Goal: Task Accomplishment & Management: Use online tool/utility

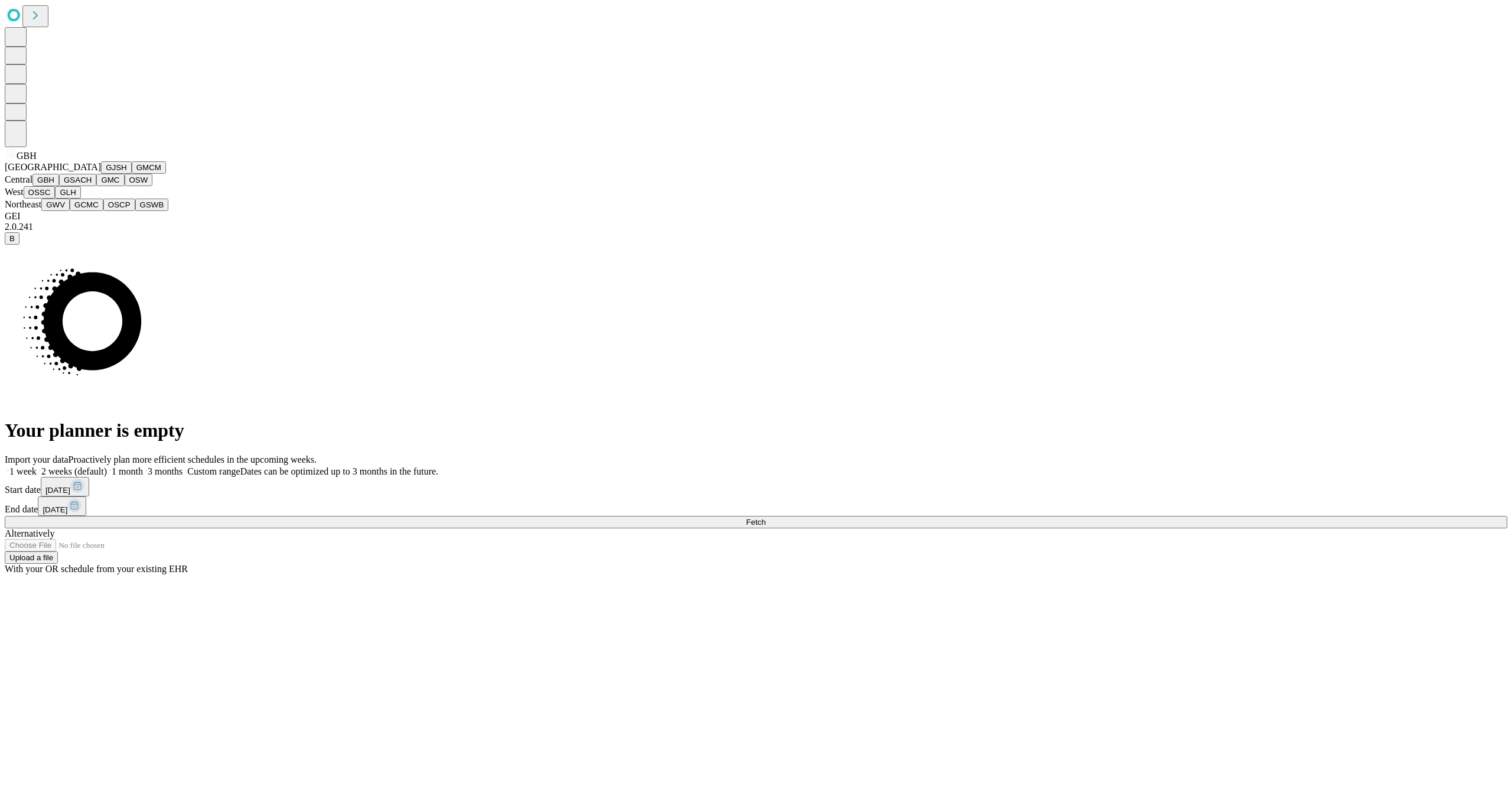
click at [101, 174] on button "GJSH" at bounding box center [117, 167] width 31 height 12
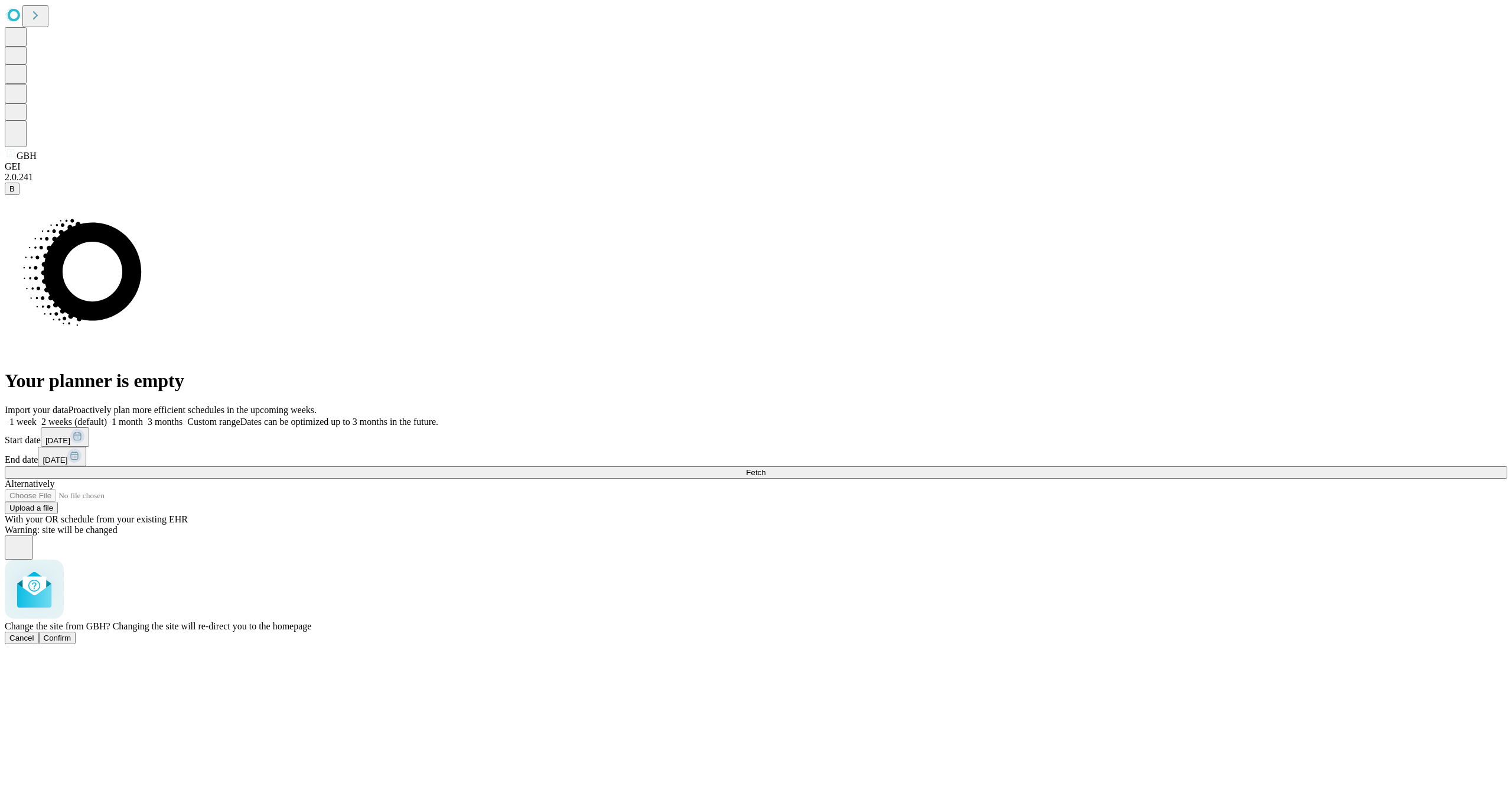
click at [71, 633] on span "Confirm" at bounding box center [58, 638] width 28 height 9
click at [84, 443] on rect at bounding box center [77, 436] width 14 height 14
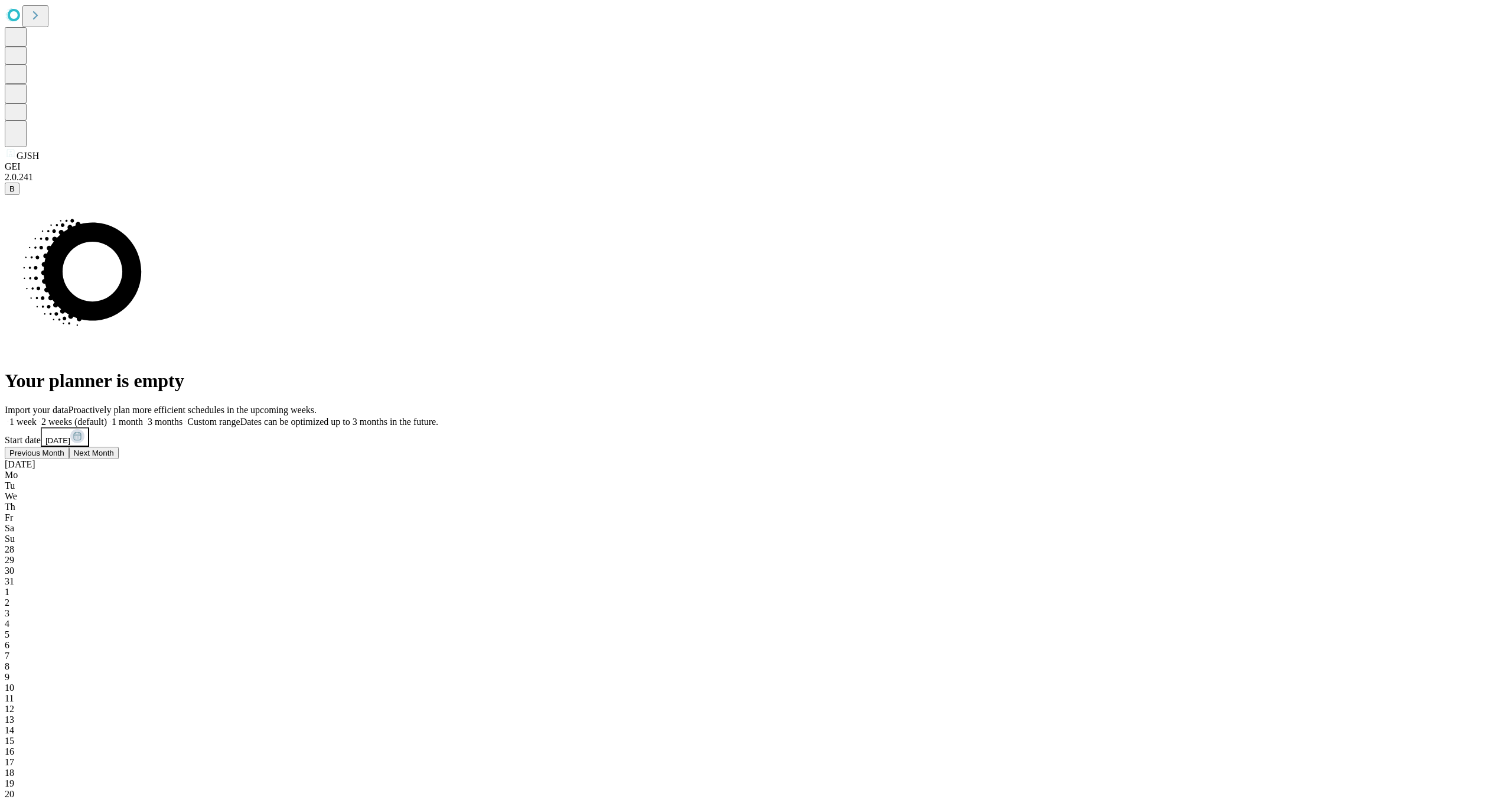
click at [69, 459] on button "Previous Month" at bounding box center [37, 453] width 65 height 12
click at [14, 789] on span "23" at bounding box center [9, 794] width 10 height 10
click at [1352, 422] on div "Import your data Proactively plan more efficient schedules in the upcoming week…" at bounding box center [755, 700] width 1502 height 590
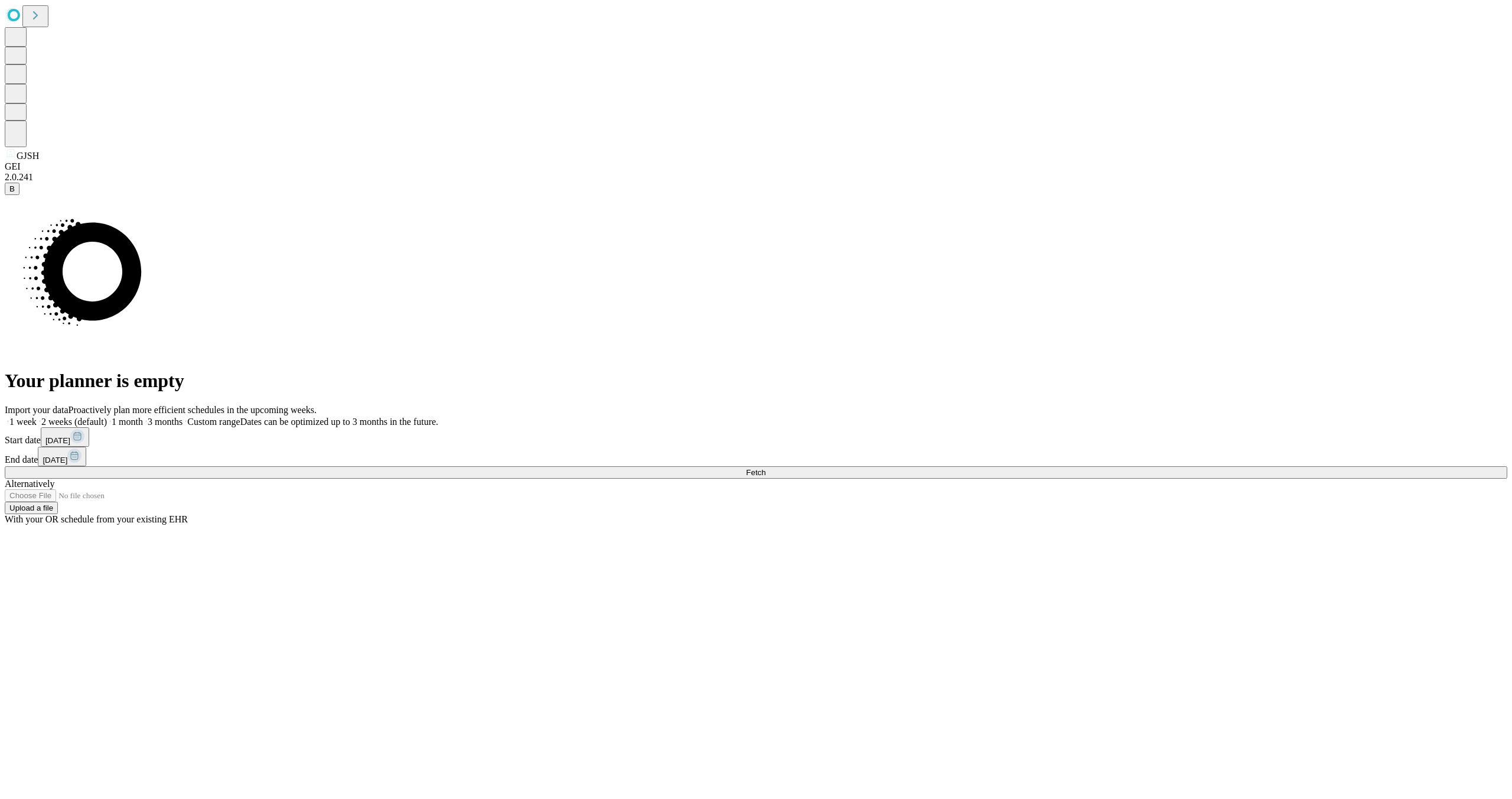
click at [81, 454] on rect at bounding box center [74, 455] width 14 height 14
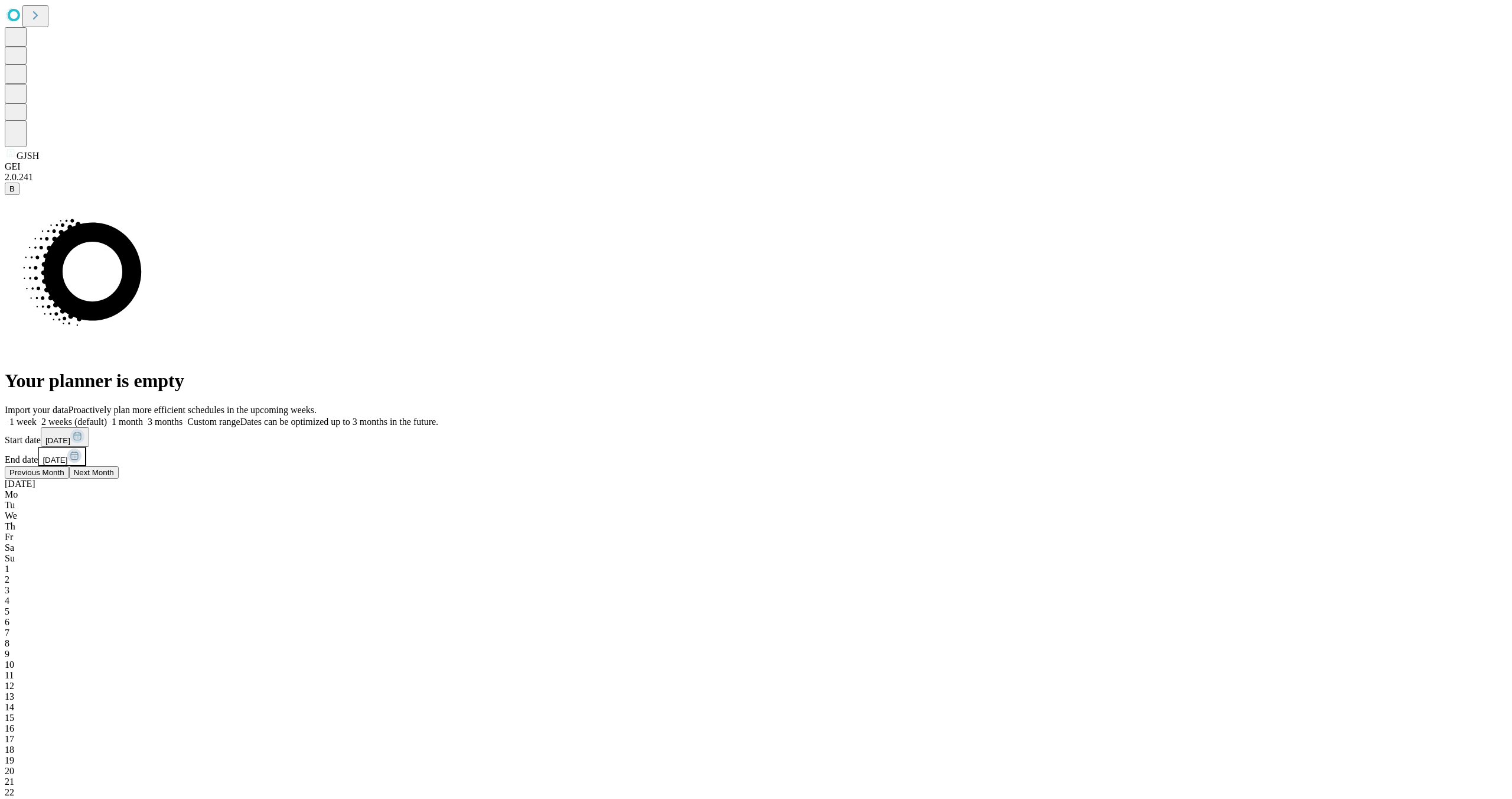
click at [69, 478] on button "Previous Month" at bounding box center [37, 473] width 65 height 12
click at [144, 477] on span "Next Month" at bounding box center [124, 473] width 40 height 9
click at [100, 478] on button "Previous Month" at bounding box center [67, 473] width 65 height 12
click at [144, 477] on span "Next Month" at bounding box center [124, 473] width 40 height 9
click at [10, 617] on span "6" at bounding box center [7, 622] width 4 height 10
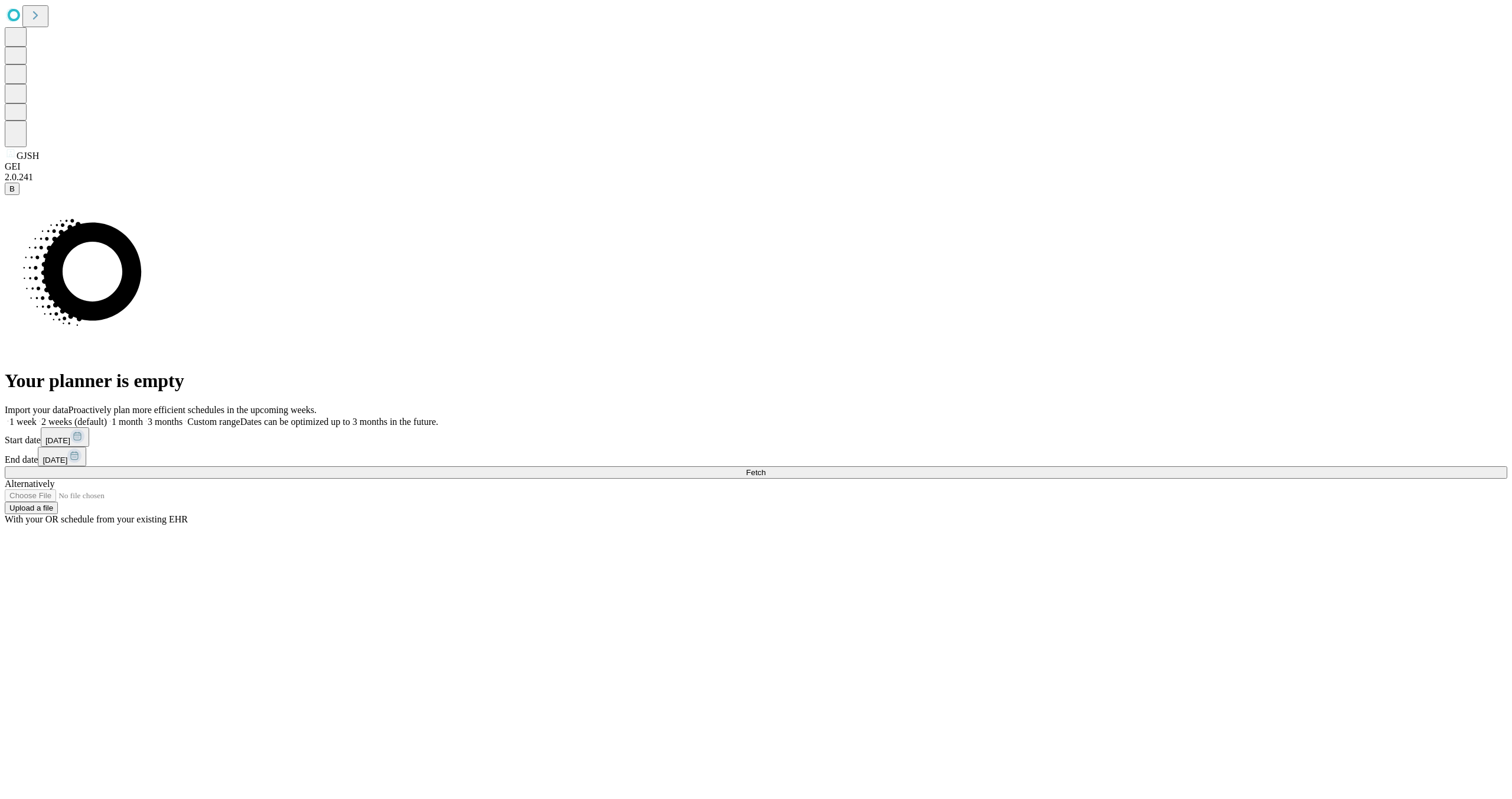
click at [1420, 442] on div "Import your data Proactively plan more efficient schedules in the upcoming week…" at bounding box center [755, 465] width 1502 height 120
click at [1247, 478] on button "Fetch" at bounding box center [755, 473] width 1502 height 12
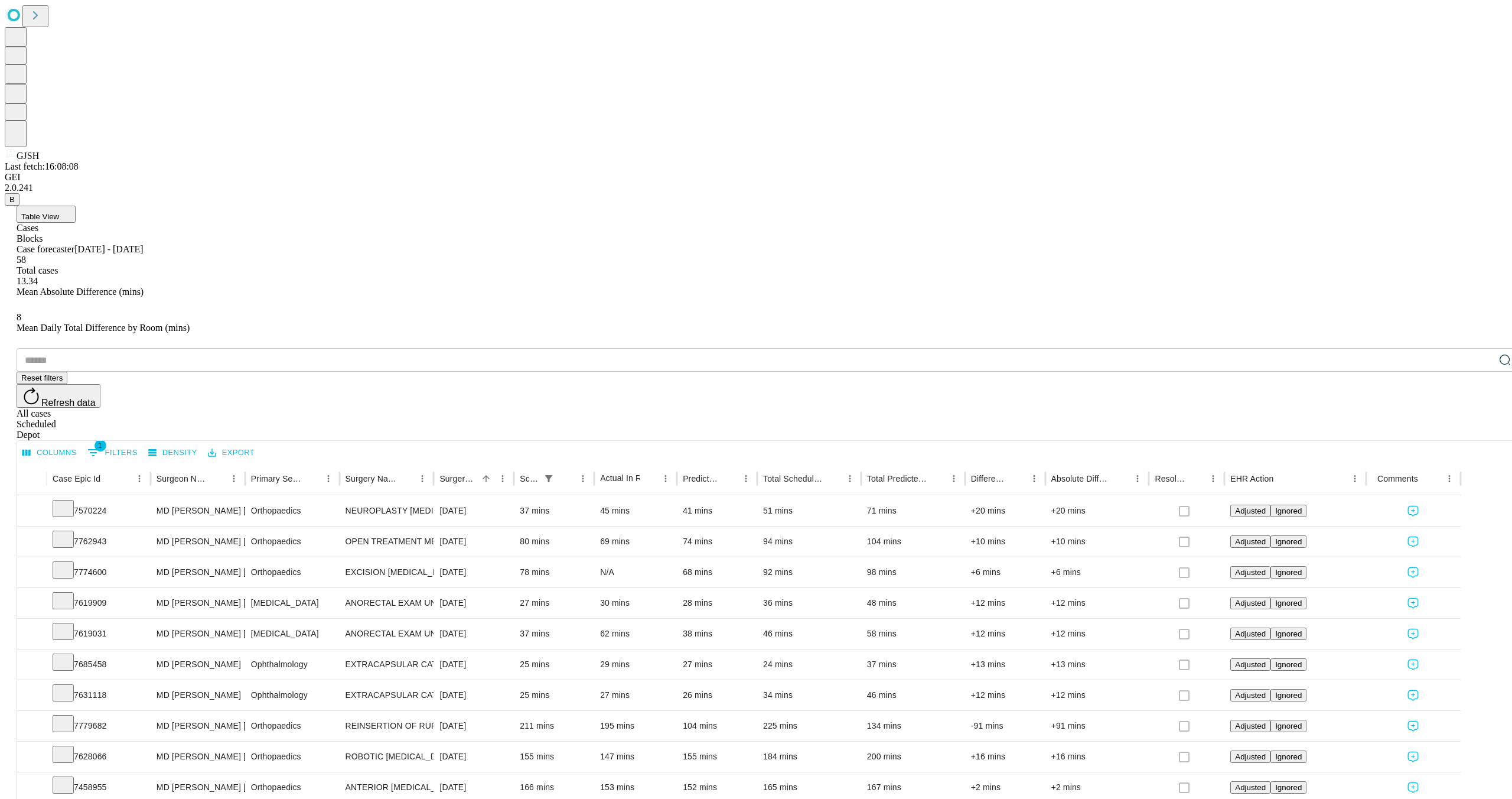
click at [59, 212] on span "Table View" at bounding box center [40, 216] width 38 height 9
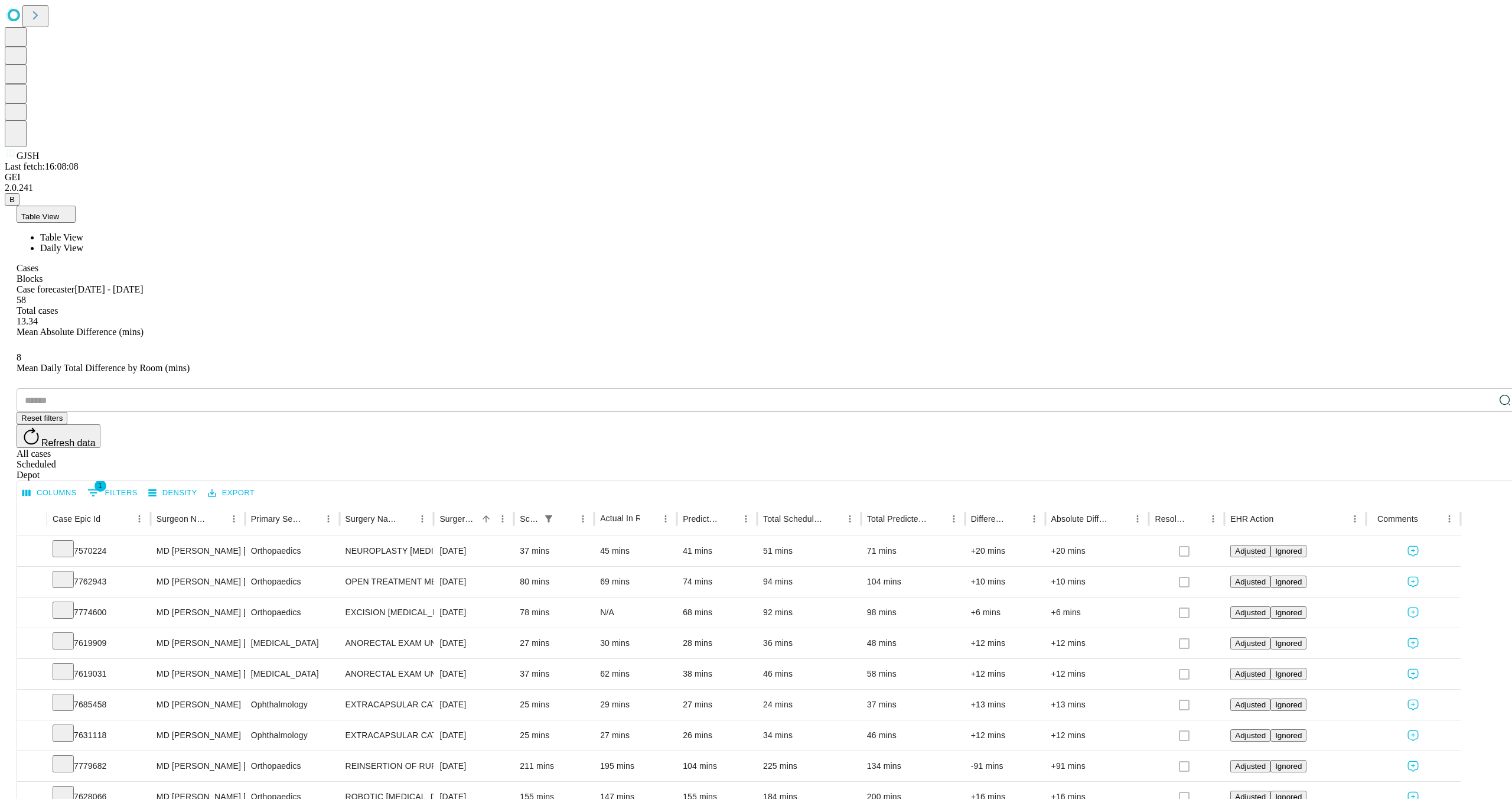
click at [84, 243] on span "Daily View" at bounding box center [62, 248] width 43 height 10
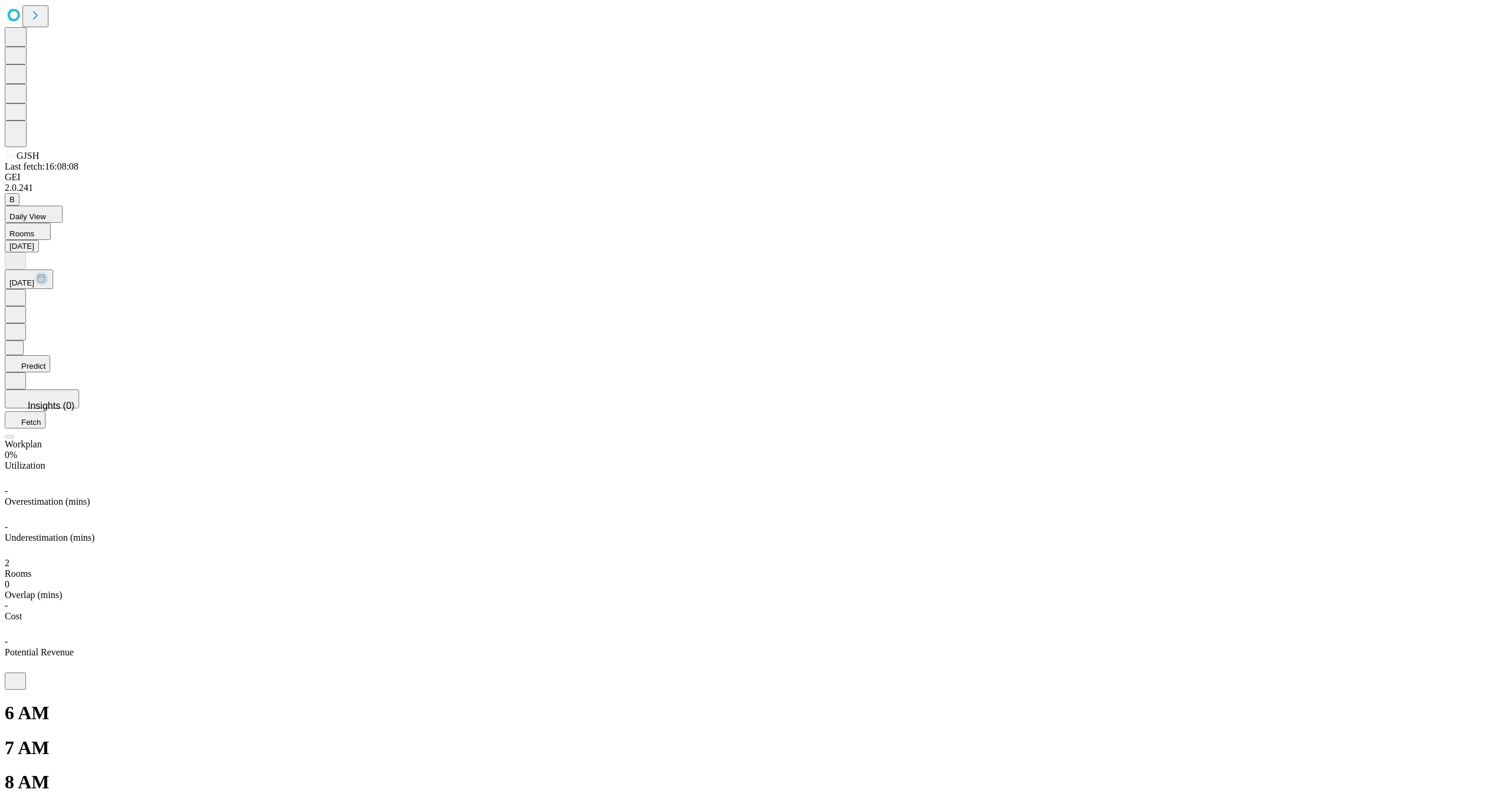
click at [17, 293] on icon at bounding box center [15, 296] width 4 height 6
click at [17, 257] on icon at bounding box center [15, 260] width 4 height 6
click at [21, 291] on icon at bounding box center [15, 296] width 12 height 12
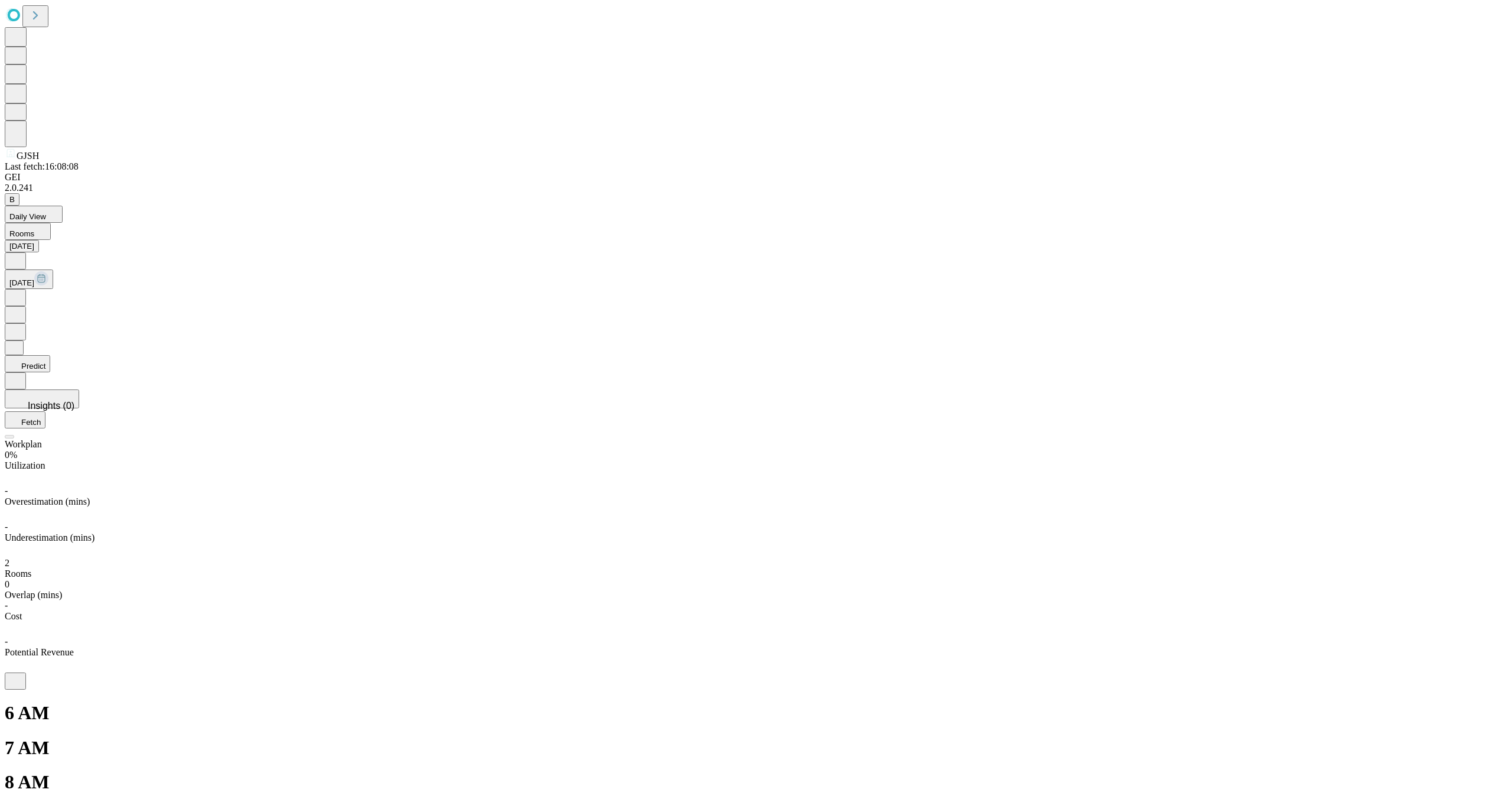
click at [17, 257] on icon at bounding box center [15, 260] width 4 height 6
click at [21, 254] on icon at bounding box center [15, 260] width 12 height 12
click at [17, 293] on icon at bounding box center [15, 296] width 4 height 6
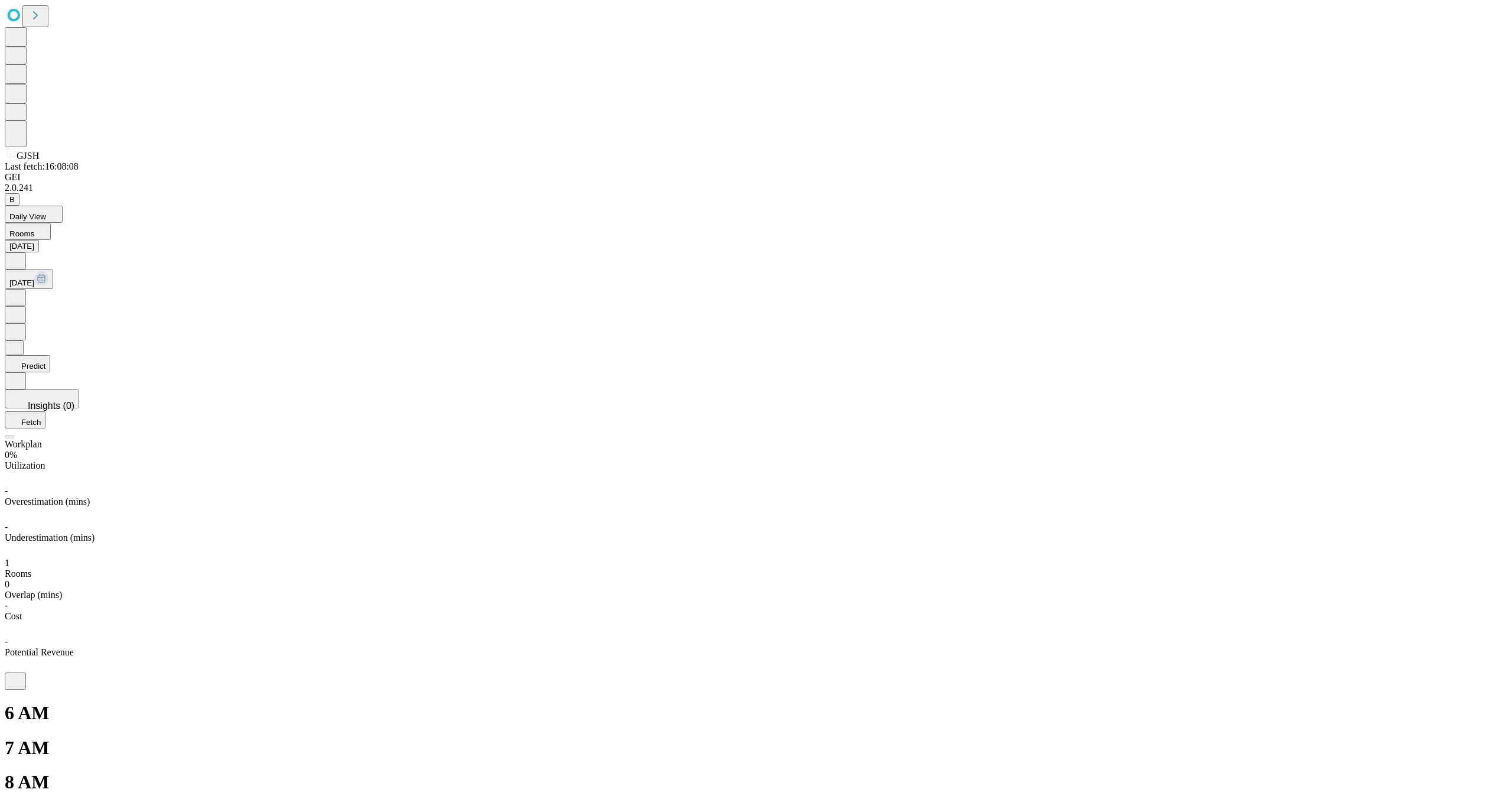
click at [17, 293] on icon at bounding box center [15, 296] width 4 height 6
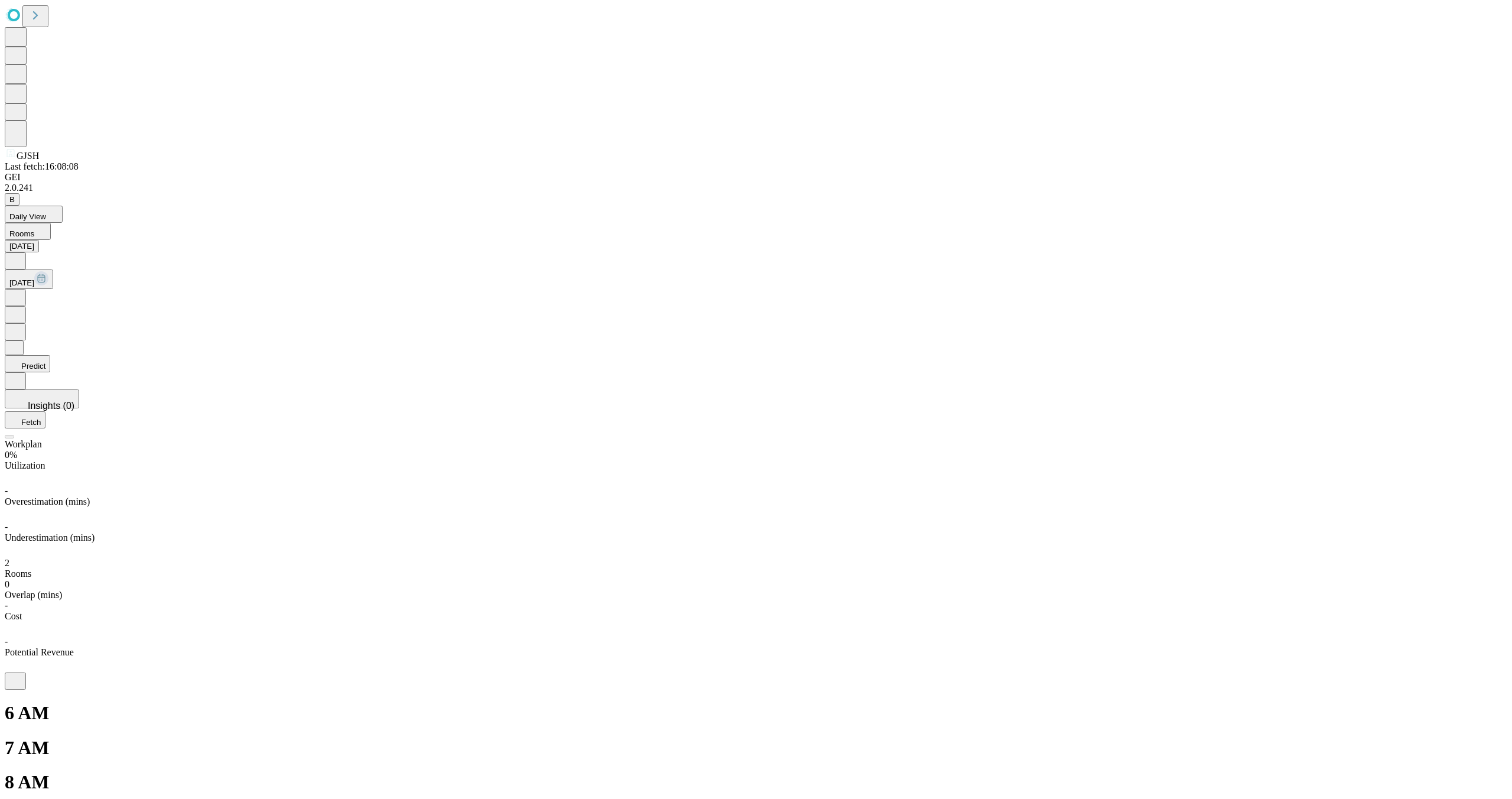
click at [21, 254] on icon at bounding box center [15, 260] width 12 height 12
click at [21, 291] on icon at bounding box center [15, 296] width 12 height 12
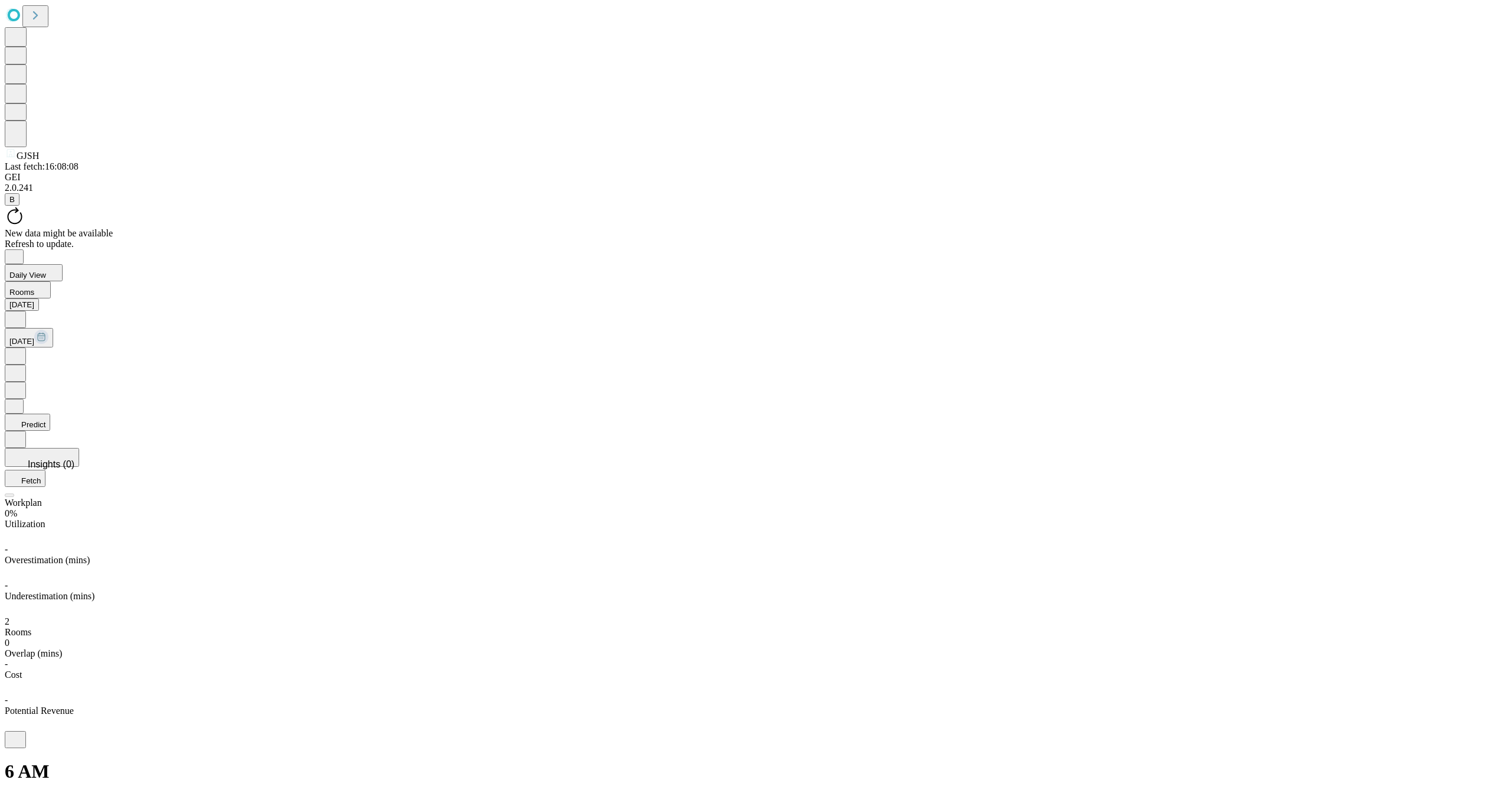
click at [21, 349] on icon at bounding box center [15, 355] width 12 height 12
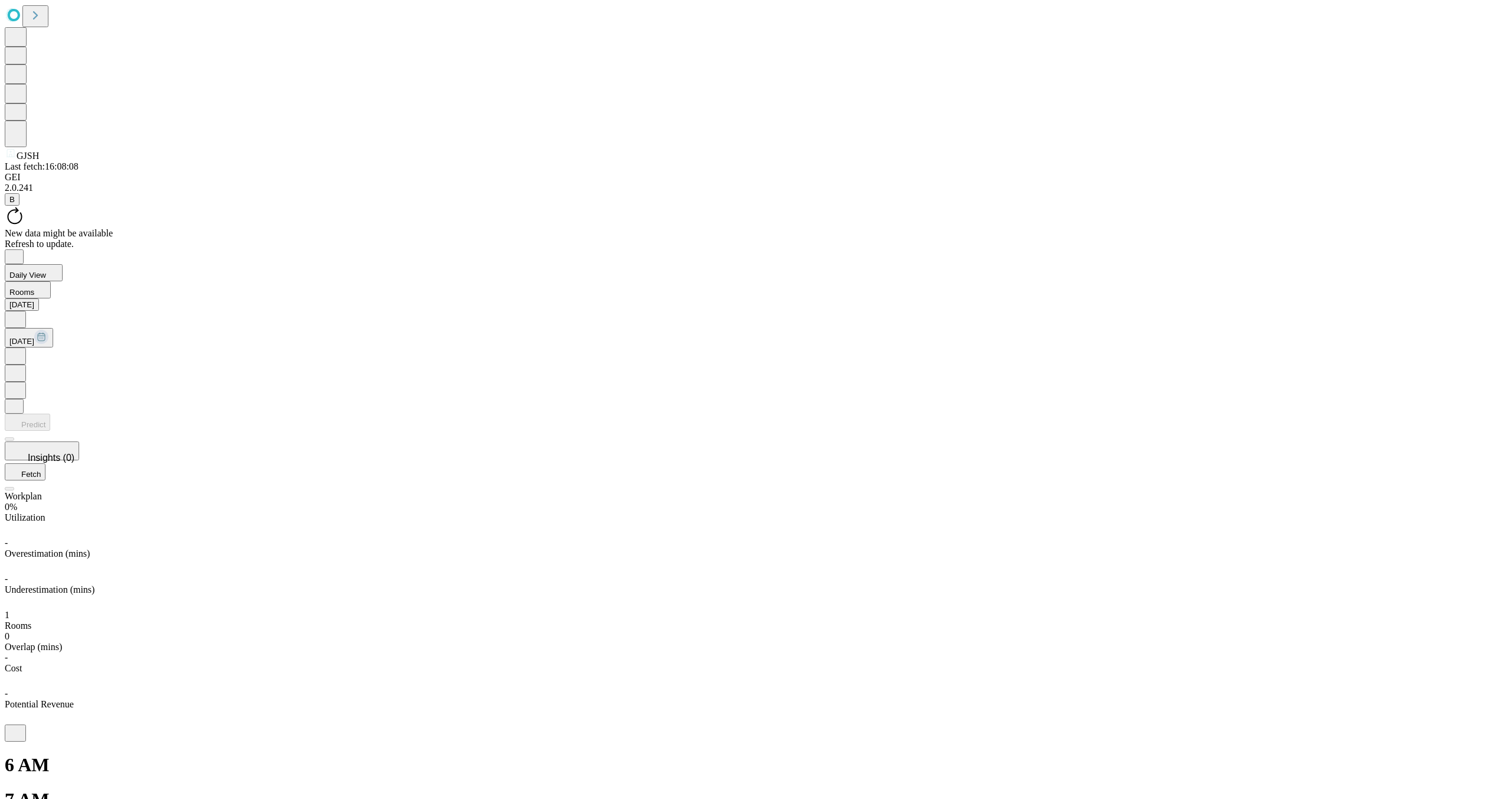
click at [21, 349] on icon at bounding box center [15, 355] width 12 height 12
click at [62, 264] on button "Daily View" at bounding box center [33, 272] width 58 height 17
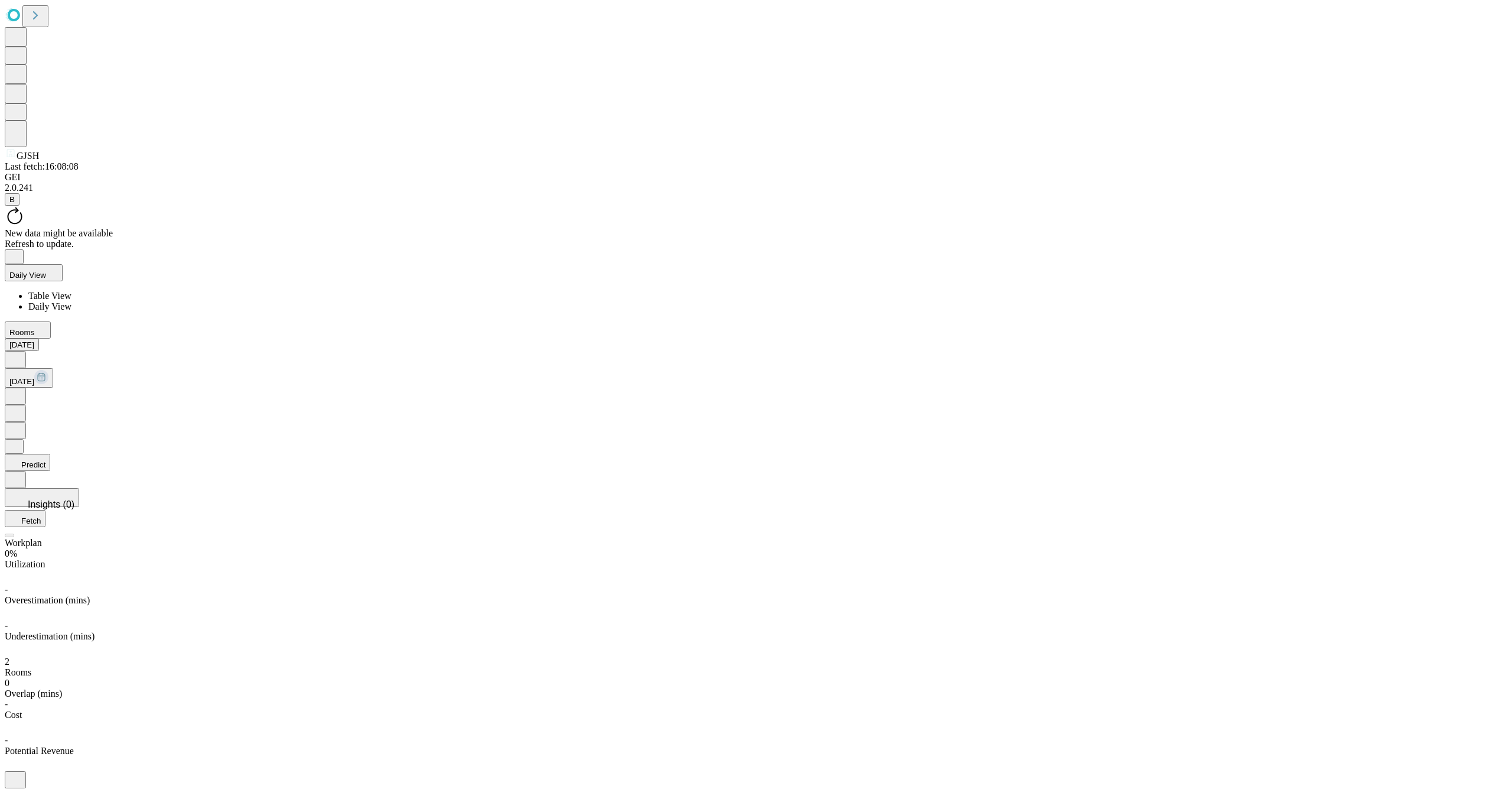
click at [71, 291] on span "Table View" at bounding box center [50, 296] width 43 height 10
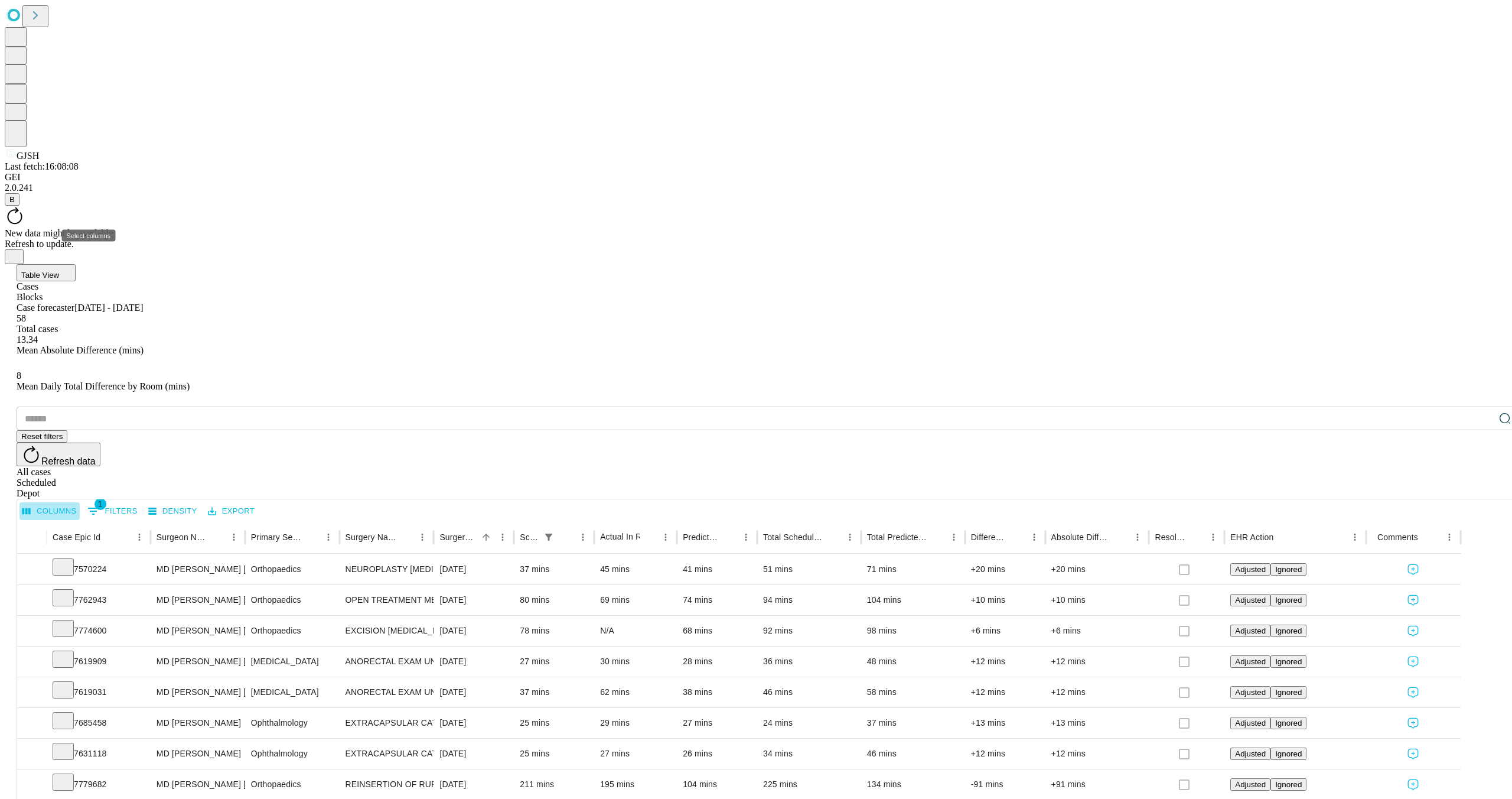
click at [80, 503] on button "Columns" at bounding box center [50, 511] width 60 height 18
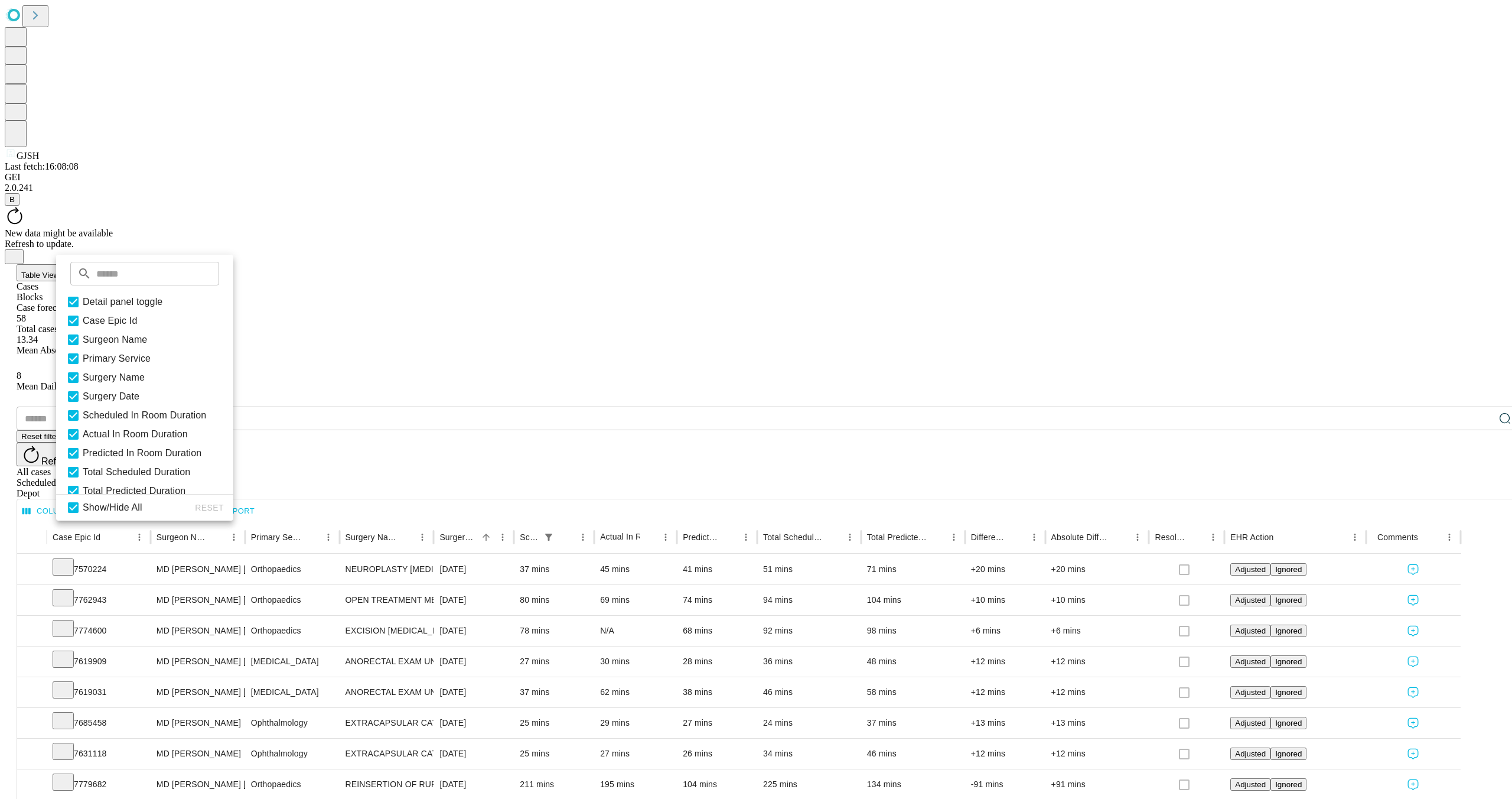
click at [412, 313] on div "58 Total cases" at bounding box center [768, 324] width 1502 height 21
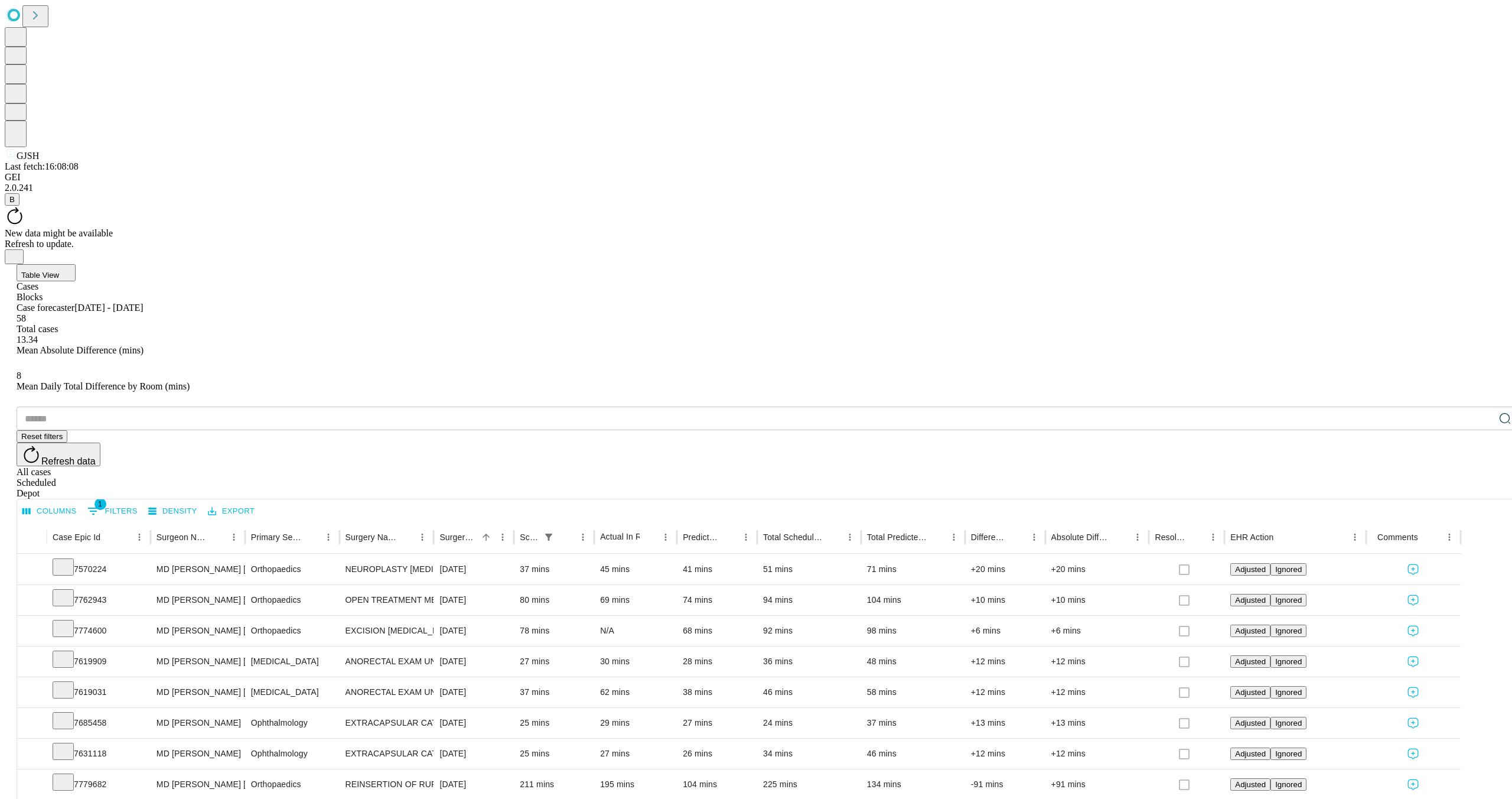
click at [257, 503] on button "Export" at bounding box center [231, 511] width 53 height 18
click at [273, 238] on li "Download as Excel" at bounding box center [295, 236] width 101 height 21
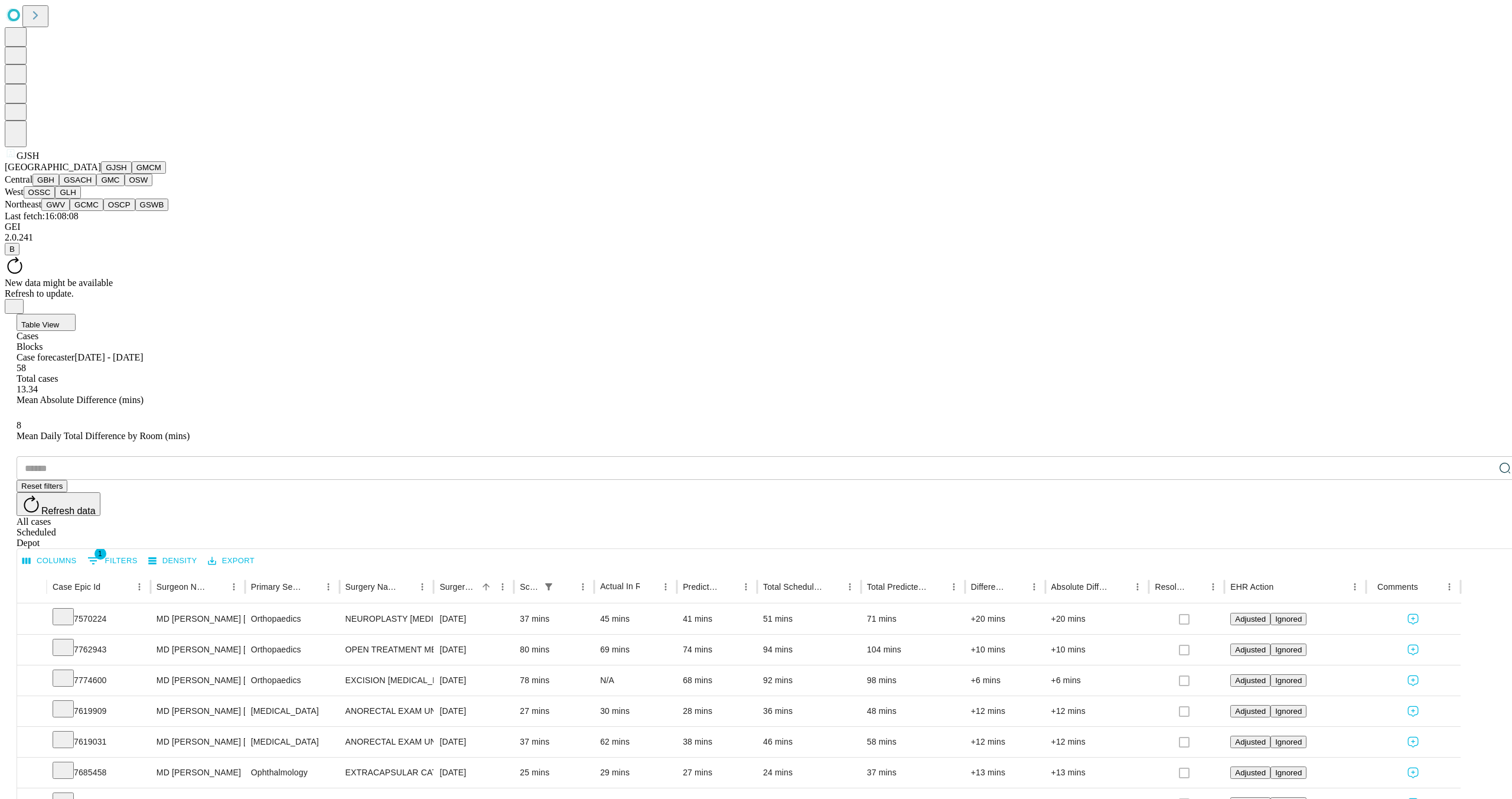
click at [26, 161] on span "GJSH" at bounding box center [28, 156] width 23 height 10
click at [132, 174] on button "GMCM" at bounding box center [149, 167] width 34 height 12
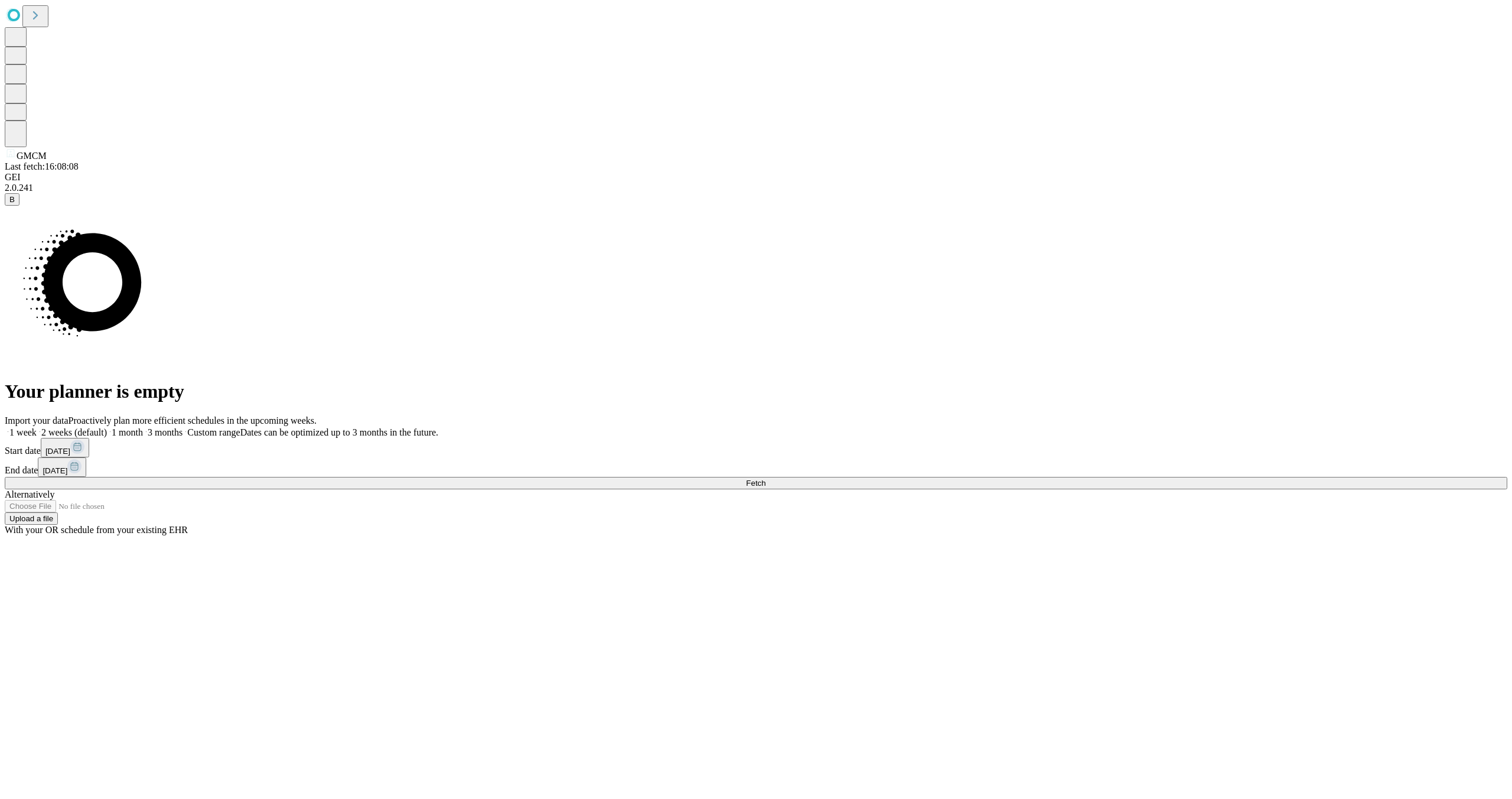
drag, startPoint x: 1211, startPoint y: 456, endPoint x: 1199, endPoint y: 458, distance: 12.2
click at [89, 456] on button "[DATE]" at bounding box center [65, 448] width 48 height 20
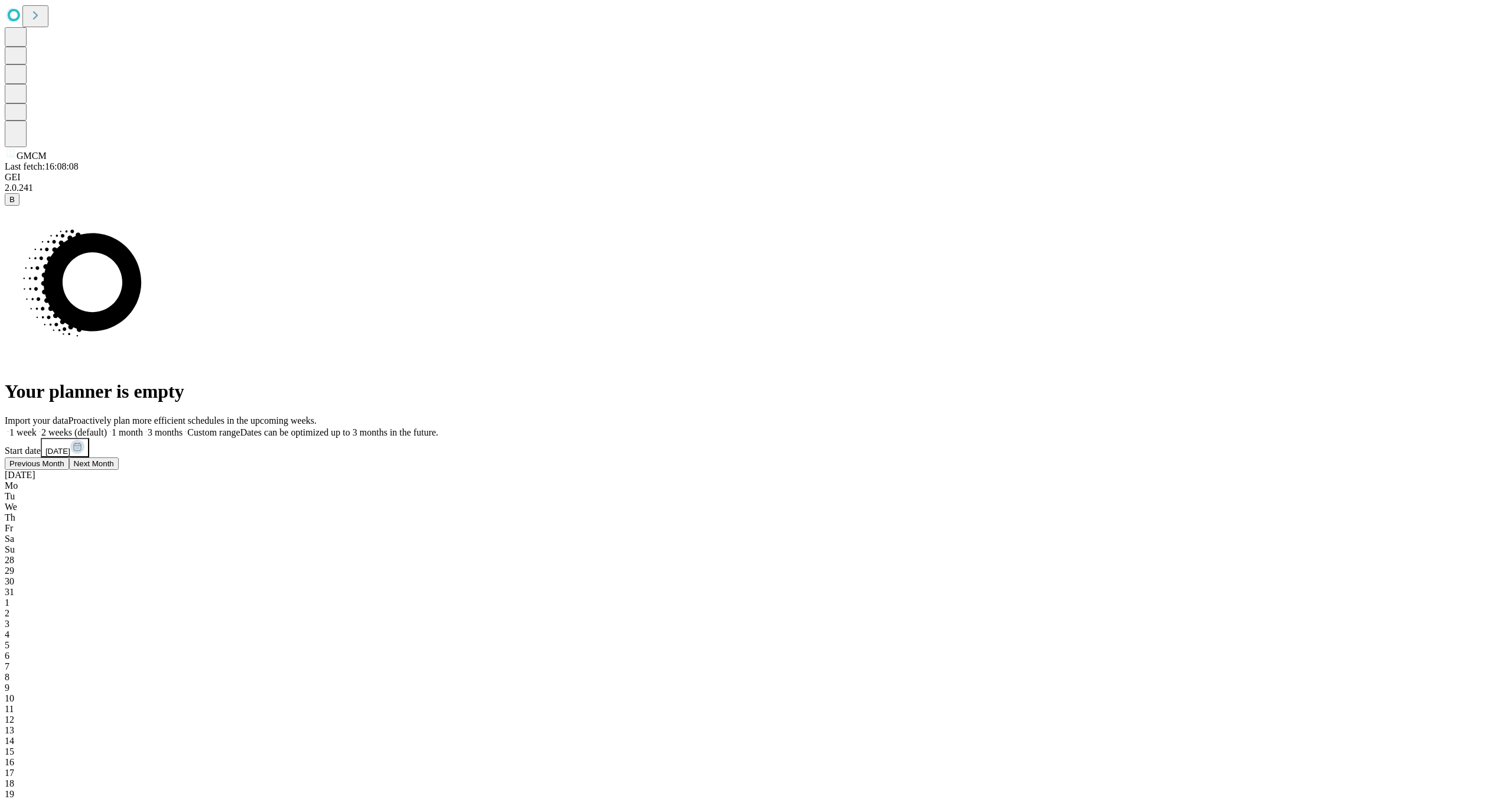
drag, startPoint x: 1099, startPoint y: 491, endPoint x: 1105, endPoint y: 503, distance: 13.4
click at [65, 468] on span "Previous Month" at bounding box center [37, 464] width 55 height 9
click at [1155, 798] on div "23" at bounding box center [755, 805] width 1502 height 10
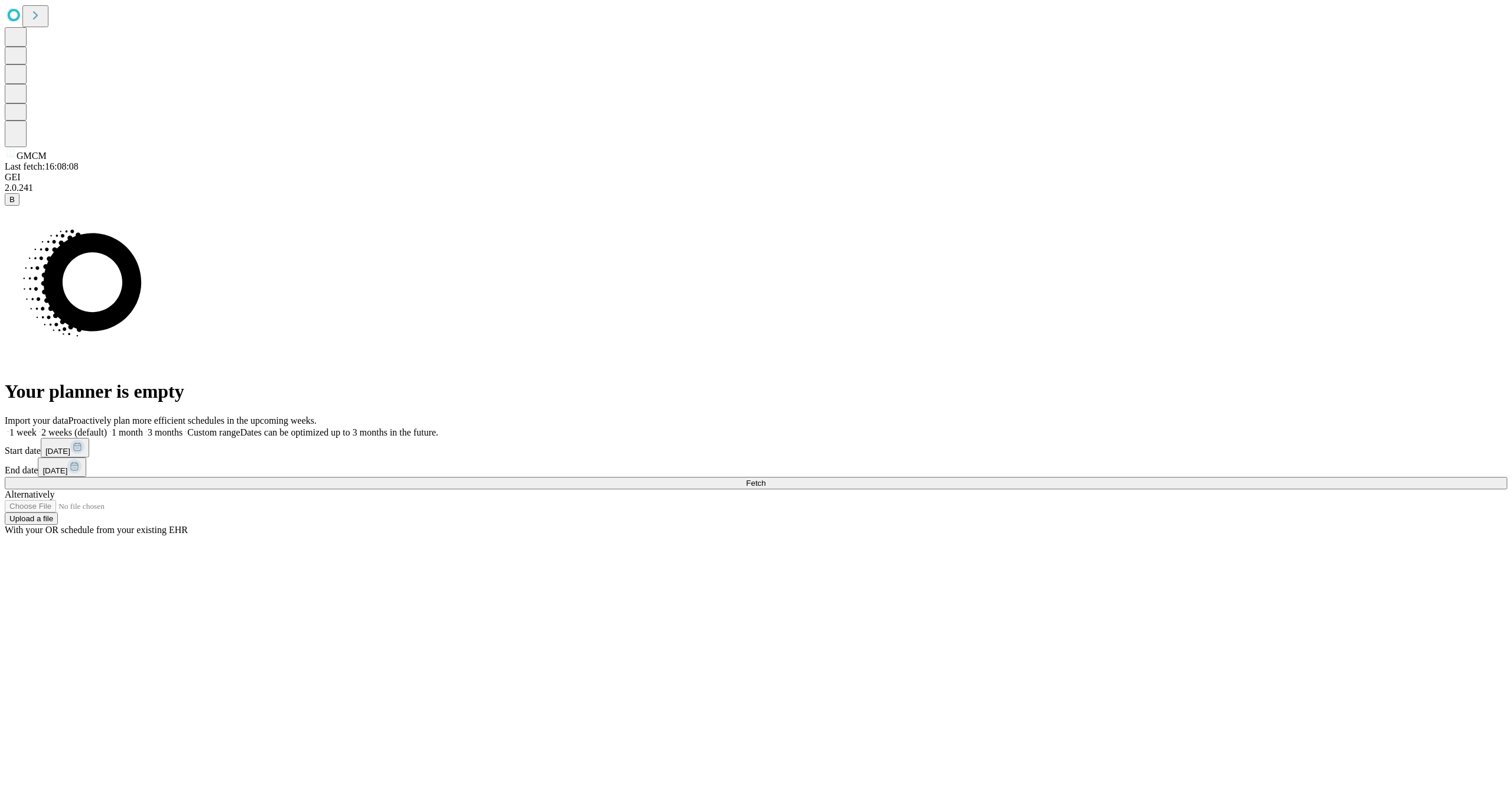
drag, startPoint x: 1356, startPoint y: 467, endPoint x: 1344, endPoint y: 461, distance: 13.4
click at [1356, 467] on div "Import your data Proactively plan more efficient schedules in the upcoming week…" at bounding box center [755, 475] width 1502 height 120
click at [81, 459] on rect at bounding box center [74, 466] width 14 height 14
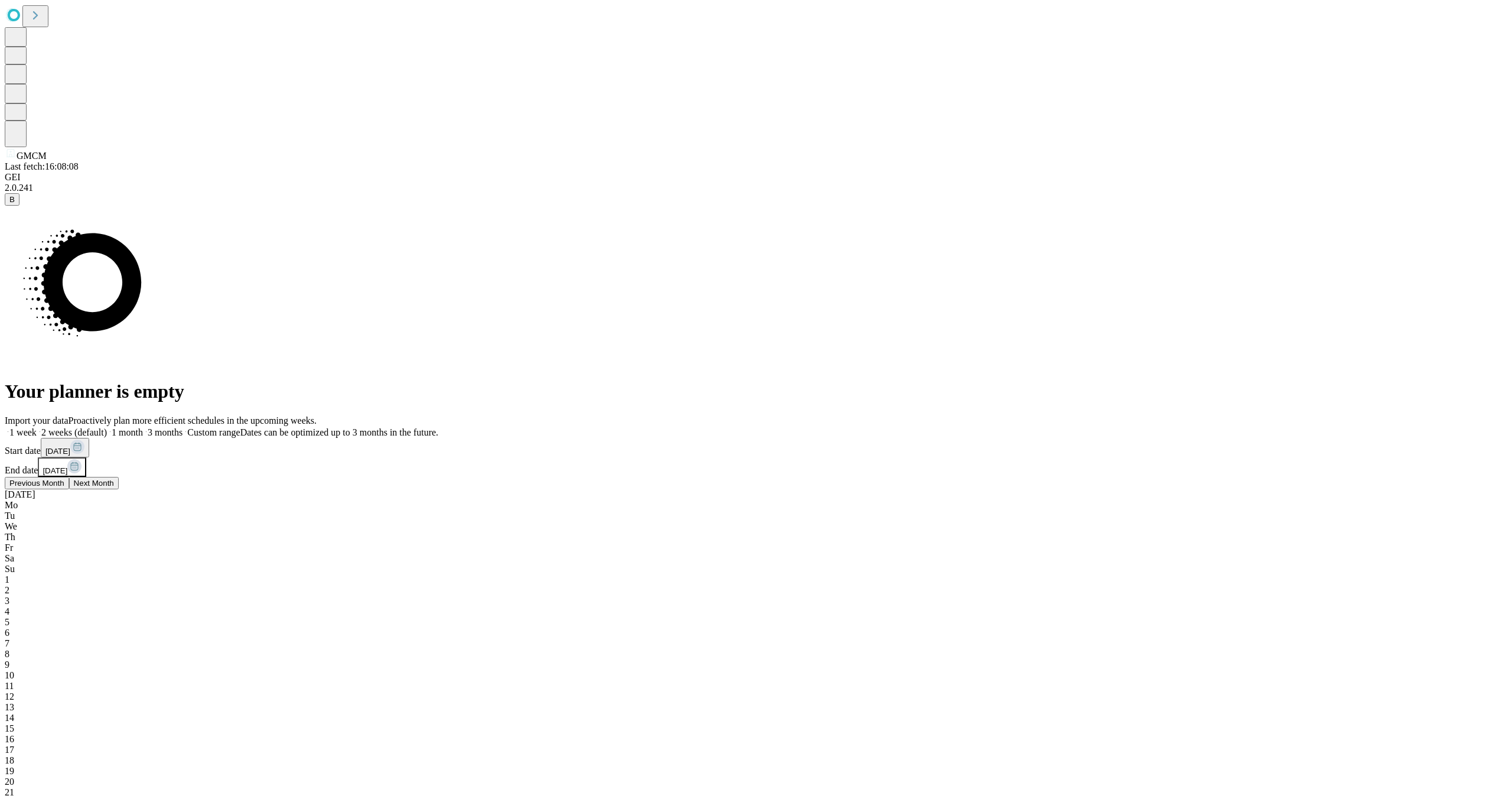
click at [69, 488] on button "Previous Month" at bounding box center [37, 483] width 65 height 12
drag, startPoint x: 1377, startPoint y: 621, endPoint x: 1386, endPoint y: 602, distance: 21.0
click at [144, 488] on span "Next Month" at bounding box center [124, 483] width 40 height 9
click at [1369, 627] on div "6" at bounding box center [755, 632] width 1502 height 10
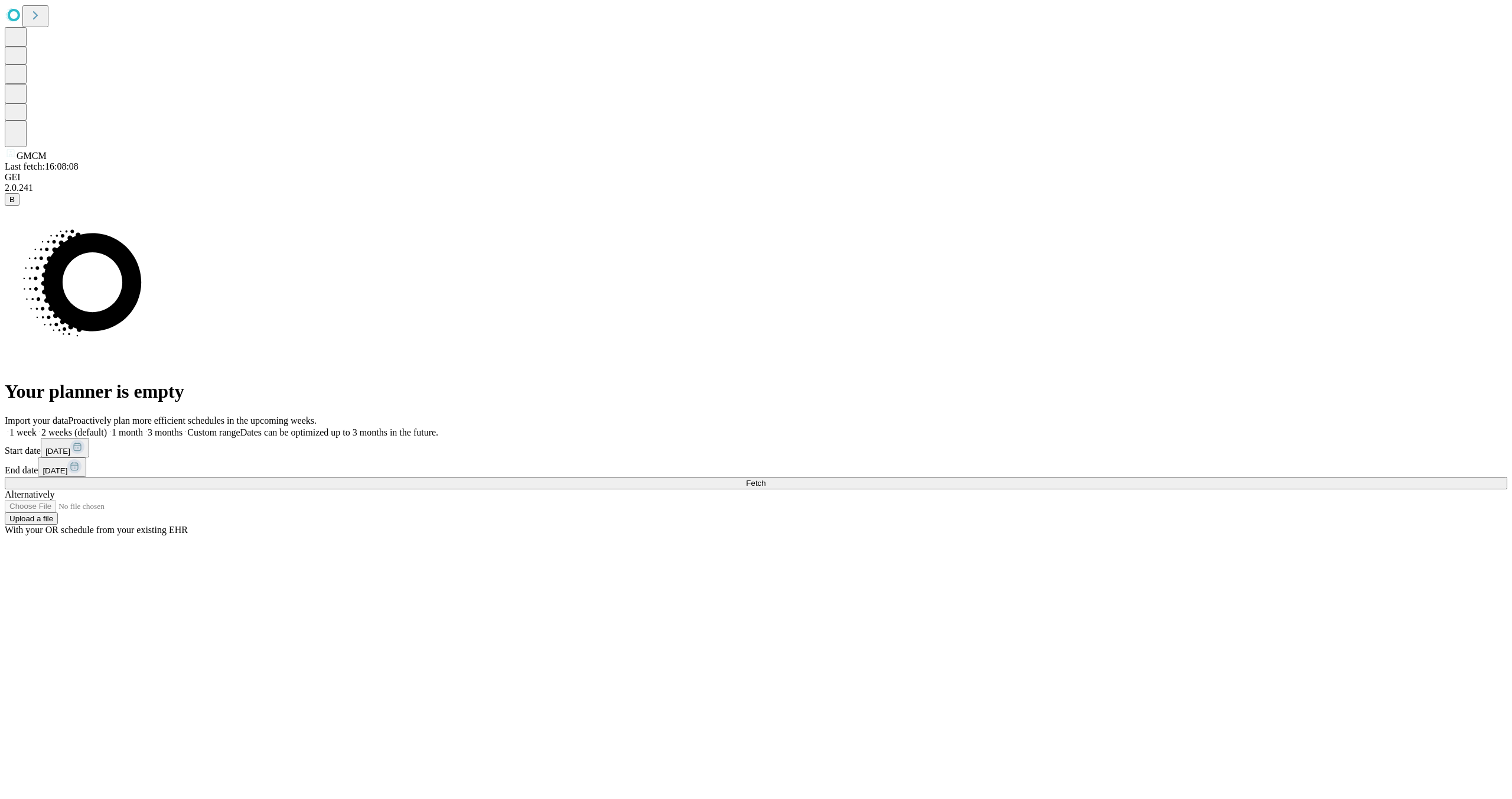
click at [1370, 432] on div "Import your data Proactively plan more efficient schedules in the upcoming week…" at bounding box center [755, 475] width 1502 height 120
click at [1252, 489] on button "Fetch" at bounding box center [755, 483] width 1502 height 12
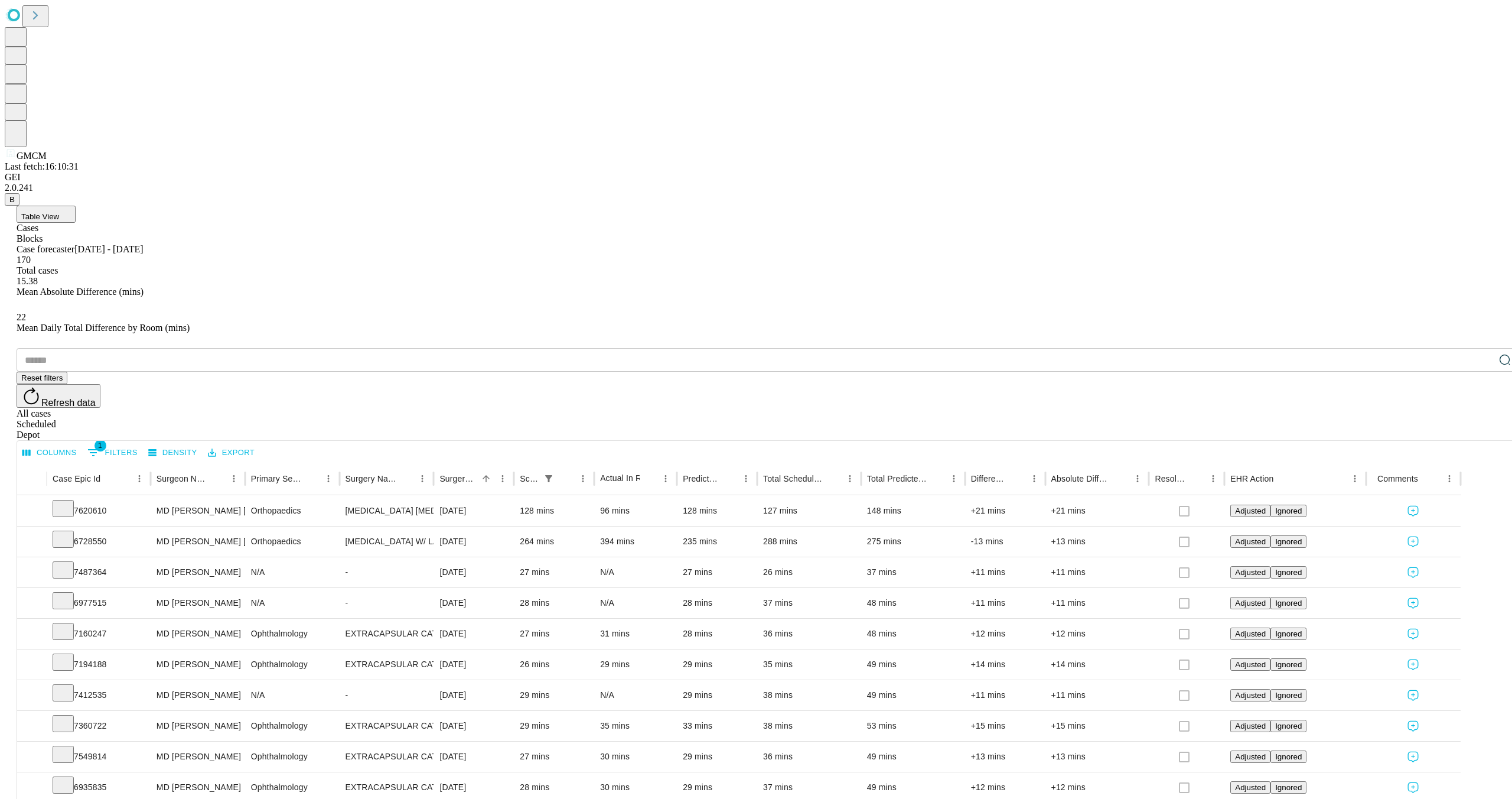
click at [80, 444] on button "Columns" at bounding box center [50, 453] width 60 height 18
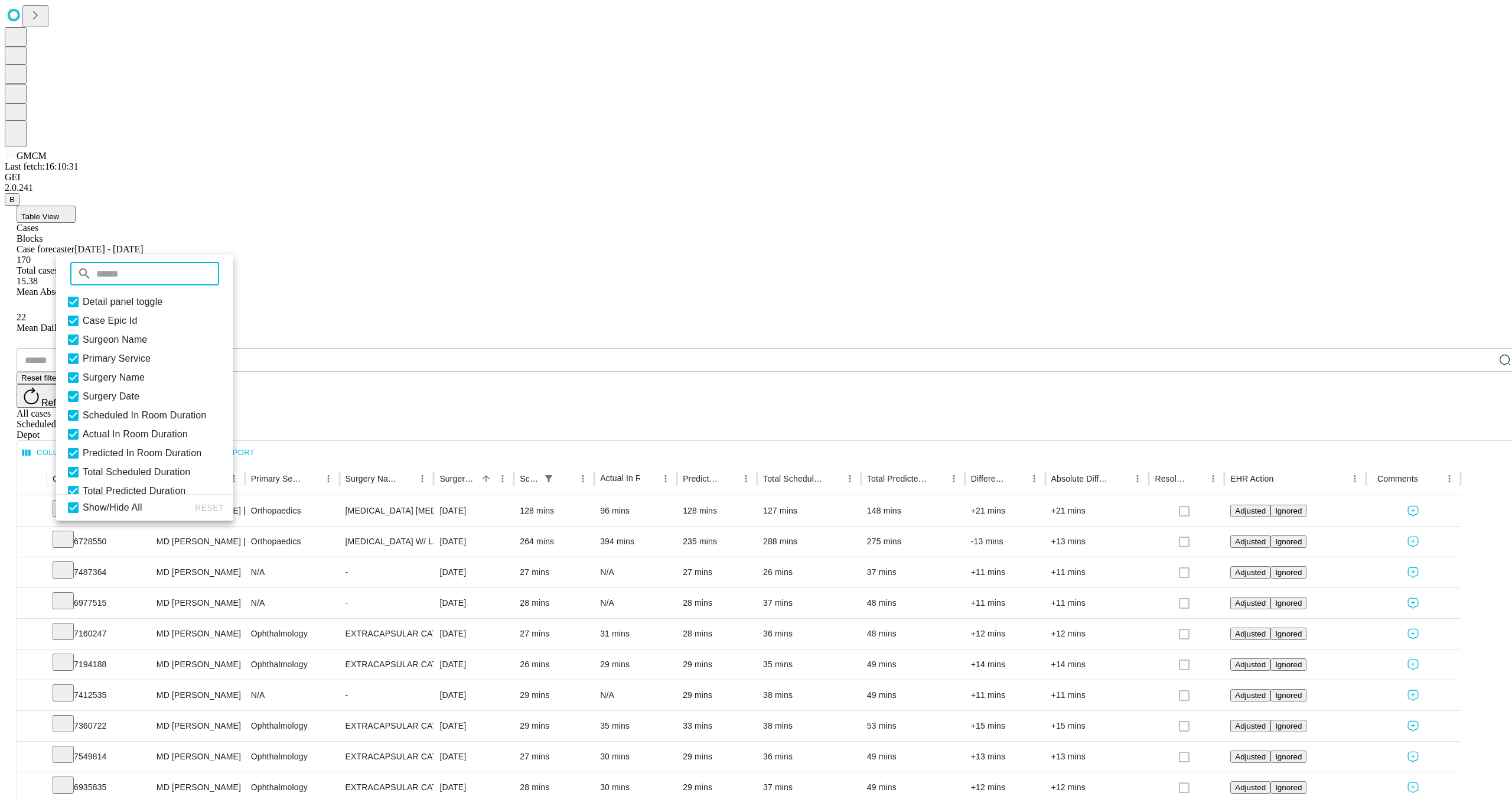
click at [257, 444] on button "Export" at bounding box center [231, 453] width 53 height 18
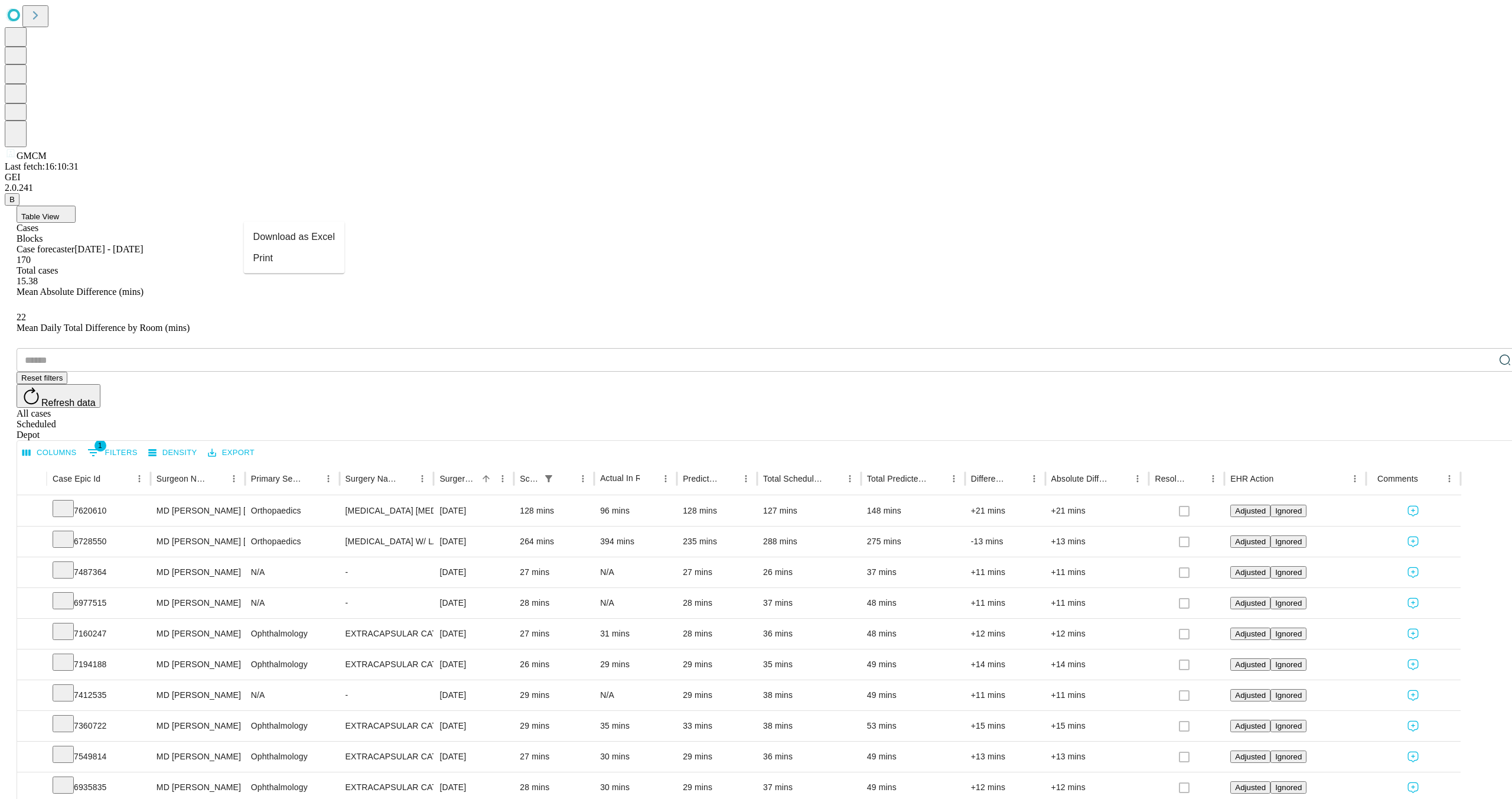
click at [277, 236] on li "Download as Excel" at bounding box center [295, 236] width 101 height 21
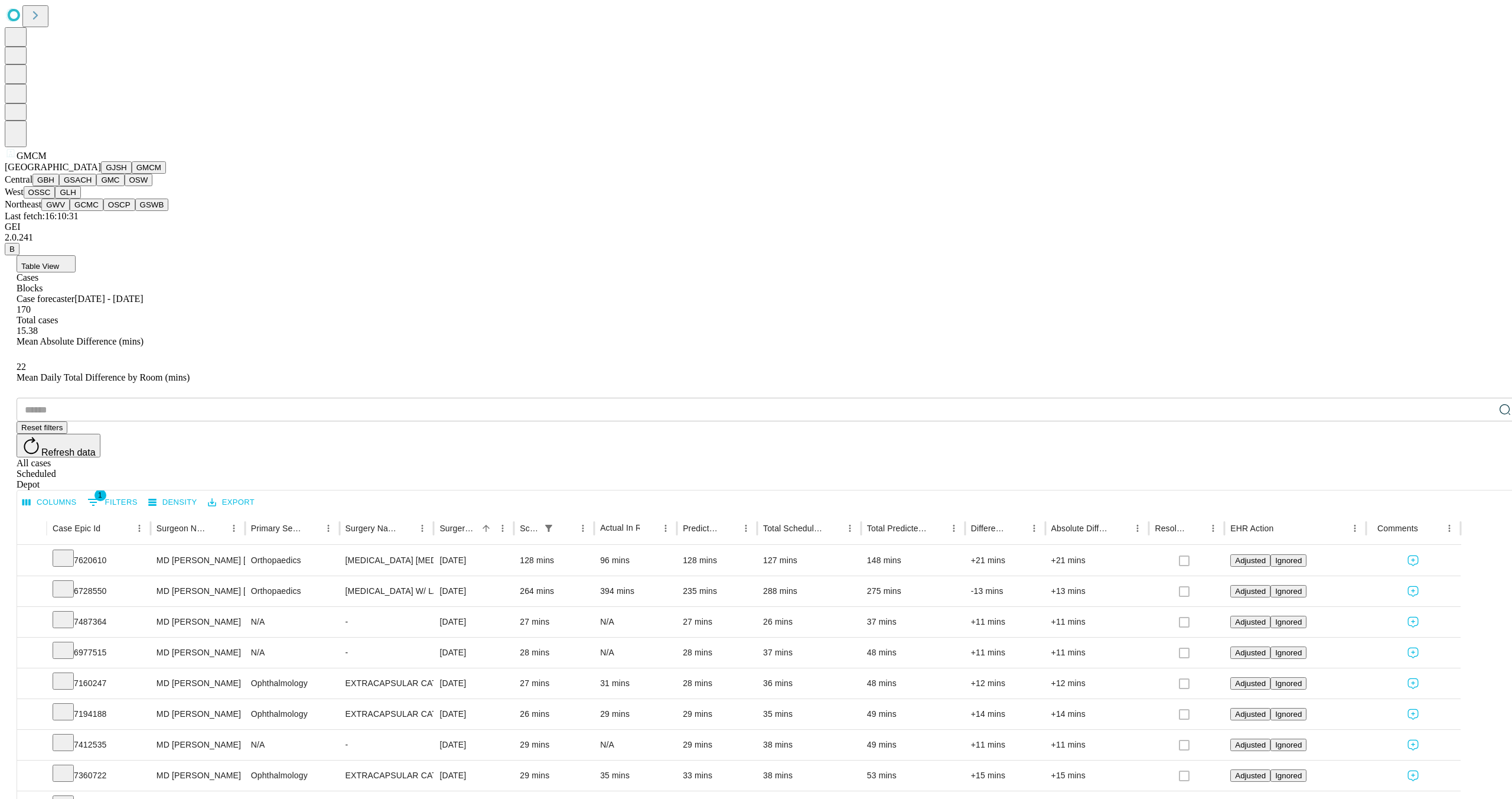
click at [59, 186] on button "GBH" at bounding box center [45, 180] width 26 height 12
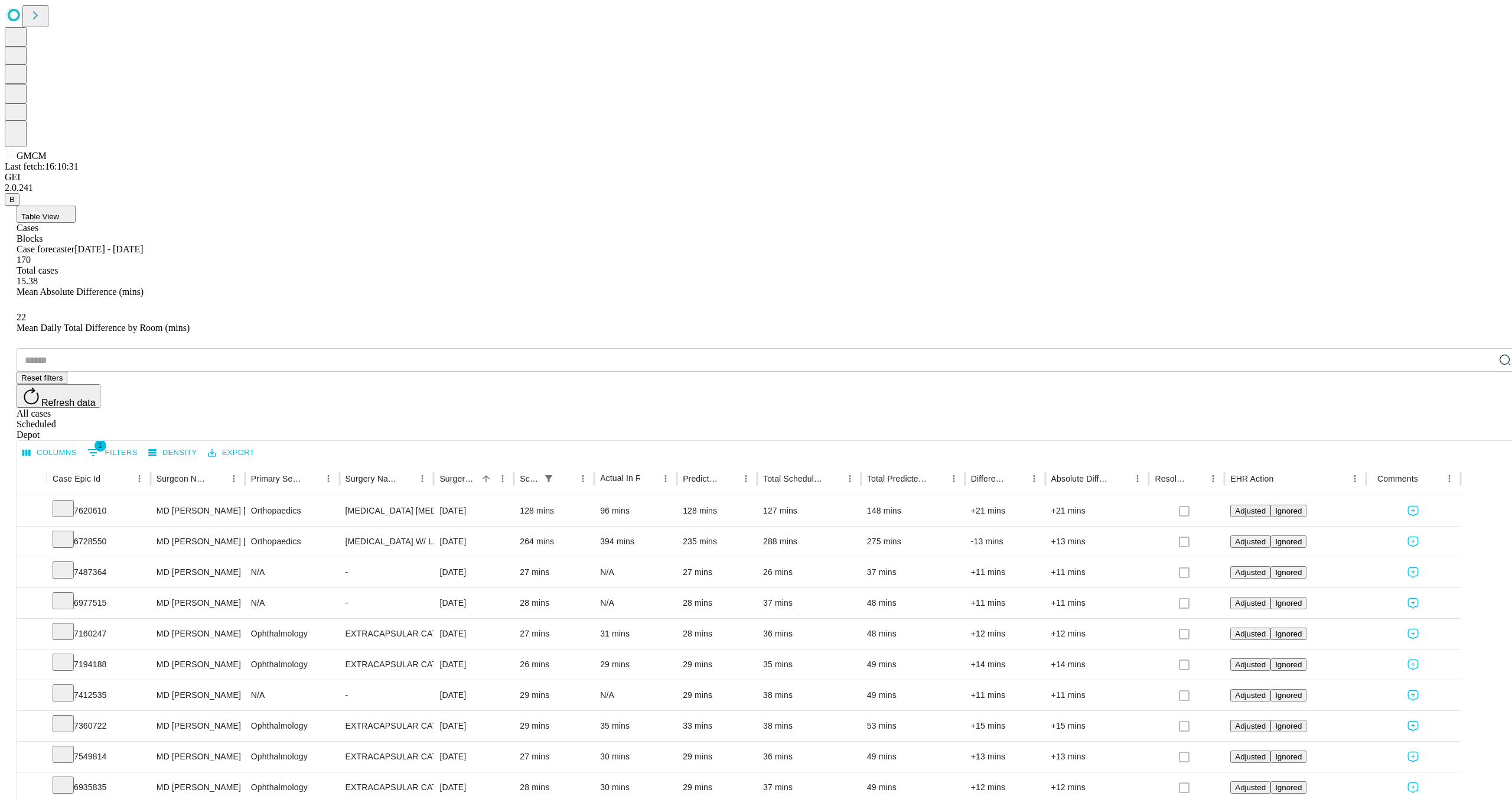
drag, startPoint x: 783, startPoint y: 484, endPoint x: 730, endPoint y: 484, distance: 53.0
drag, startPoint x: 730, startPoint y: 484, endPoint x: 736, endPoint y: 484, distance: 6.0
click at [257, 444] on button "Export" at bounding box center [231, 453] width 53 height 18
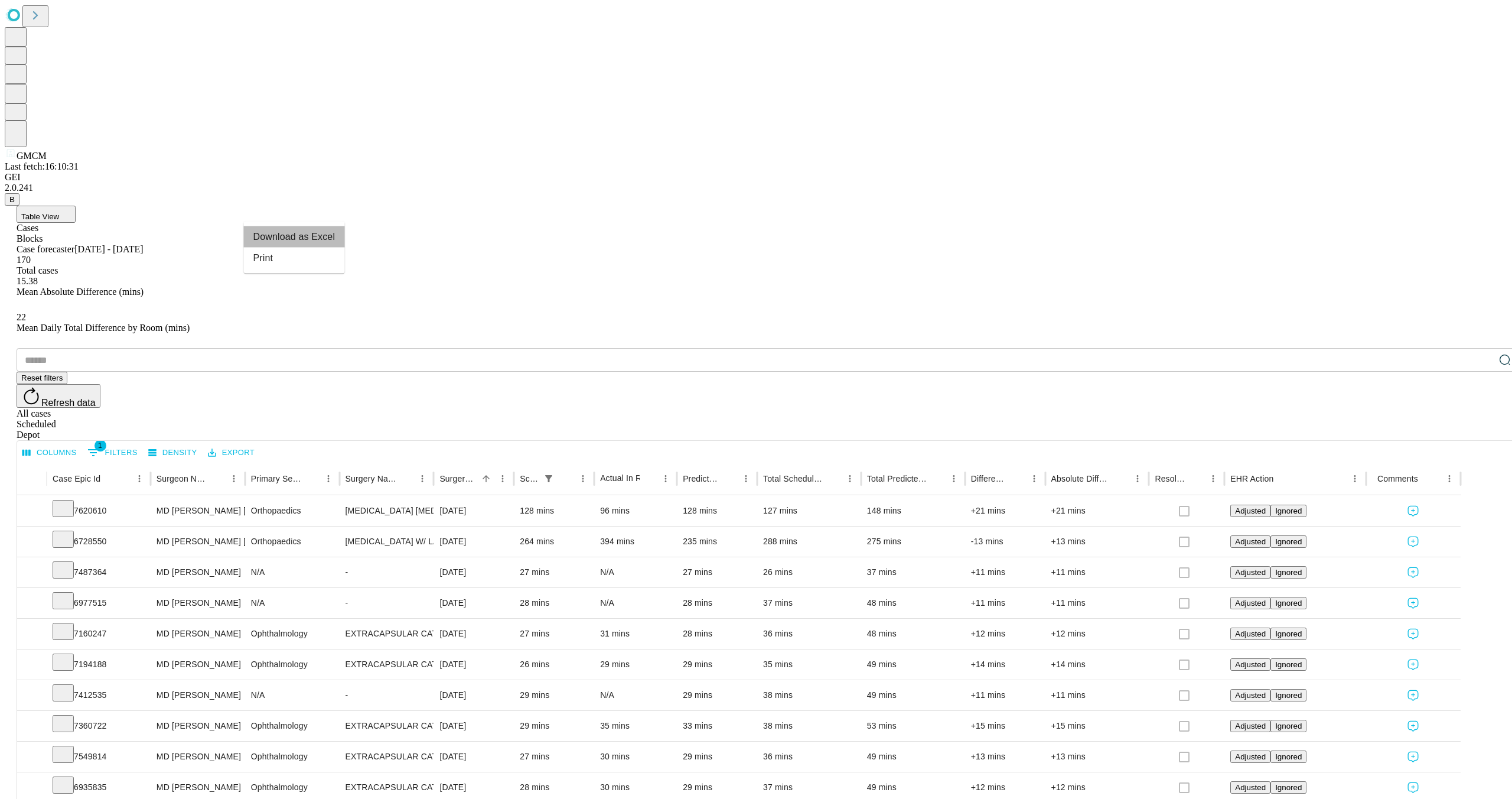
click at [276, 231] on li "Download as Excel" at bounding box center [295, 236] width 101 height 21
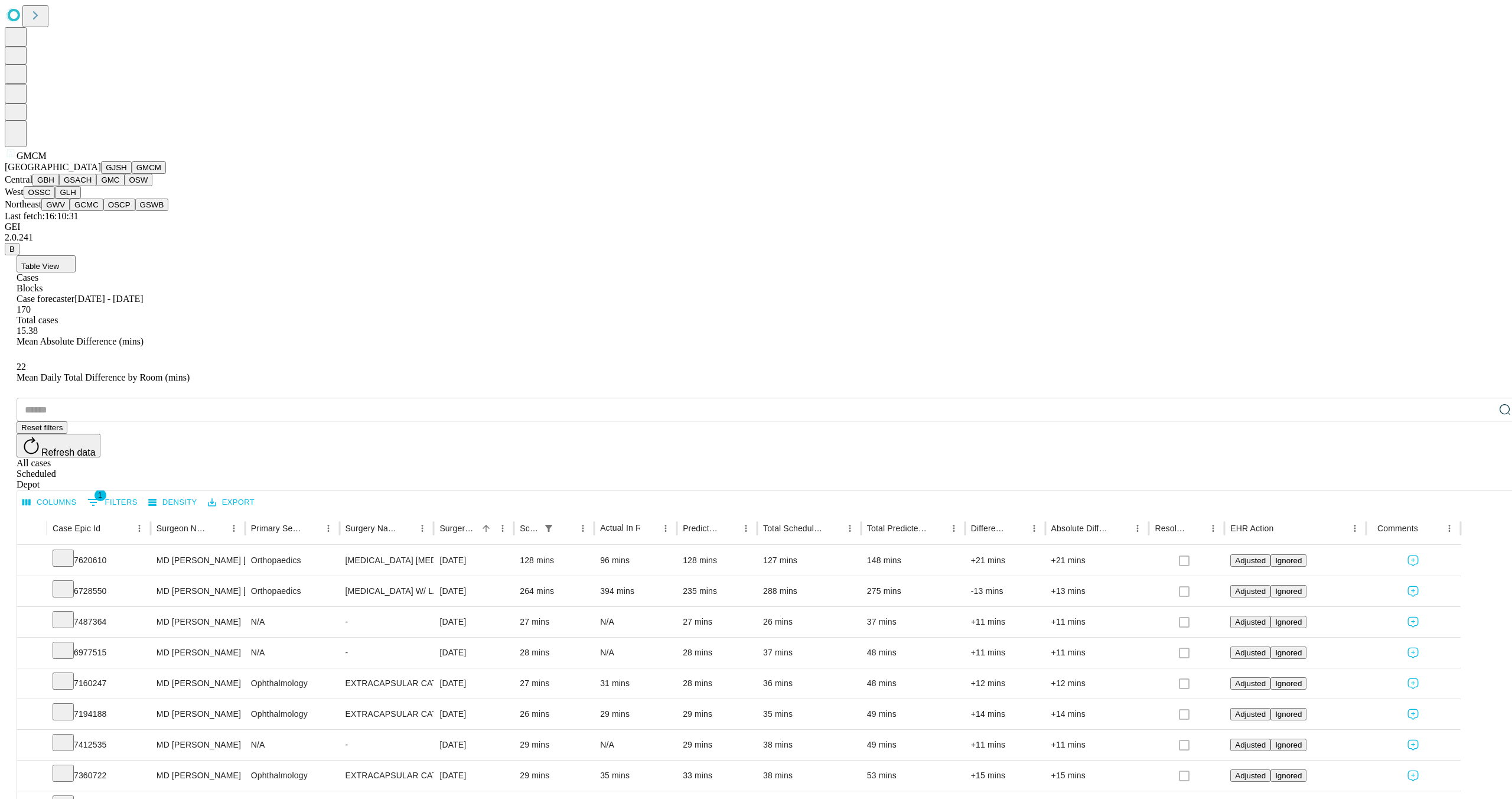
click at [13, 161] on div "GMCM" at bounding box center [755, 154] width 1502 height 14
click at [50, 186] on button "GBH" at bounding box center [45, 180] width 26 height 12
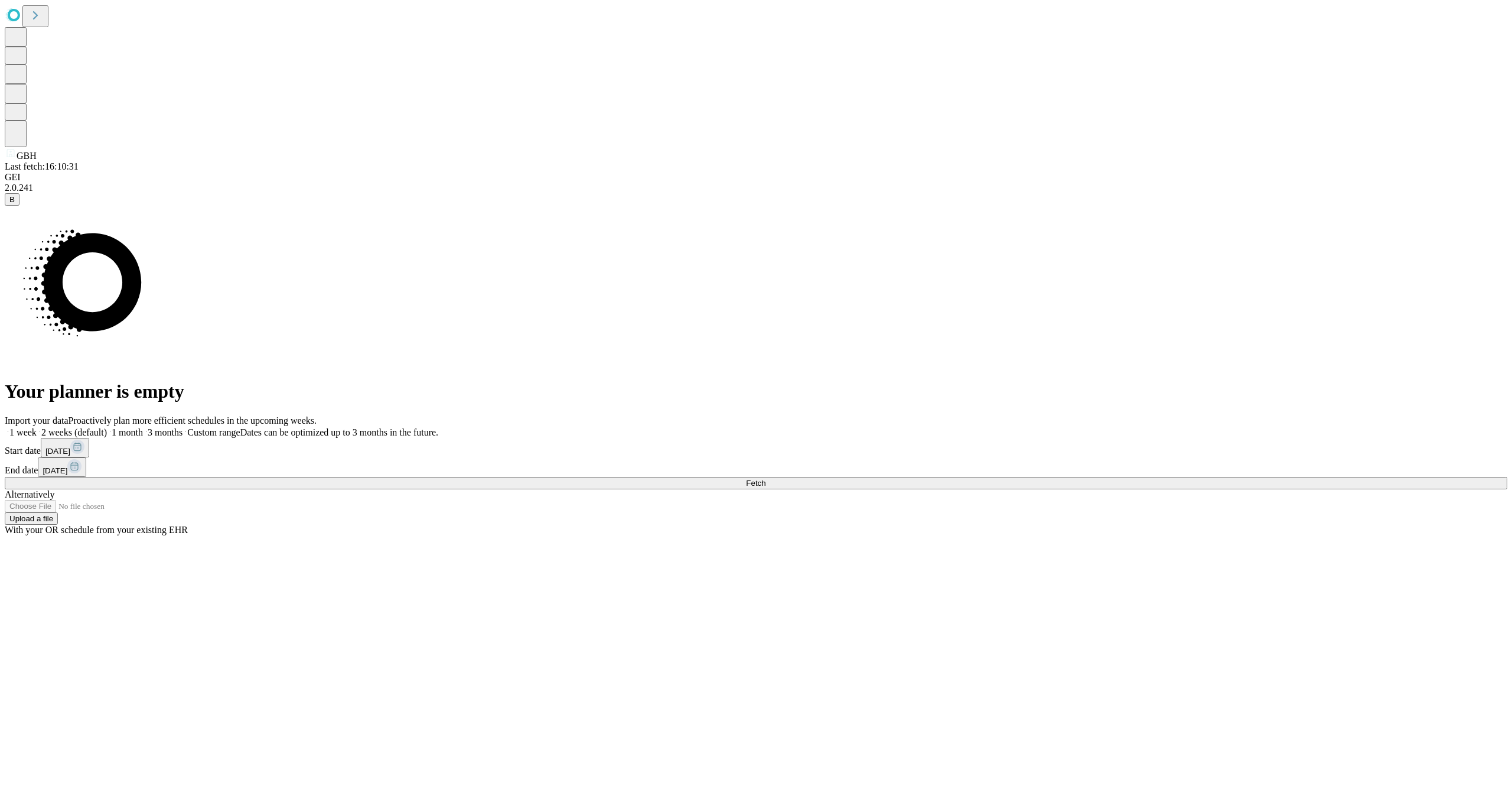
click at [89, 448] on button "[DATE]" at bounding box center [65, 448] width 48 height 20
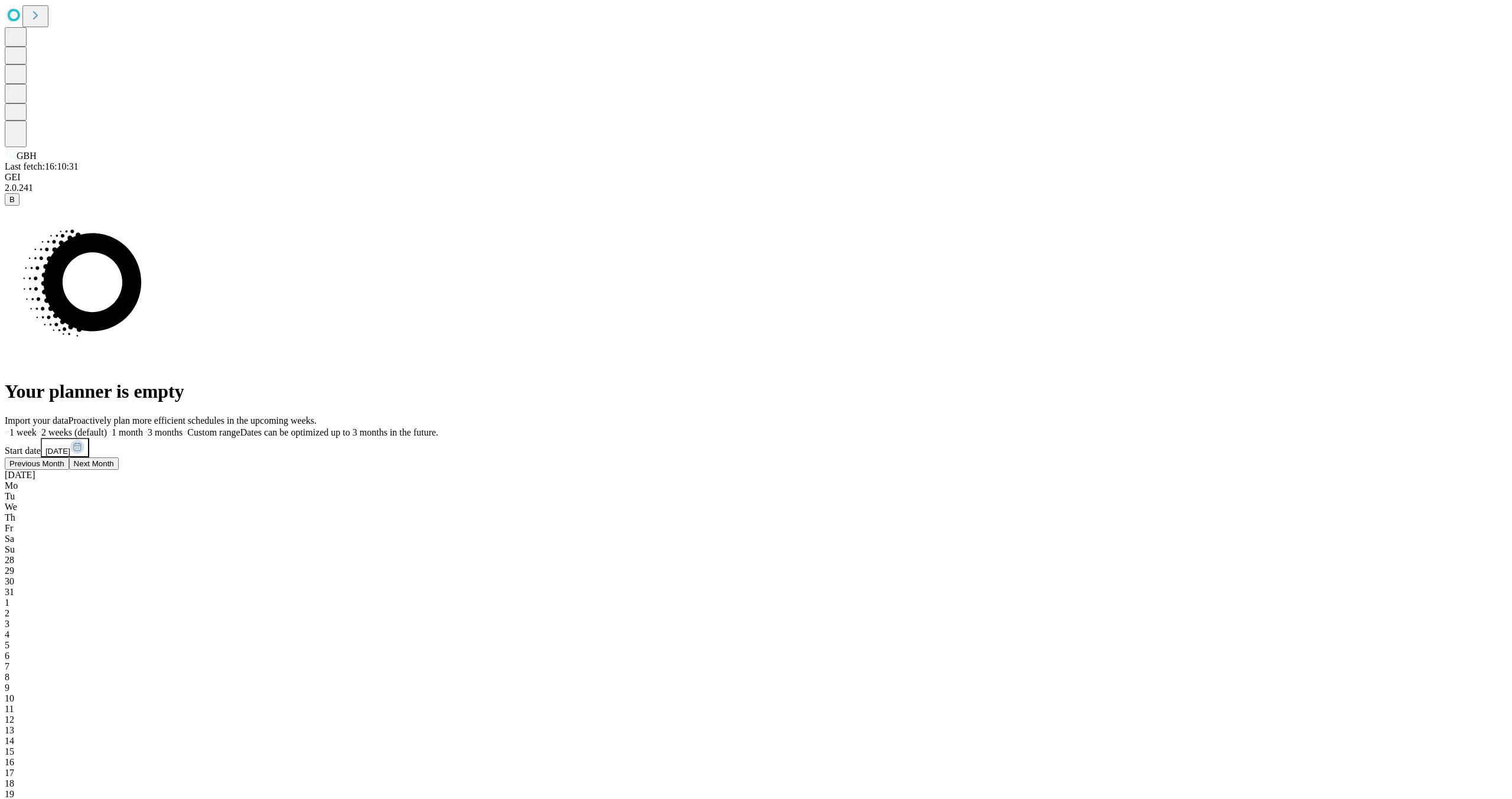
drag, startPoint x: 1096, startPoint y: 488, endPoint x: 1101, endPoint y: 492, distance: 6.4
click at [69, 470] on button "Previous Month" at bounding box center [37, 463] width 65 height 12
click at [14, 798] on span "23" at bounding box center [9, 805] width 10 height 10
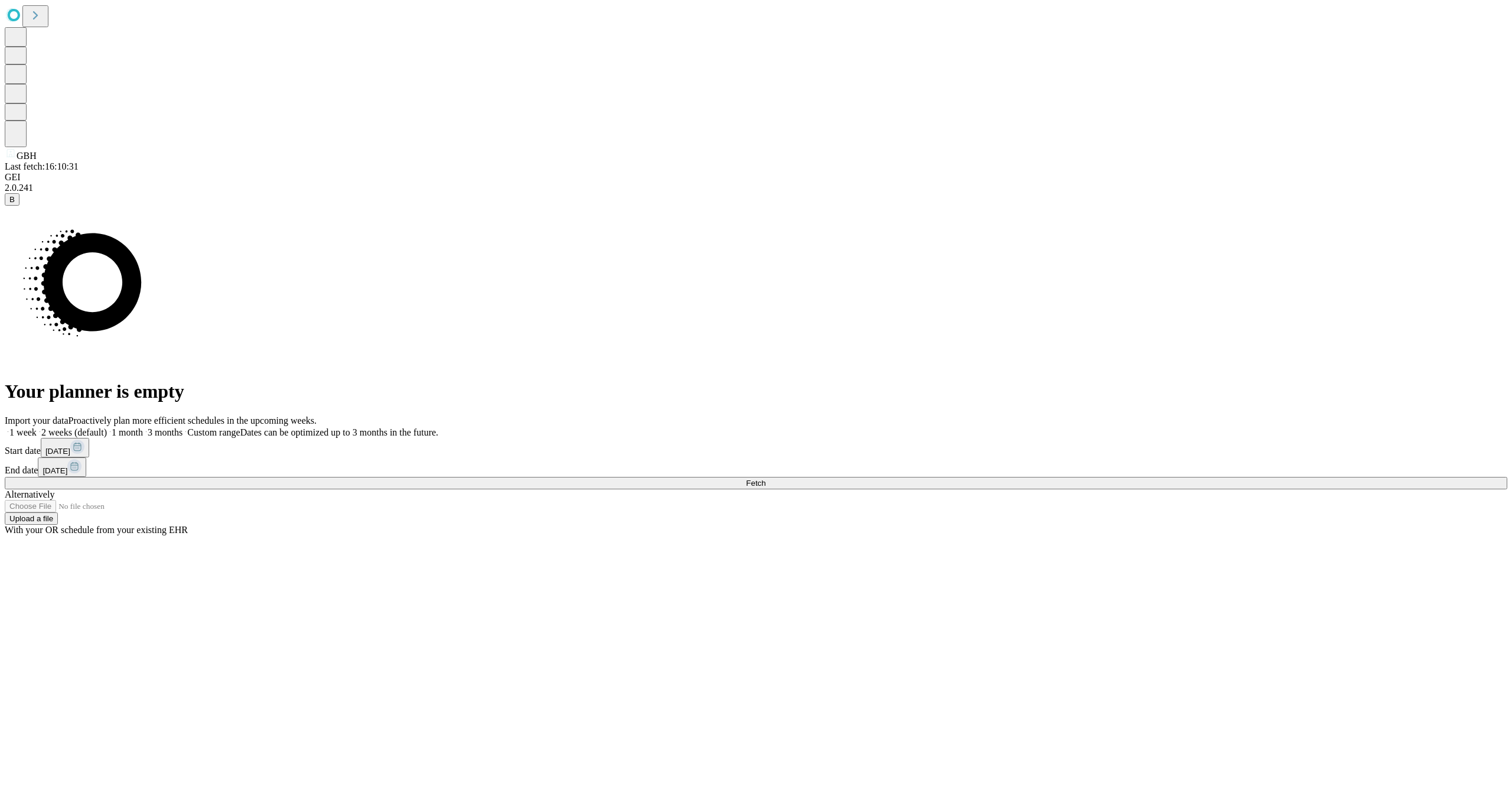
click at [81, 461] on rect at bounding box center [74, 466] width 14 height 14
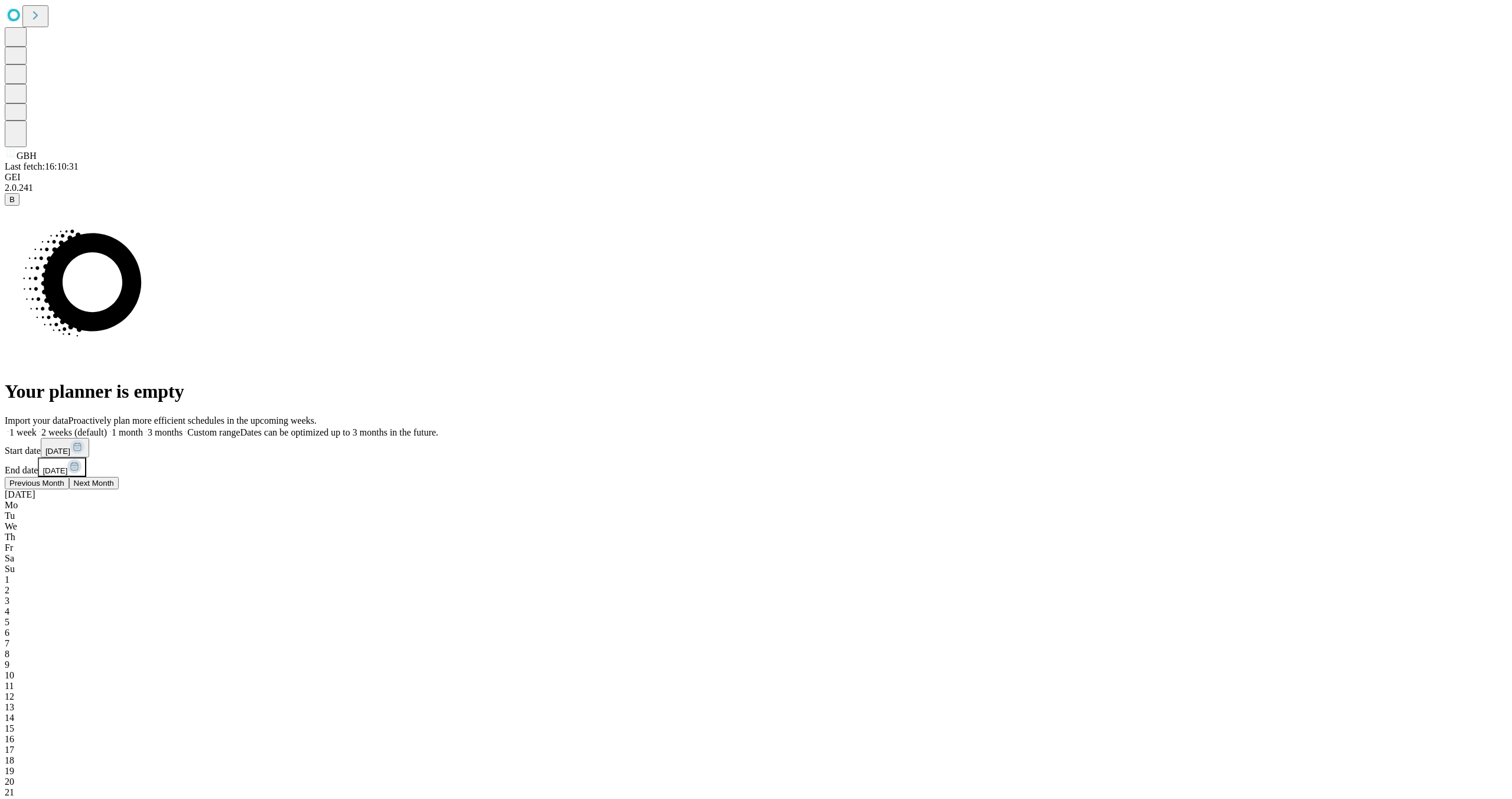
click at [1372, 627] on div "6" at bounding box center [755, 632] width 1502 height 10
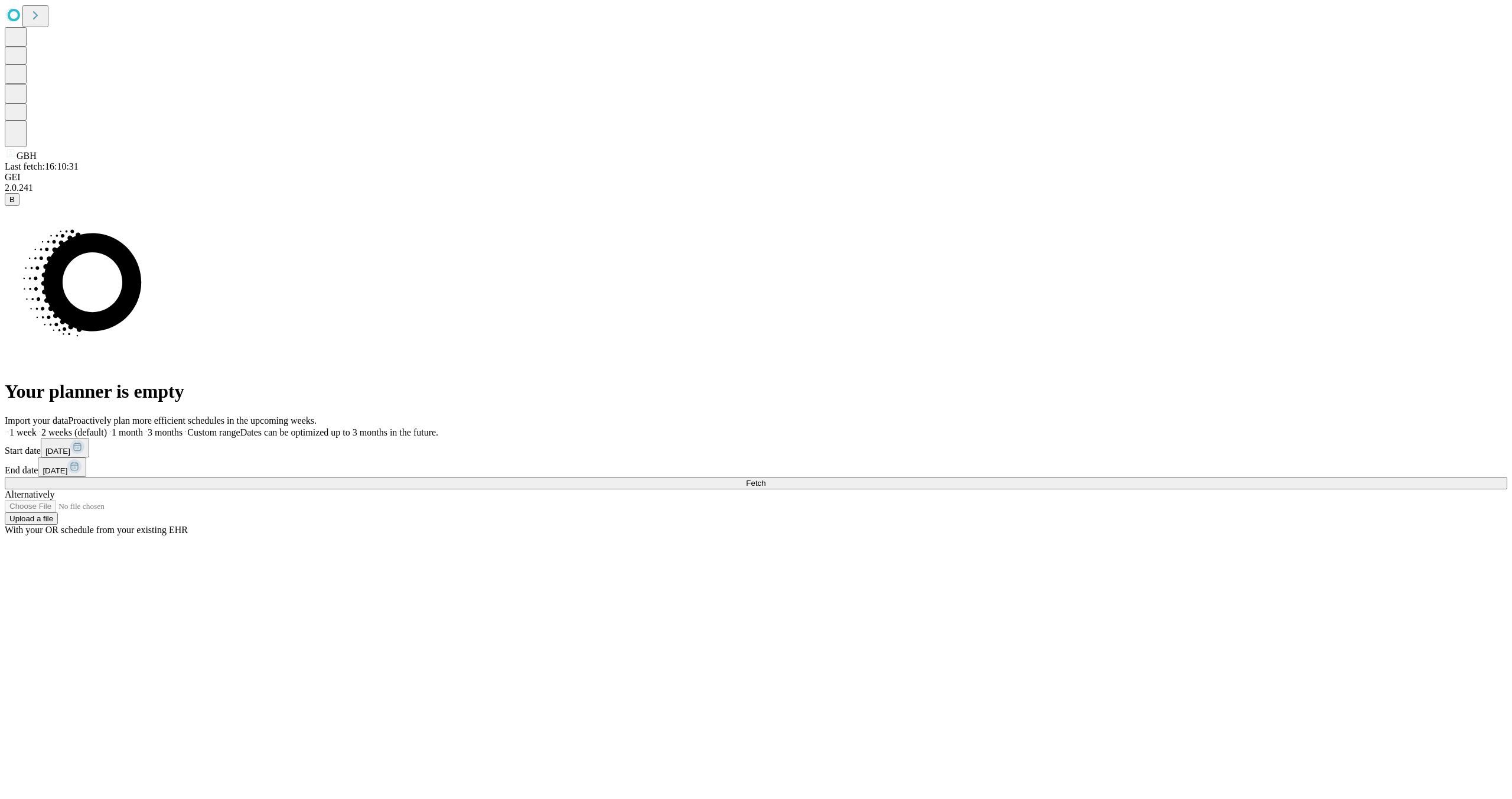
click at [1195, 489] on button "Fetch" at bounding box center [755, 483] width 1502 height 12
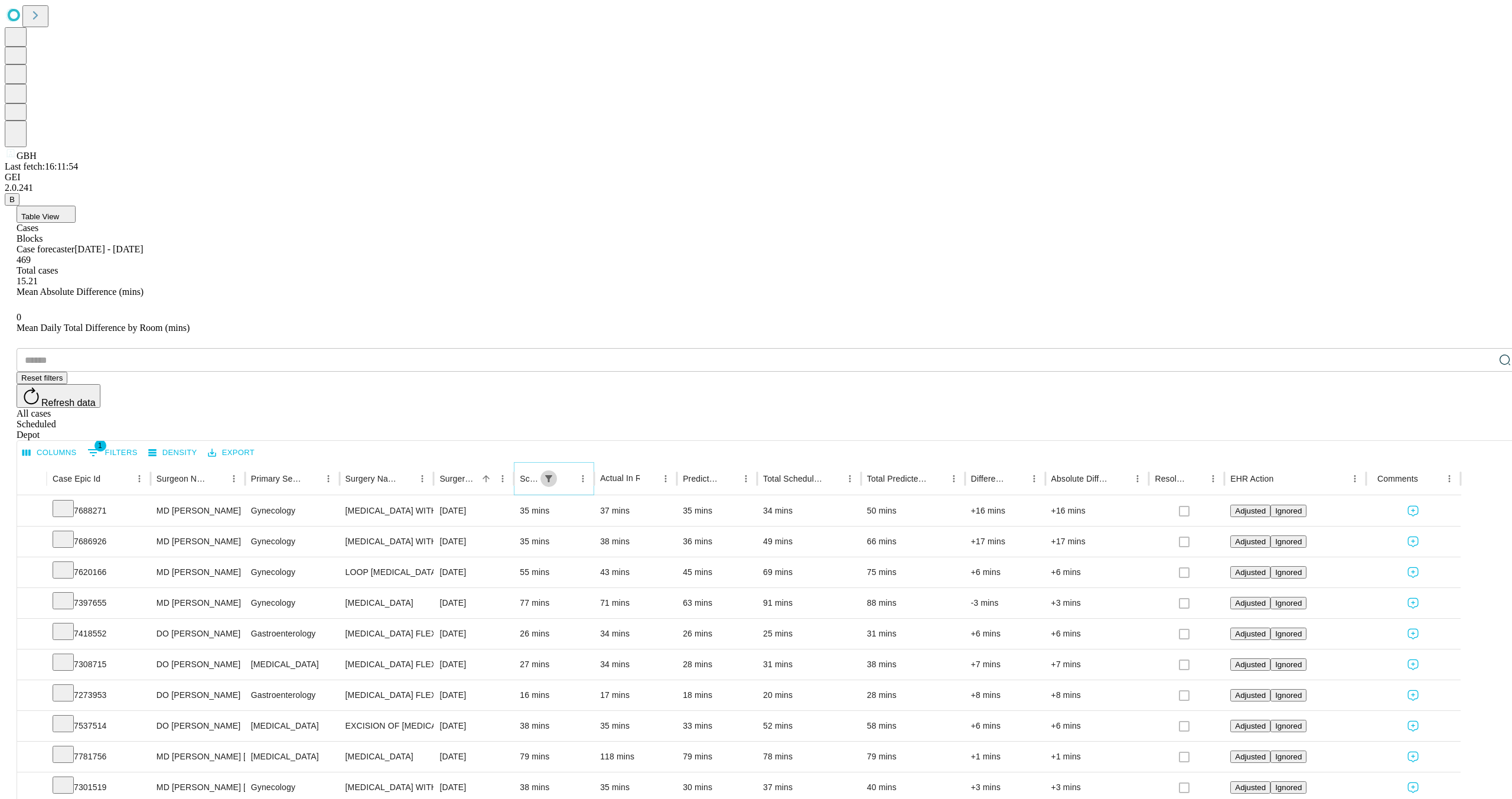
click at [552, 475] on icon "Show filters" at bounding box center [548, 479] width 7 height 7
click at [408, 348] on div "​ Reset filters Refresh data All cases Scheduled Depot" at bounding box center [768, 394] width 1502 height 92
click at [80, 444] on button "Columns" at bounding box center [50, 453] width 60 height 18
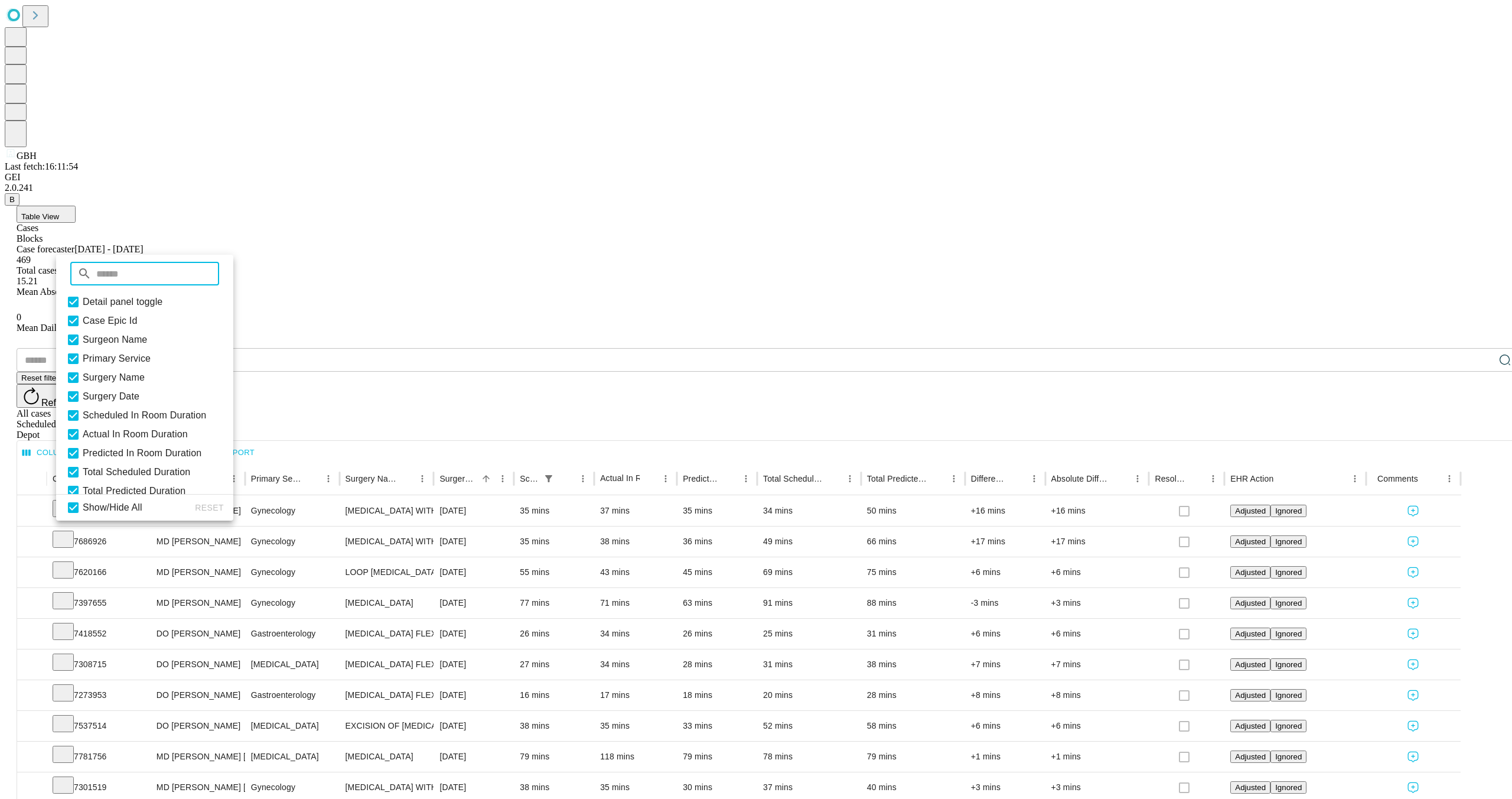
scroll to position [108, 0]
click at [257, 444] on button "Export" at bounding box center [231, 453] width 53 height 18
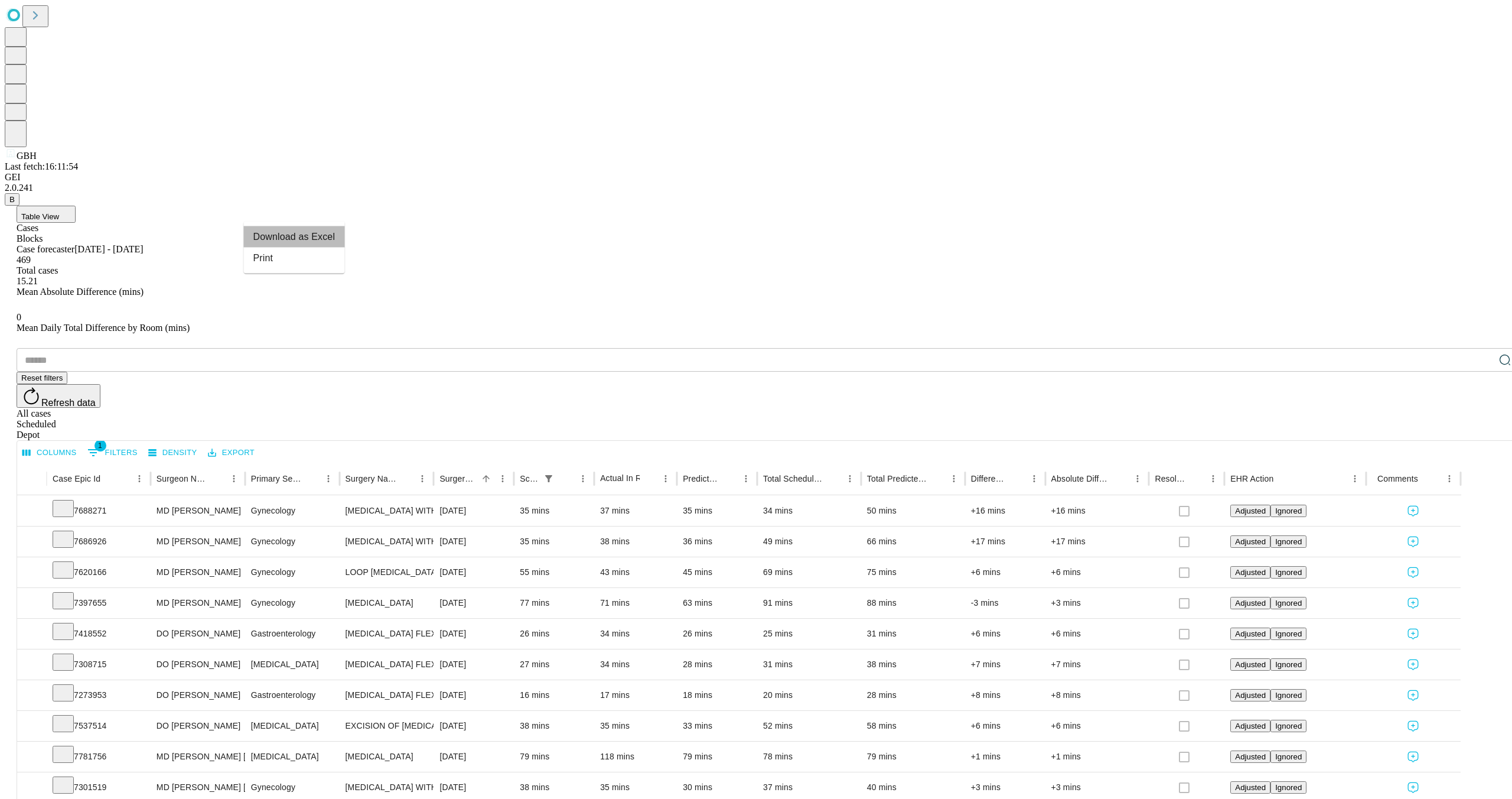
click at [287, 242] on li "Download as Excel" at bounding box center [295, 236] width 101 height 21
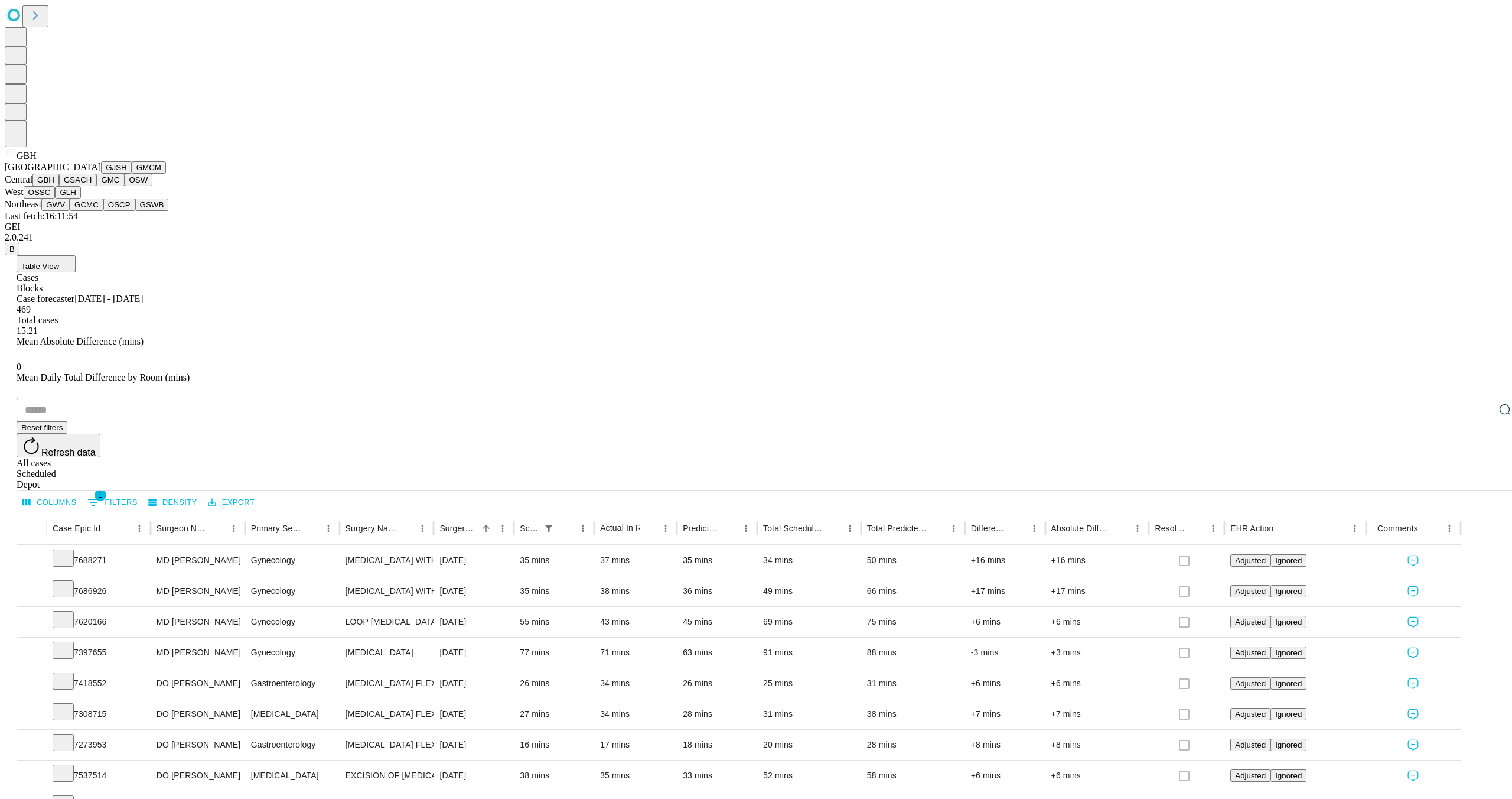
click at [76, 186] on button "GSACH" at bounding box center [78, 180] width 37 height 12
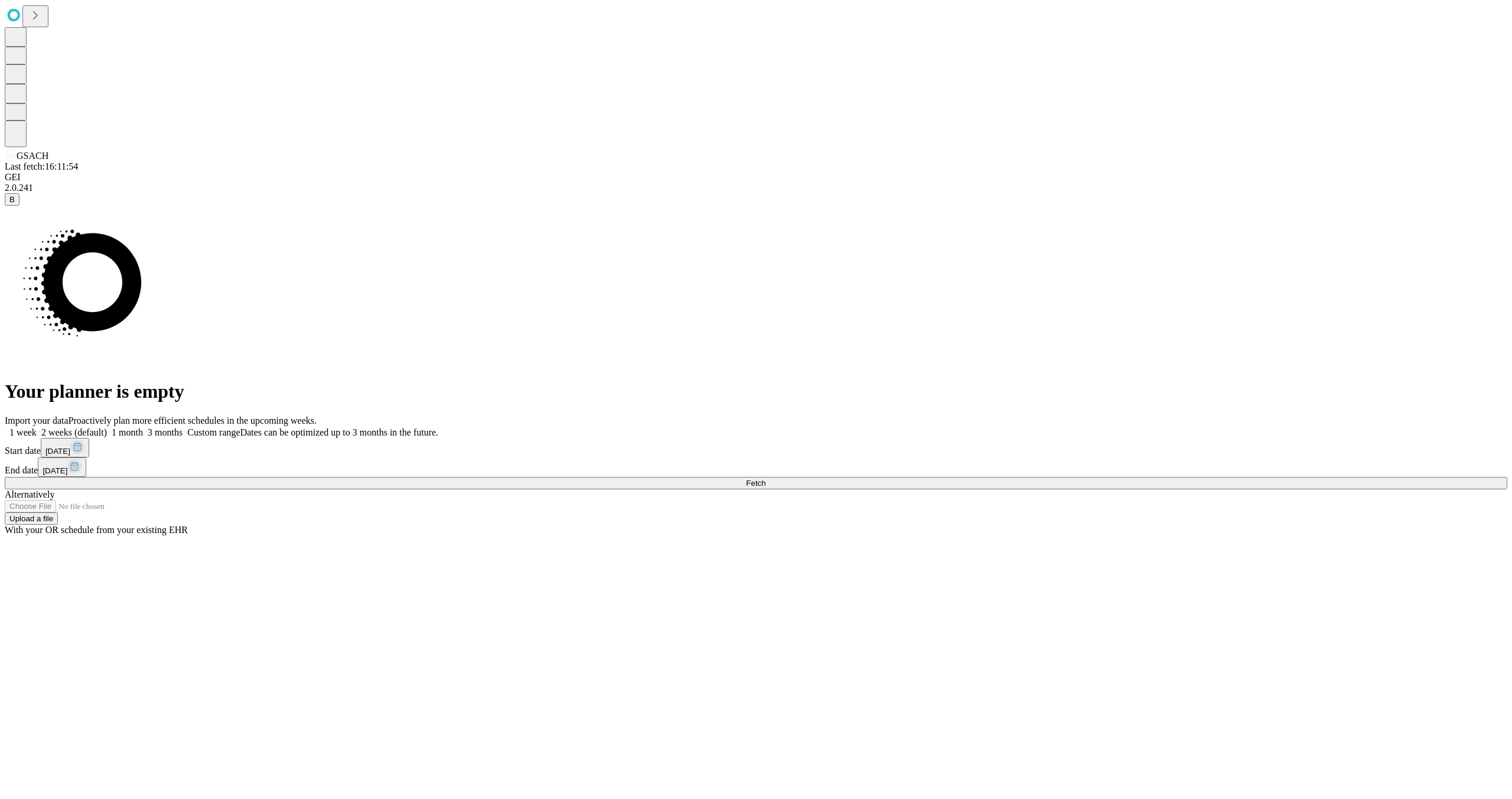
drag, startPoint x: 1202, startPoint y: 454, endPoint x: 1192, endPoint y: 469, distance: 18.0
click at [84, 454] on rect at bounding box center [77, 446] width 14 height 14
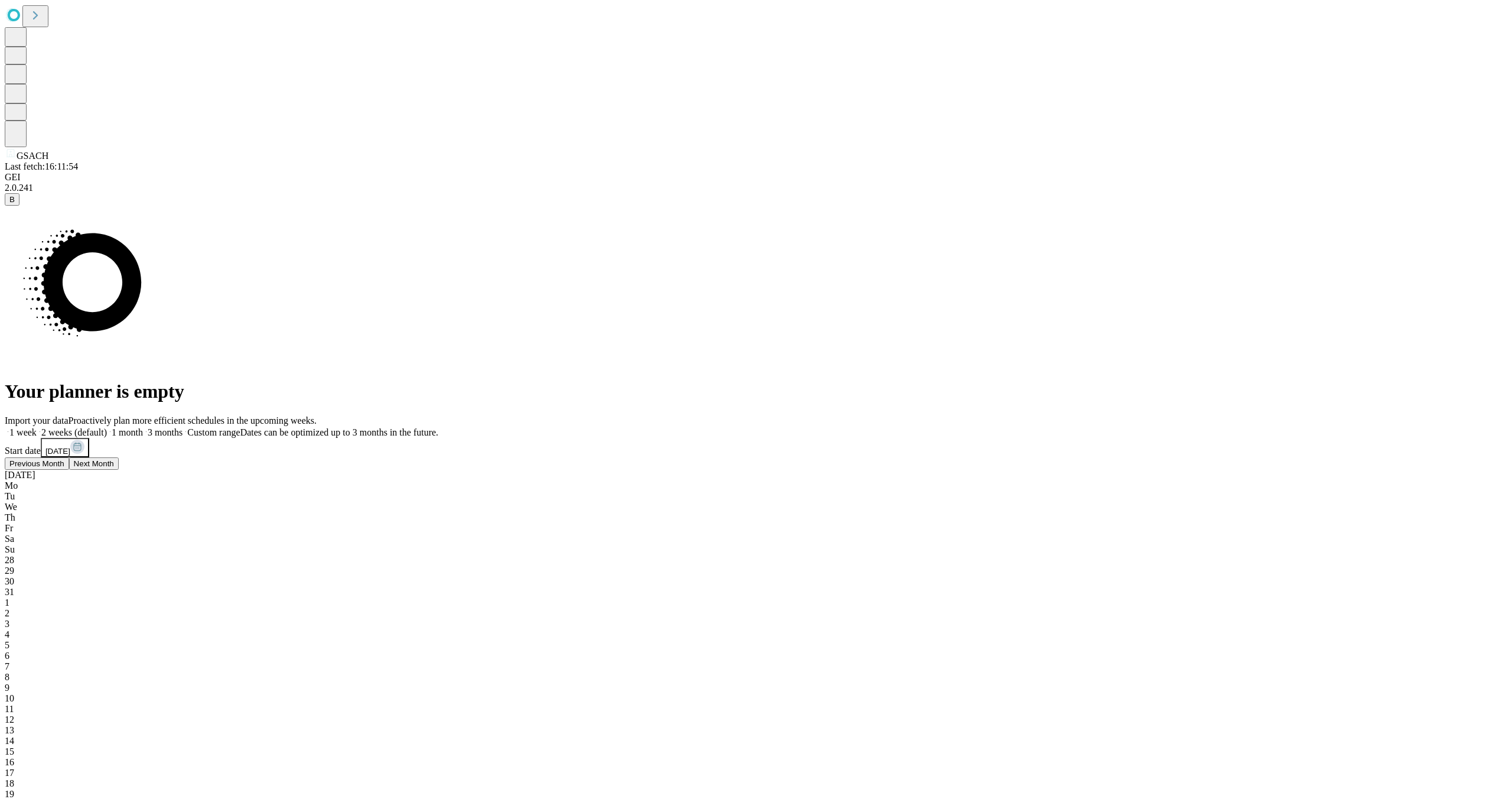
click at [69, 470] on button "Previous Month" at bounding box center [37, 463] width 65 height 12
click at [1153, 798] on div "23" at bounding box center [755, 805] width 1502 height 10
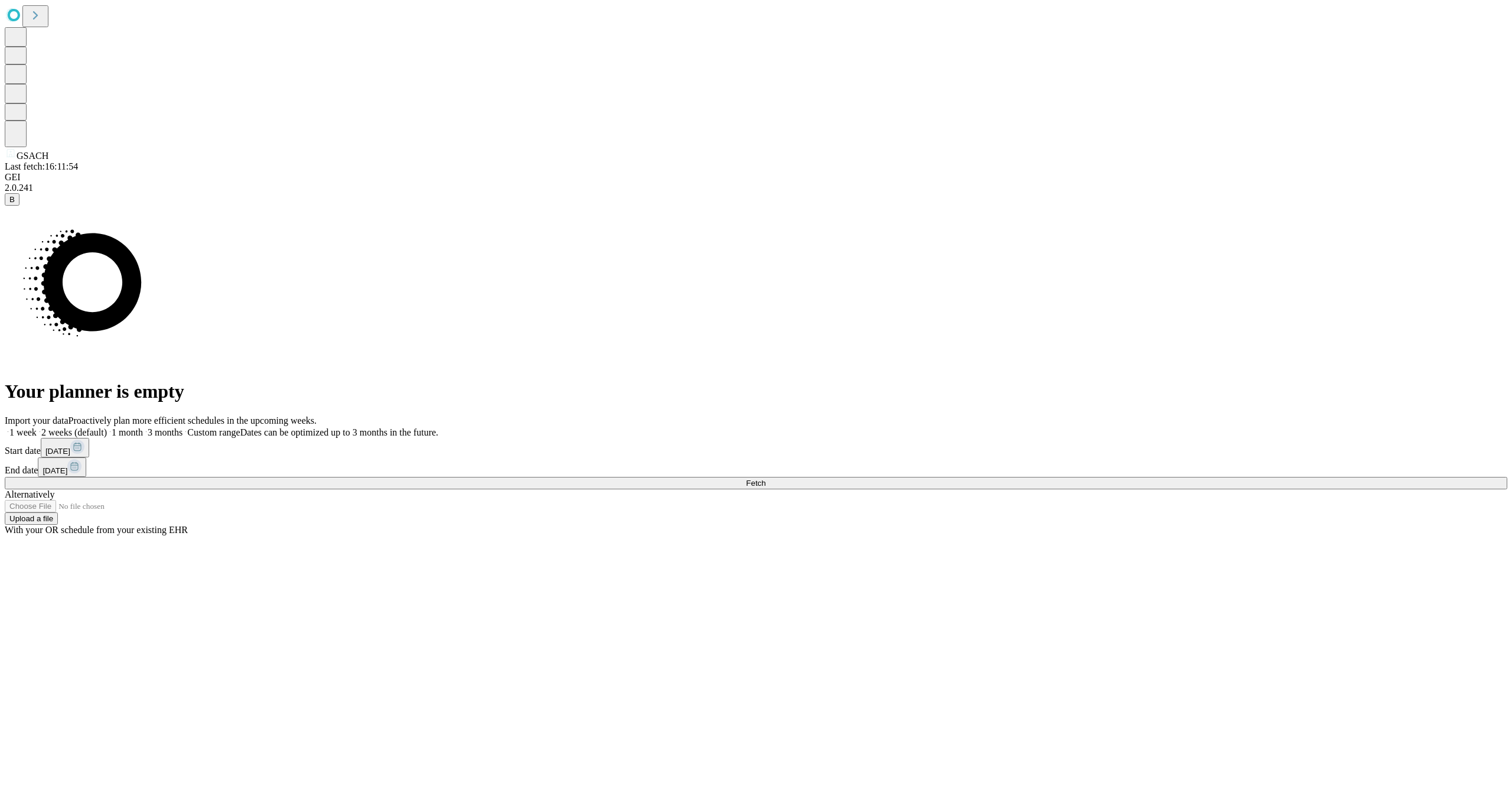
click at [1337, 472] on div "Import your data Proactively plan more efficient schedules in the upcoming week…" at bounding box center [755, 475] width 1502 height 120
click at [81, 459] on icon at bounding box center [74, 466] width 14 height 14
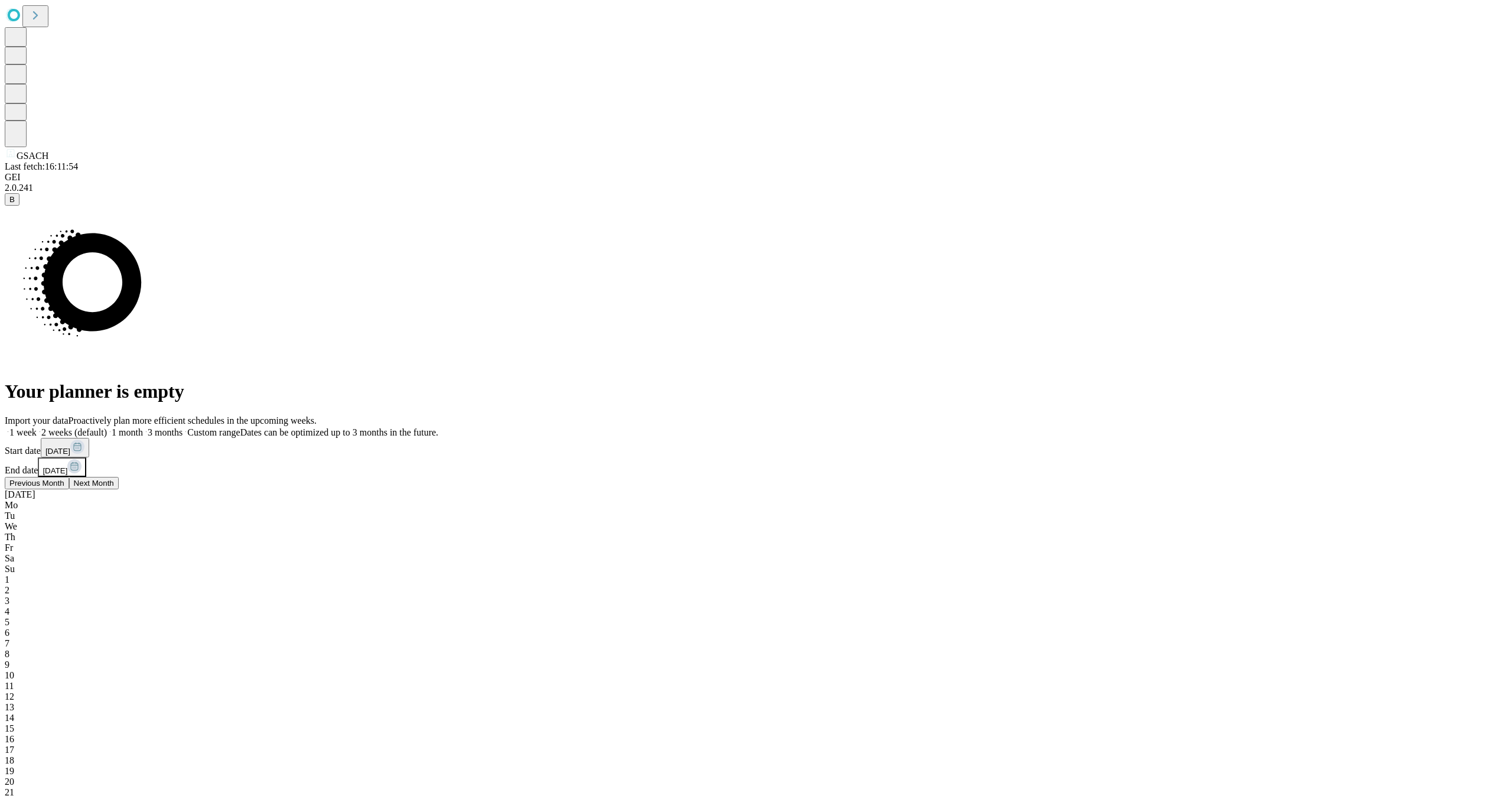
drag, startPoint x: 1375, startPoint y: 535, endPoint x: 1337, endPoint y: 541, distance: 38.5
click at [10, 627] on span "6" at bounding box center [7, 632] width 4 height 10
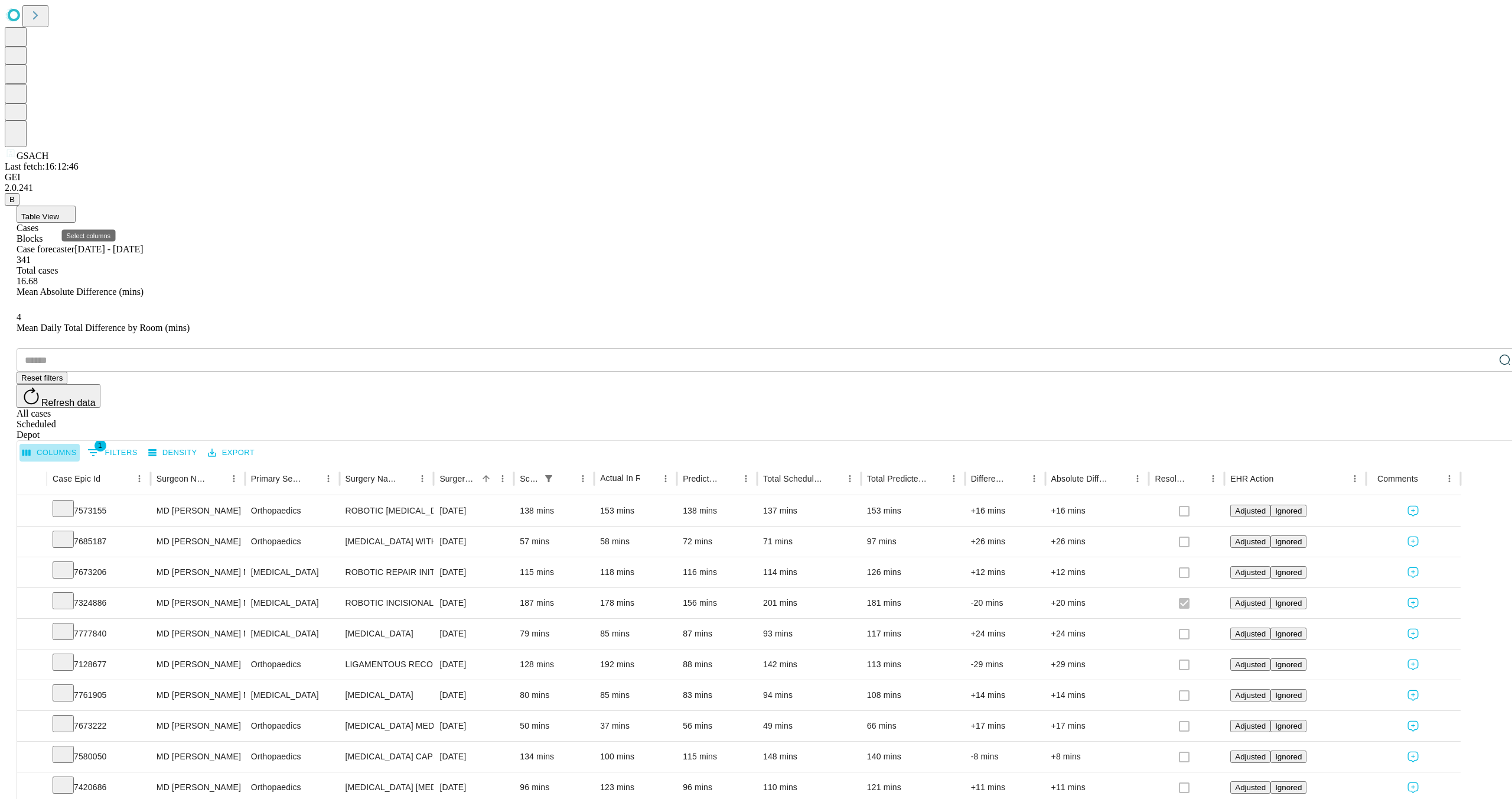
click at [80, 444] on button "Columns" at bounding box center [50, 453] width 60 height 18
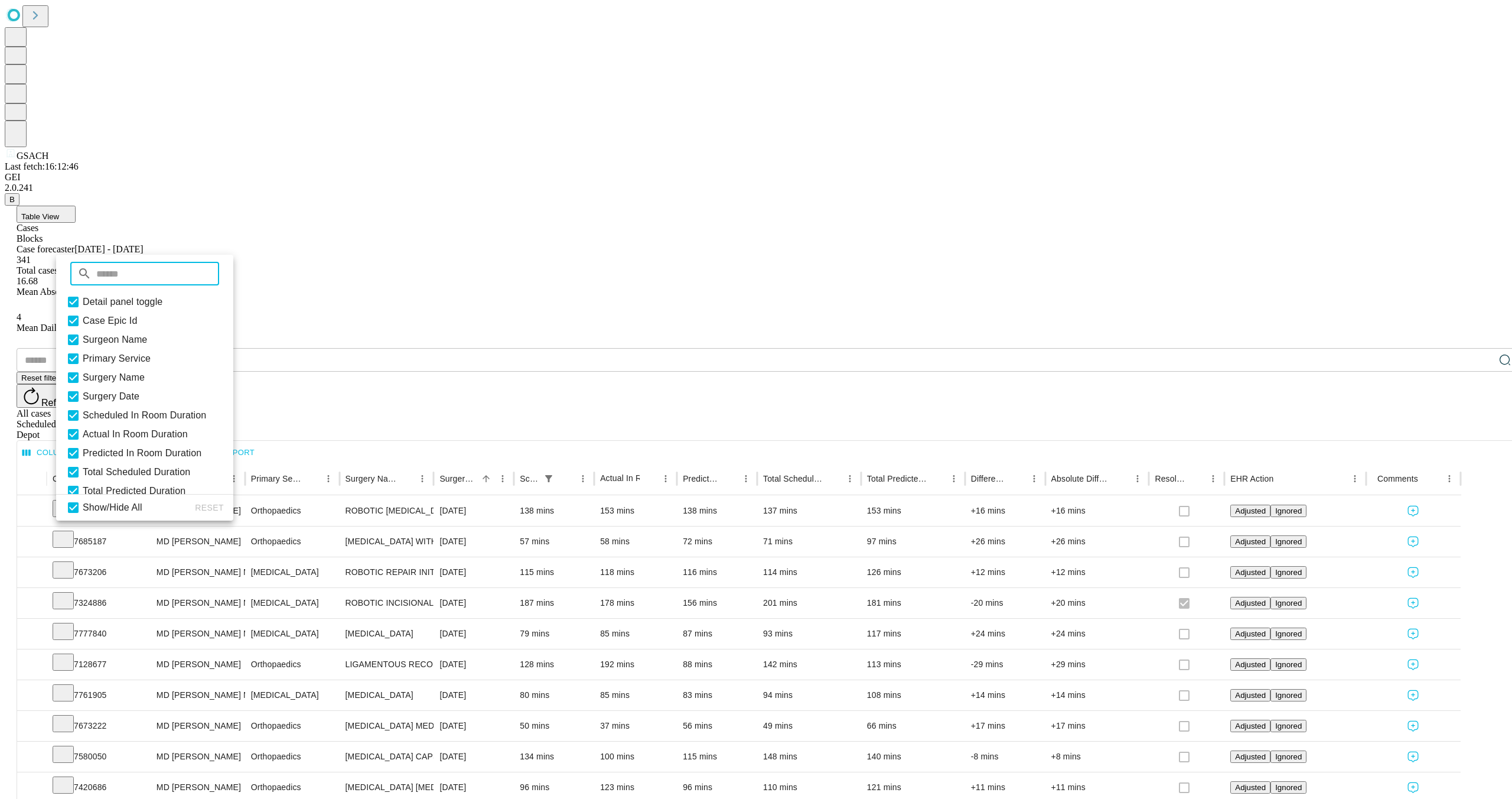
scroll to position [108, 0]
click at [257, 444] on button "Export" at bounding box center [231, 453] width 53 height 18
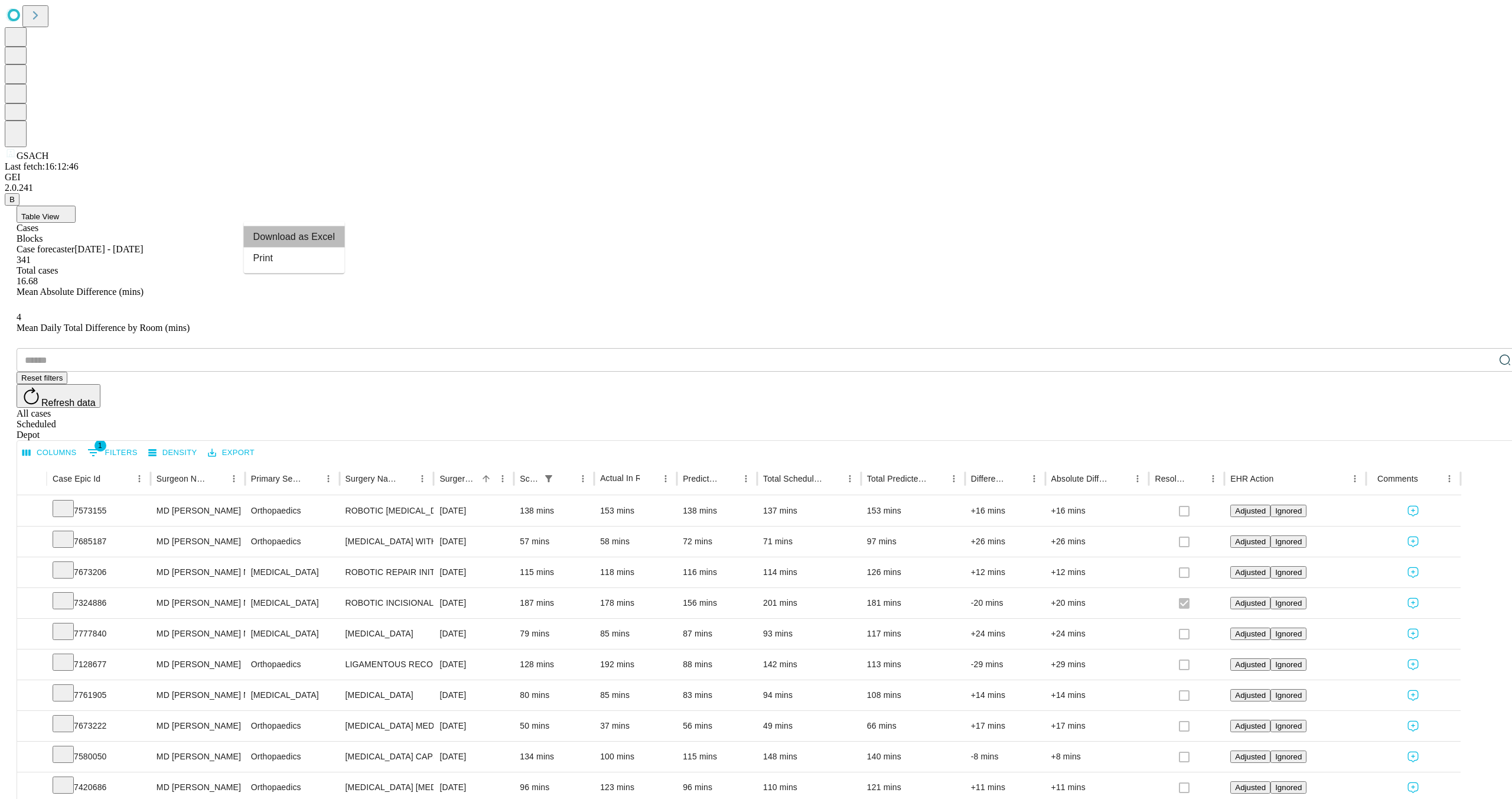
click at [276, 238] on li "Download as Excel" at bounding box center [295, 236] width 101 height 21
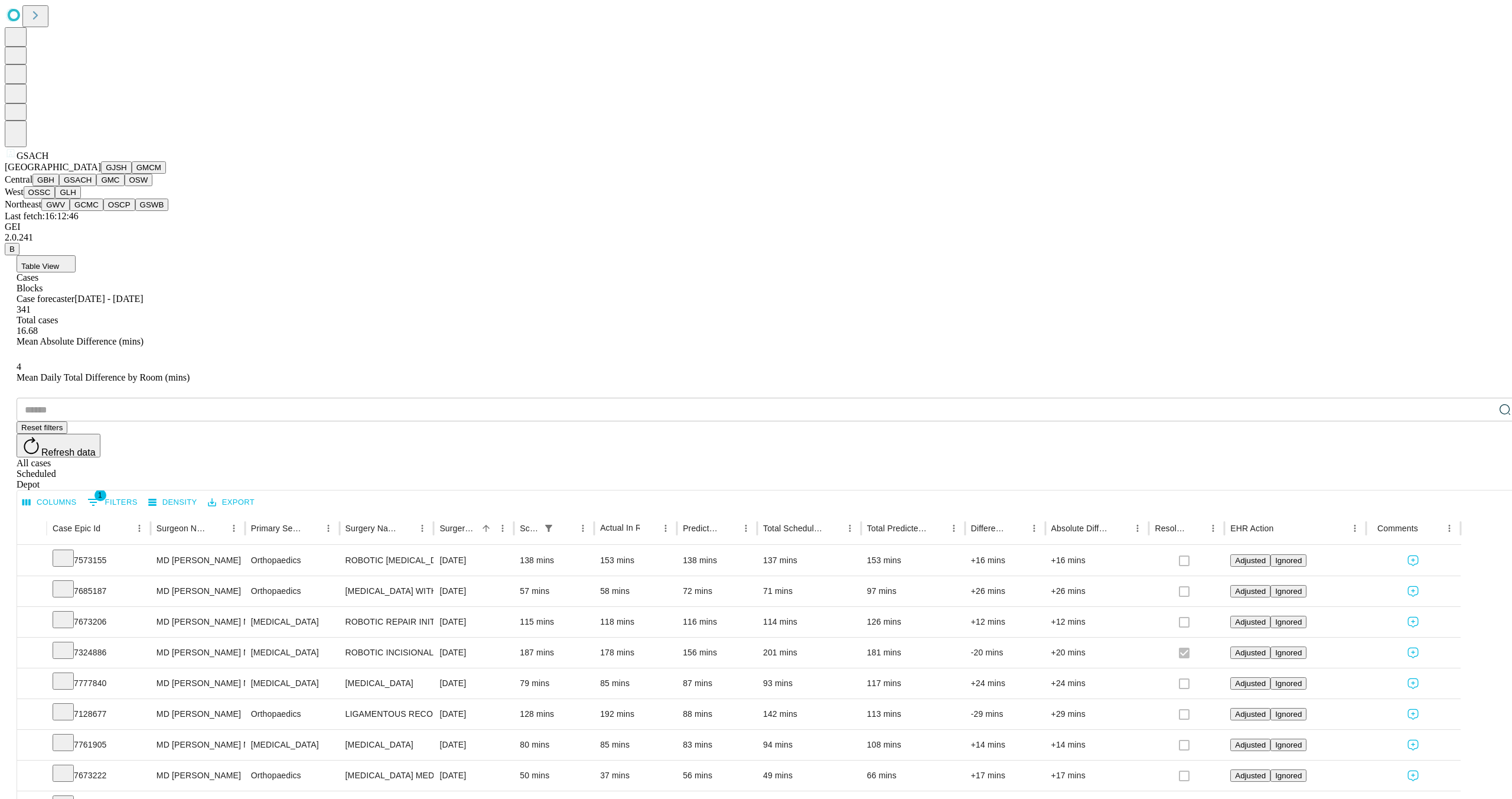
click at [96, 186] on button "GMC" at bounding box center [110, 180] width 28 height 12
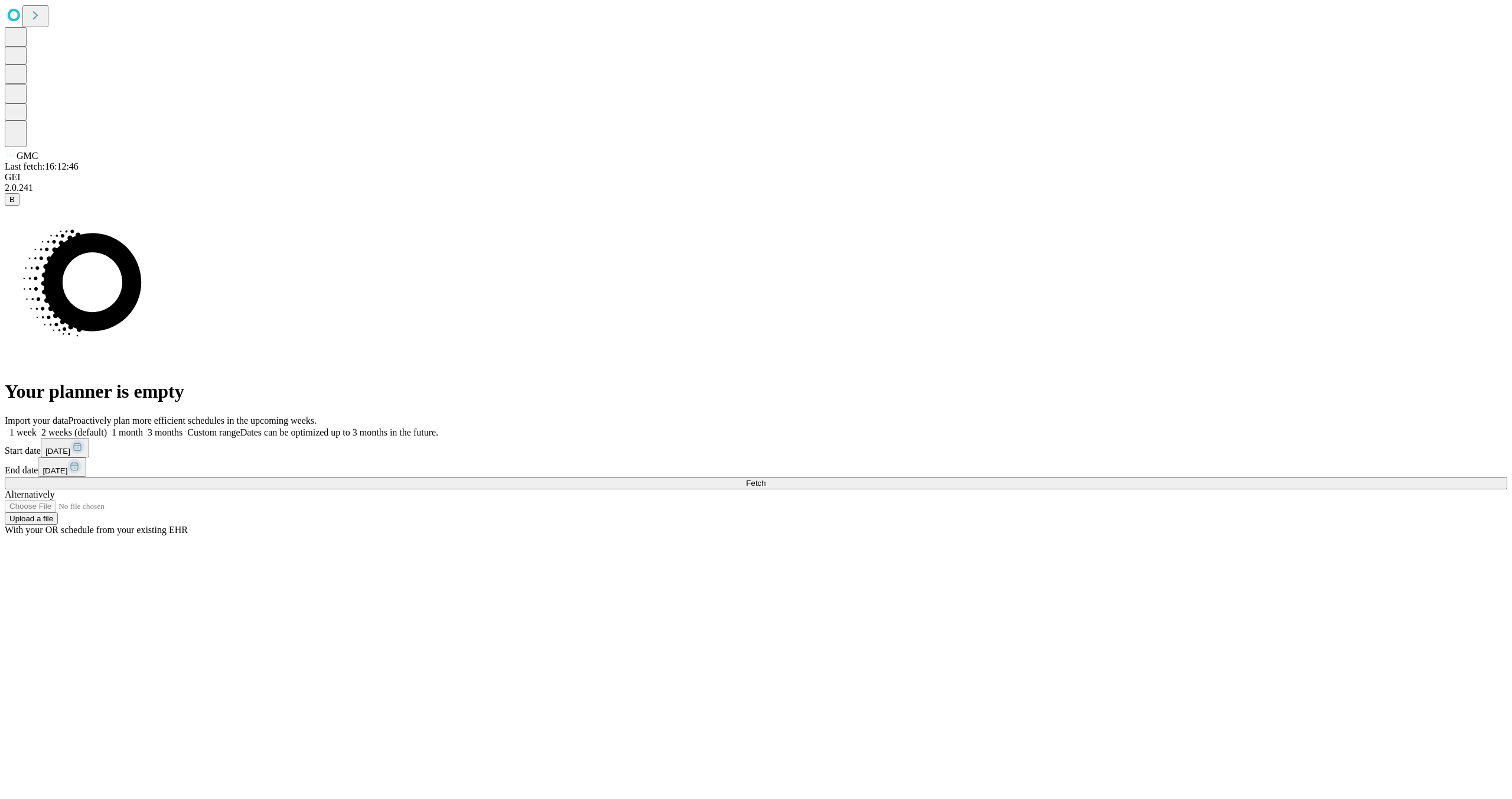
click at [84, 454] on rect at bounding box center [77, 446] width 14 height 14
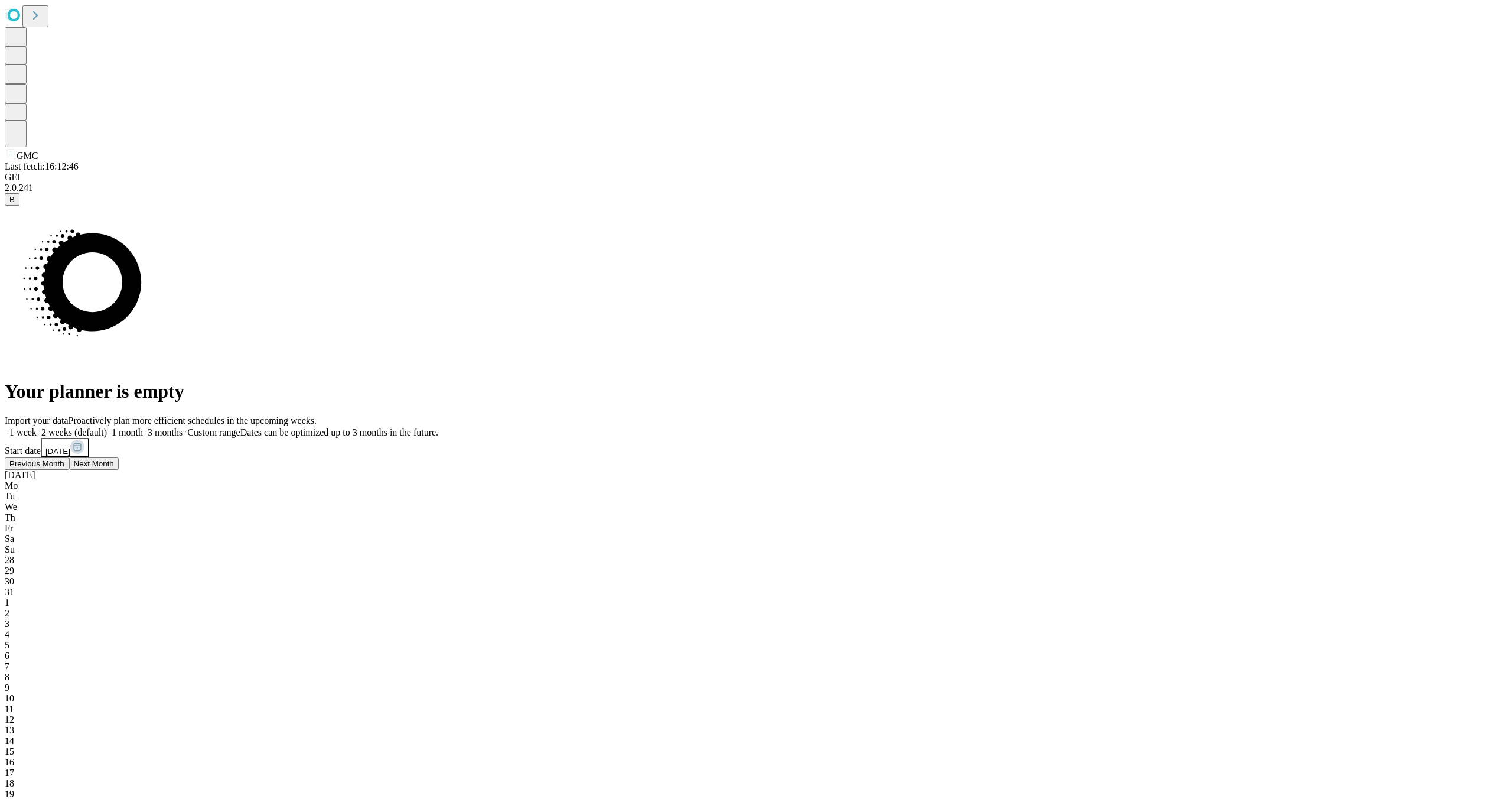
click at [65, 468] on span "Previous Month" at bounding box center [37, 464] width 55 height 9
click at [14, 798] on span "23" at bounding box center [9, 805] width 10 height 10
drag, startPoint x: 1383, startPoint y: 467, endPoint x: 1368, endPoint y: 467, distance: 15.0
click at [1377, 466] on div "Import your data Proactively plan more efficient schedules in the upcoming week…" at bounding box center [755, 710] width 1502 height 590
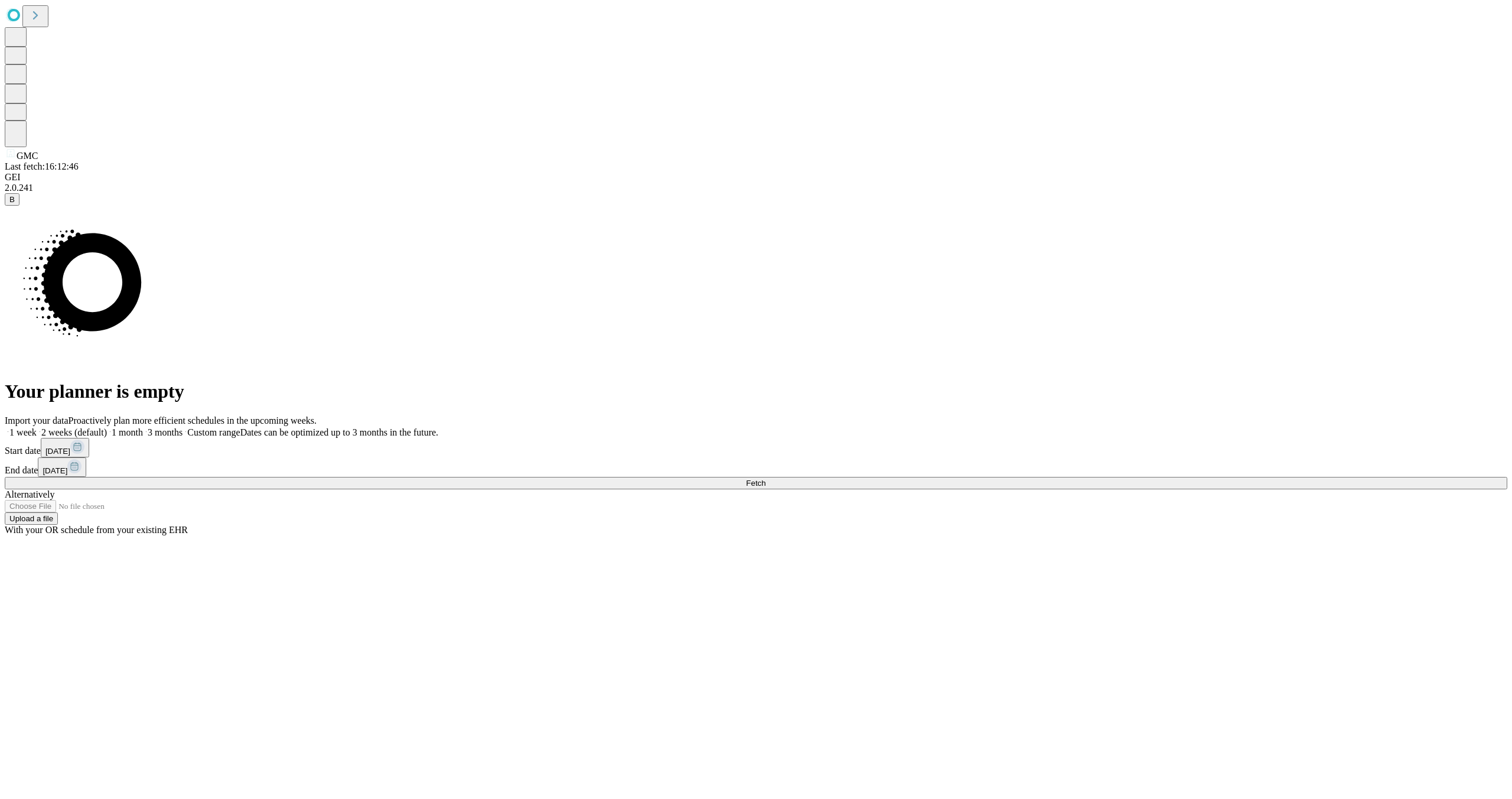
click at [81, 460] on rect at bounding box center [74, 466] width 14 height 14
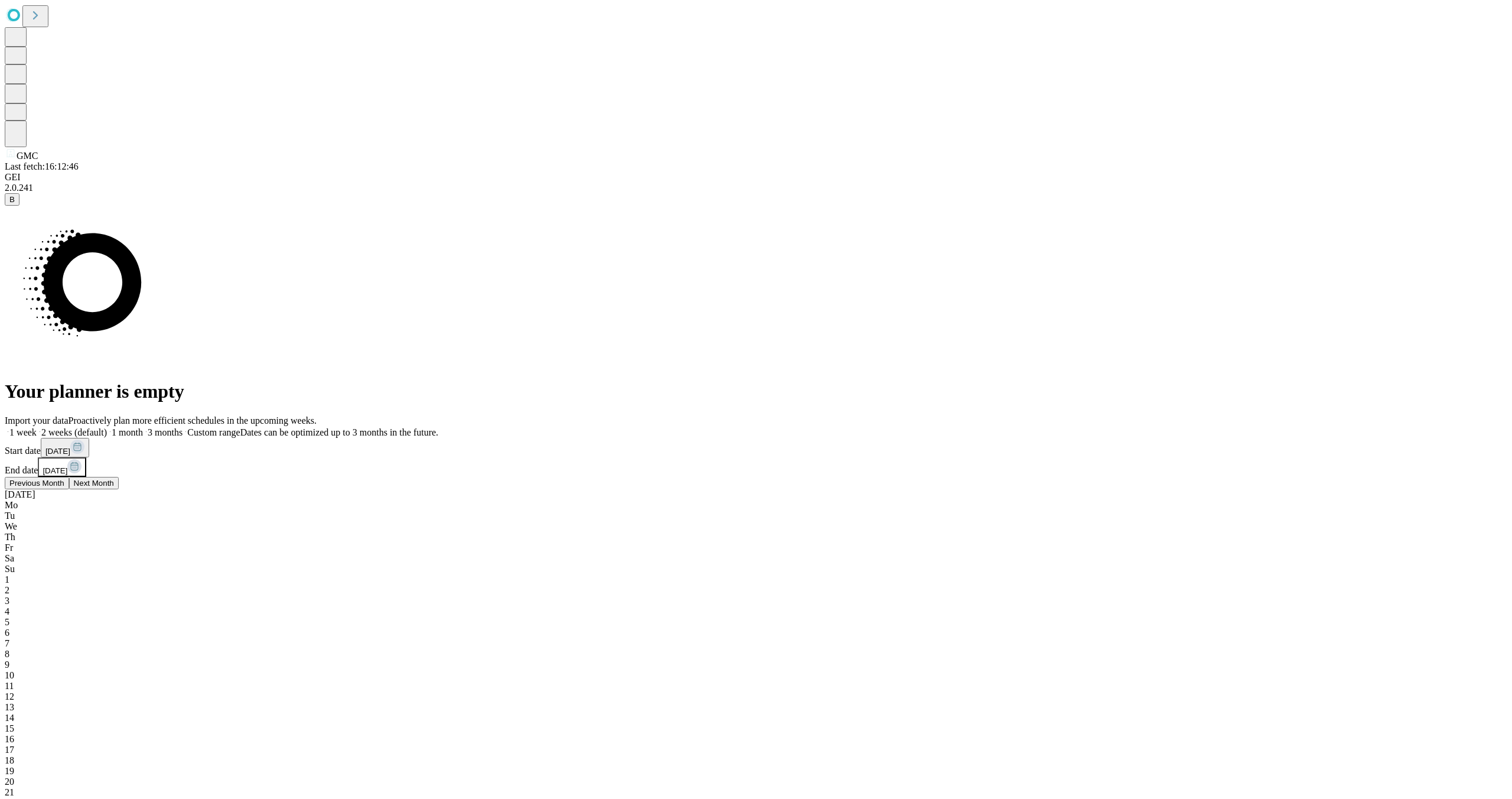
click at [10, 627] on span "6" at bounding box center [7, 632] width 4 height 10
drag, startPoint x: 1187, startPoint y: 488, endPoint x: 1192, endPoint y: 495, distance: 8.6
click at [1187, 488] on div "Import your data Proactively plan more efficient schedules in the upcoming week…" at bounding box center [755, 710] width 1502 height 590
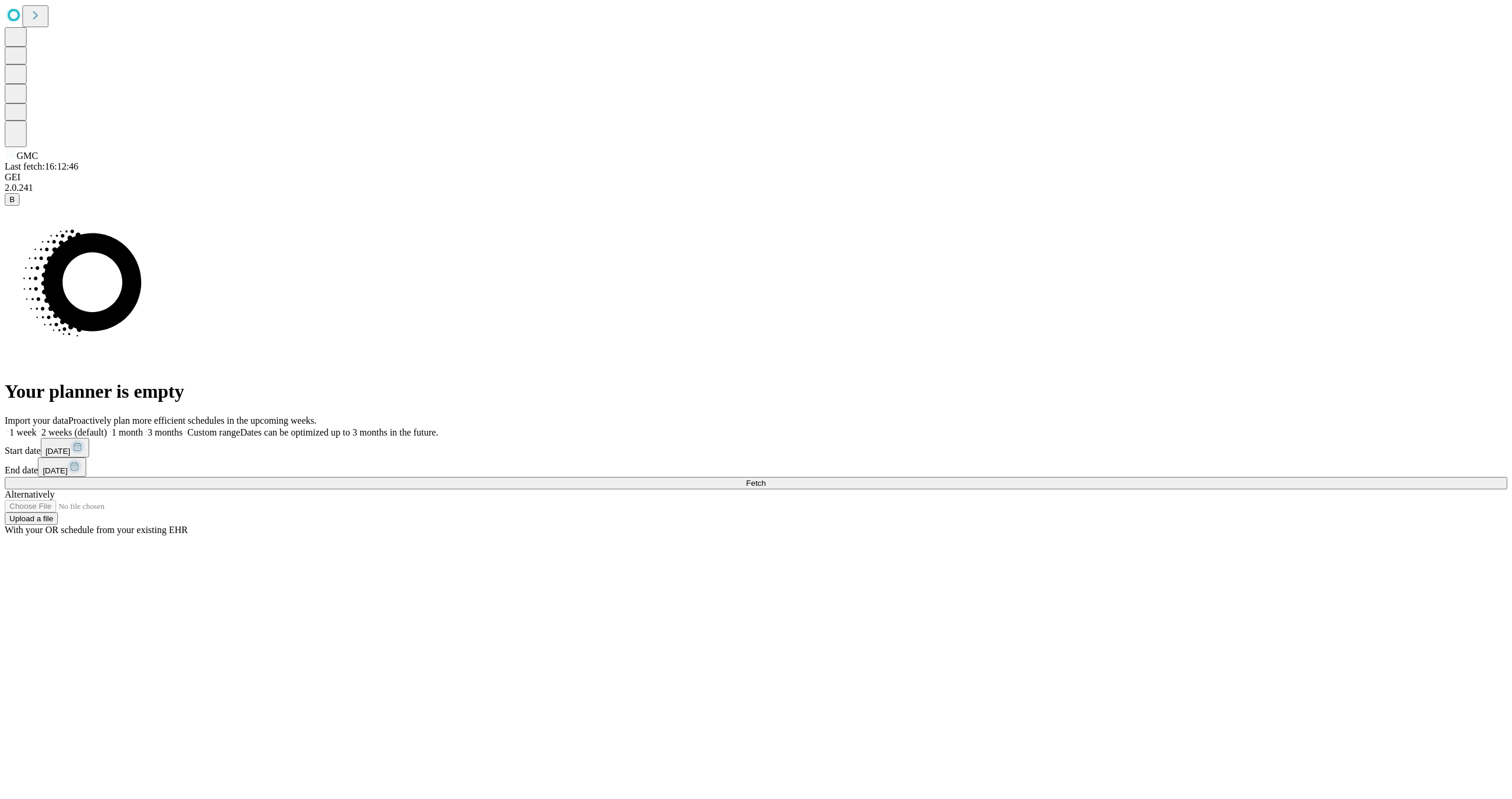
click at [1197, 489] on button "Fetch" at bounding box center [755, 483] width 1502 height 12
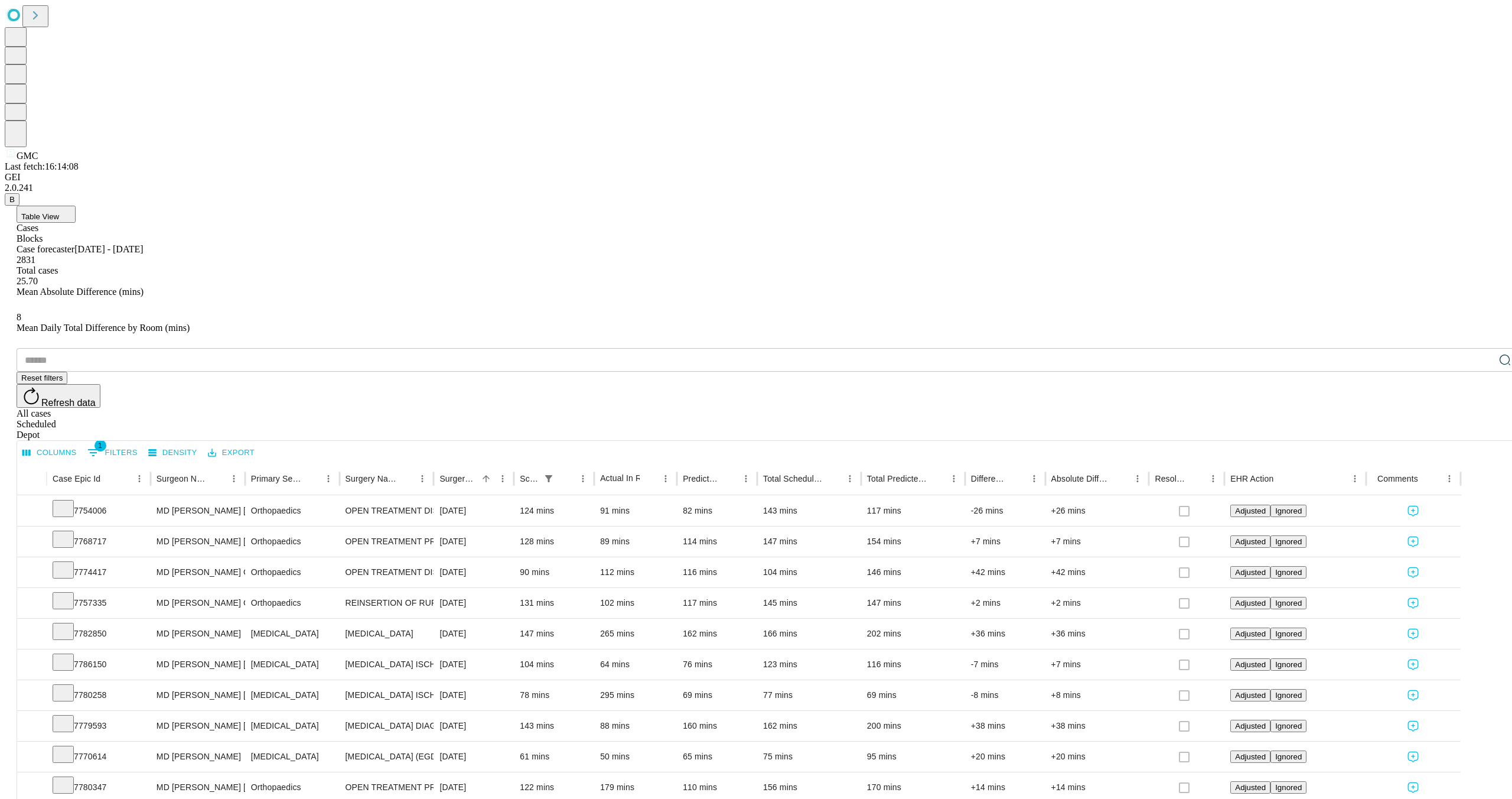
click at [257, 444] on button "Export" at bounding box center [231, 453] width 53 height 18
click at [276, 231] on li "Download as Excel" at bounding box center [295, 236] width 101 height 21
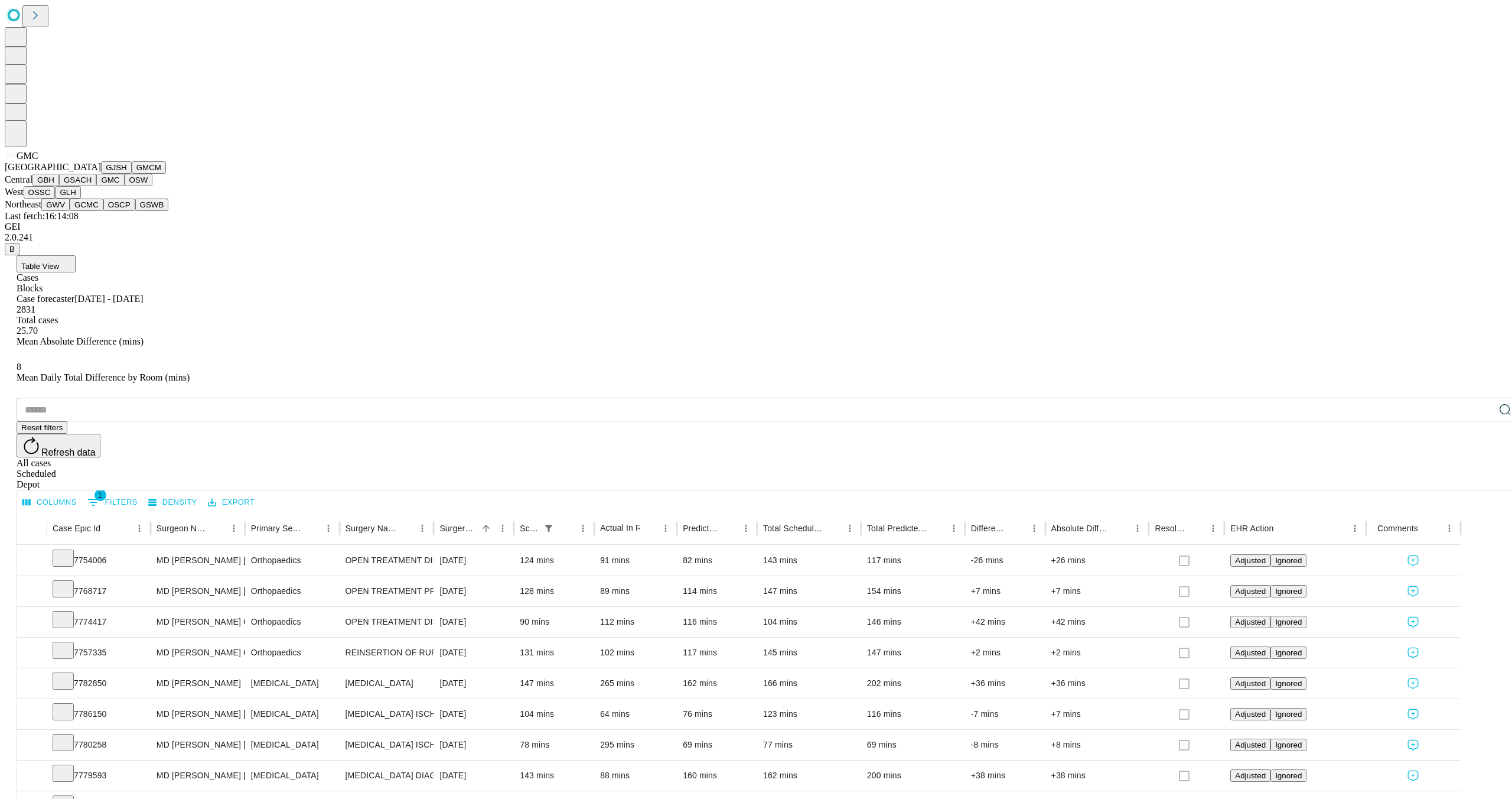
click at [125, 186] on button "OSW" at bounding box center [139, 180] width 29 height 12
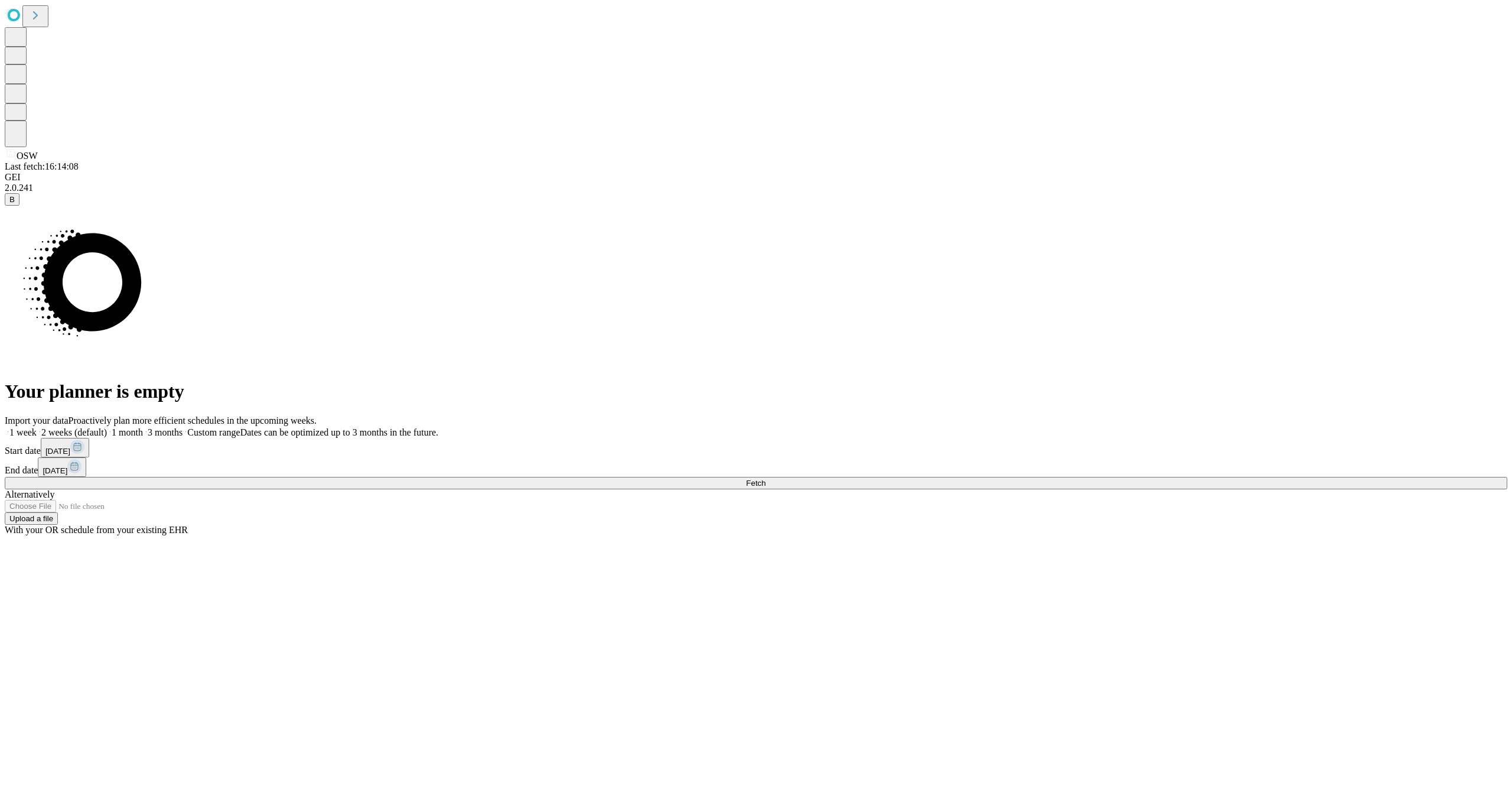
drag, startPoint x: 1179, startPoint y: 465, endPoint x: 1170, endPoint y: 468, distance: 9.5
click at [89, 457] on button "[DATE]" at bounding box center [65, 448] width 48 height 20
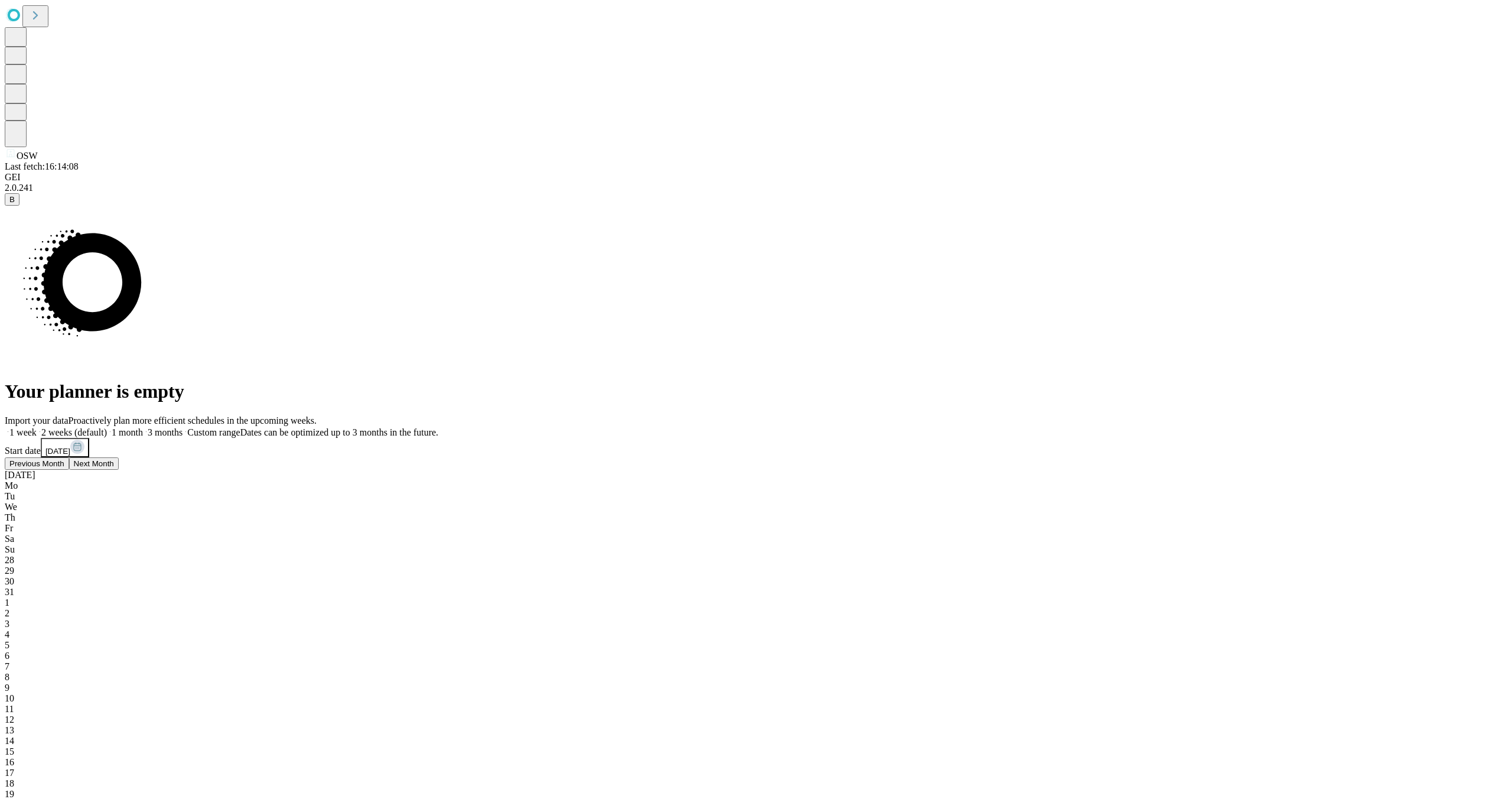
click at [65, 468] on span "Previous Month" at bounding box center [37, 464] width 55 height 9
drag, startPoint x: 1159, startPoint y: 605, endPoint x: 1181, endPoint y: 580, distance: 33.3
click at [14, 798] on span "23" at bounding box center [9, 805] width 10 height 10
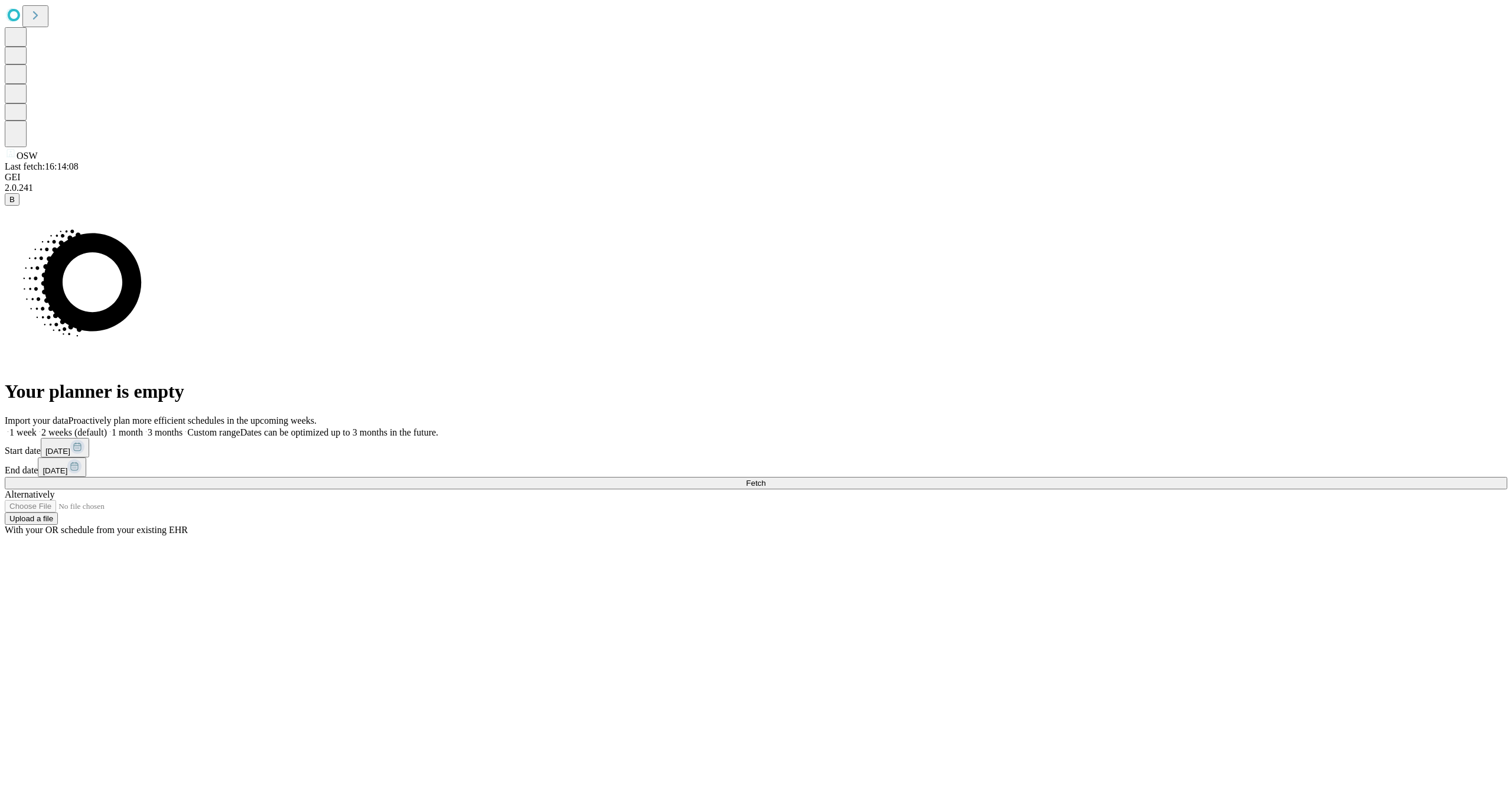
click at [1351, 469] on div "Import your data Proactively plan more efficient schedules in the upcoming week…" at bounding box center [755, 475] width 1502 height 120
click at [87, 461] on button "[DATE]" at bounding box center [62, 467] width 48 height 20
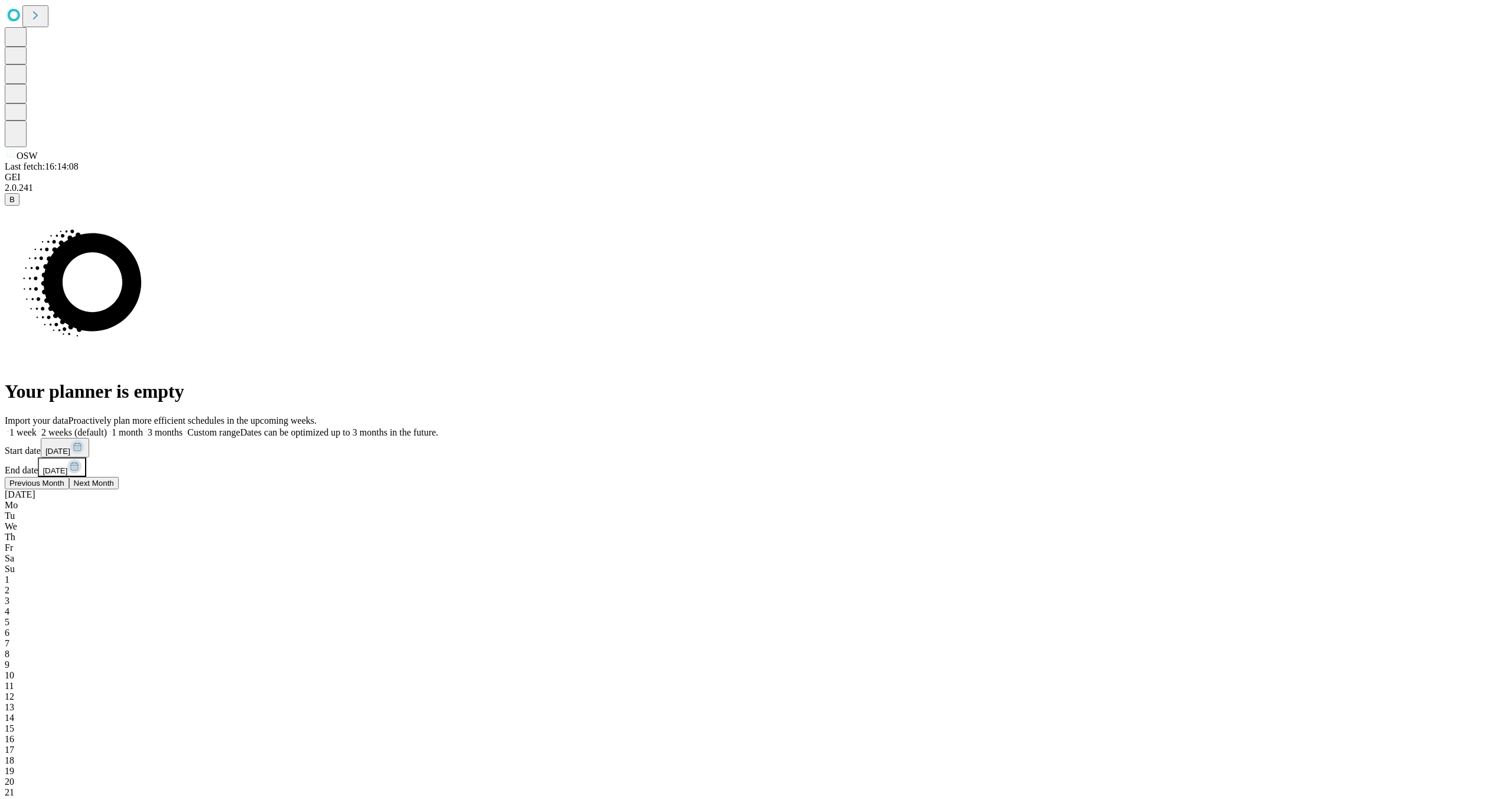
drag, startPoint x: 1373, startPoint y: 530, endPoint x: 1352, endPoint y: 527, distance: 21.2
click at [1375, 627] on div "6" at bounding box center [755, 632] width 1502 height 10
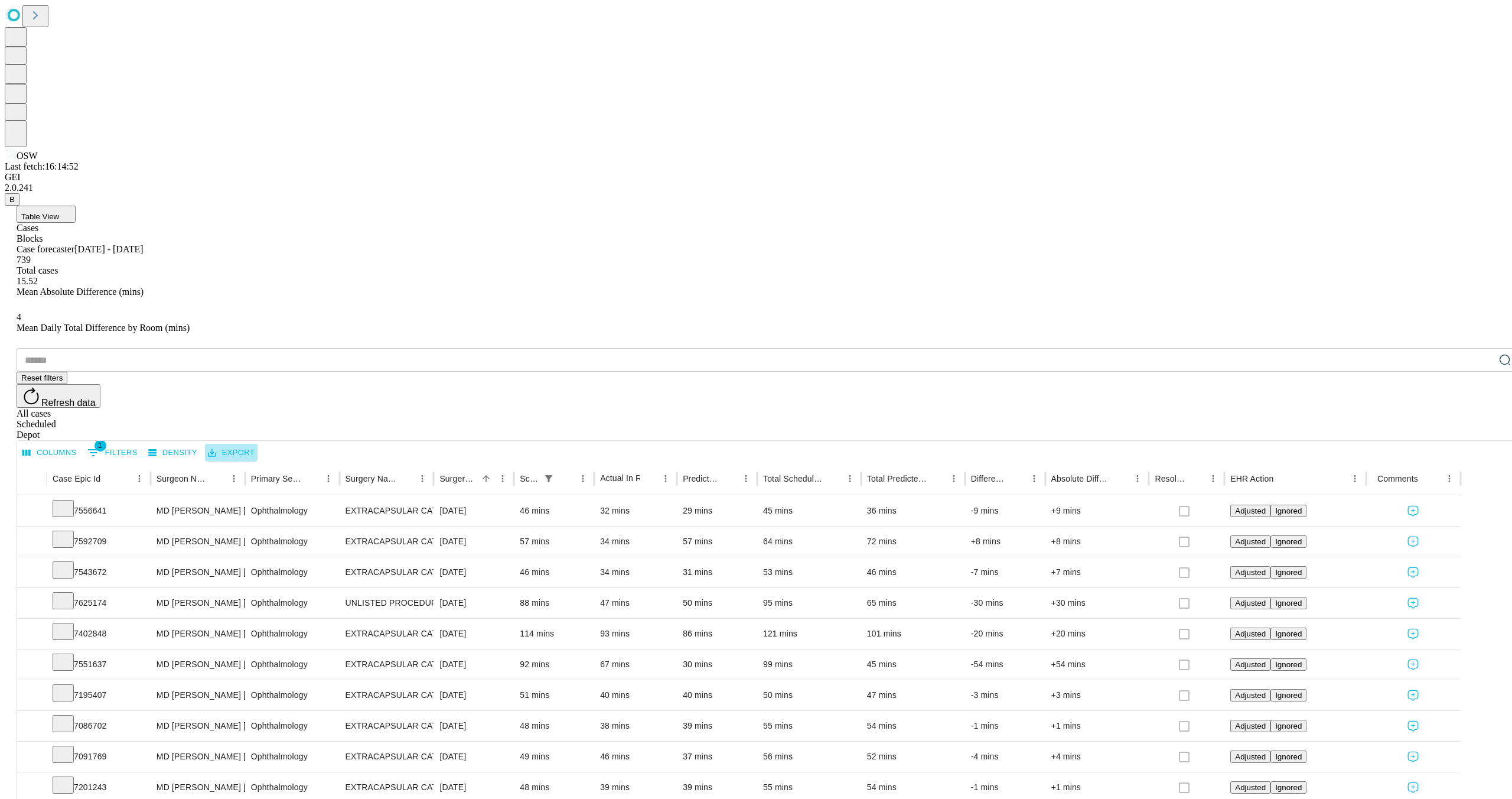
click at [257, 444] on button "Export" at bounding box center [231, 453] width 53 height 18
click at [271, 231] on li "Download as Excel" at bounding box center [295, 236] width 101 height 21
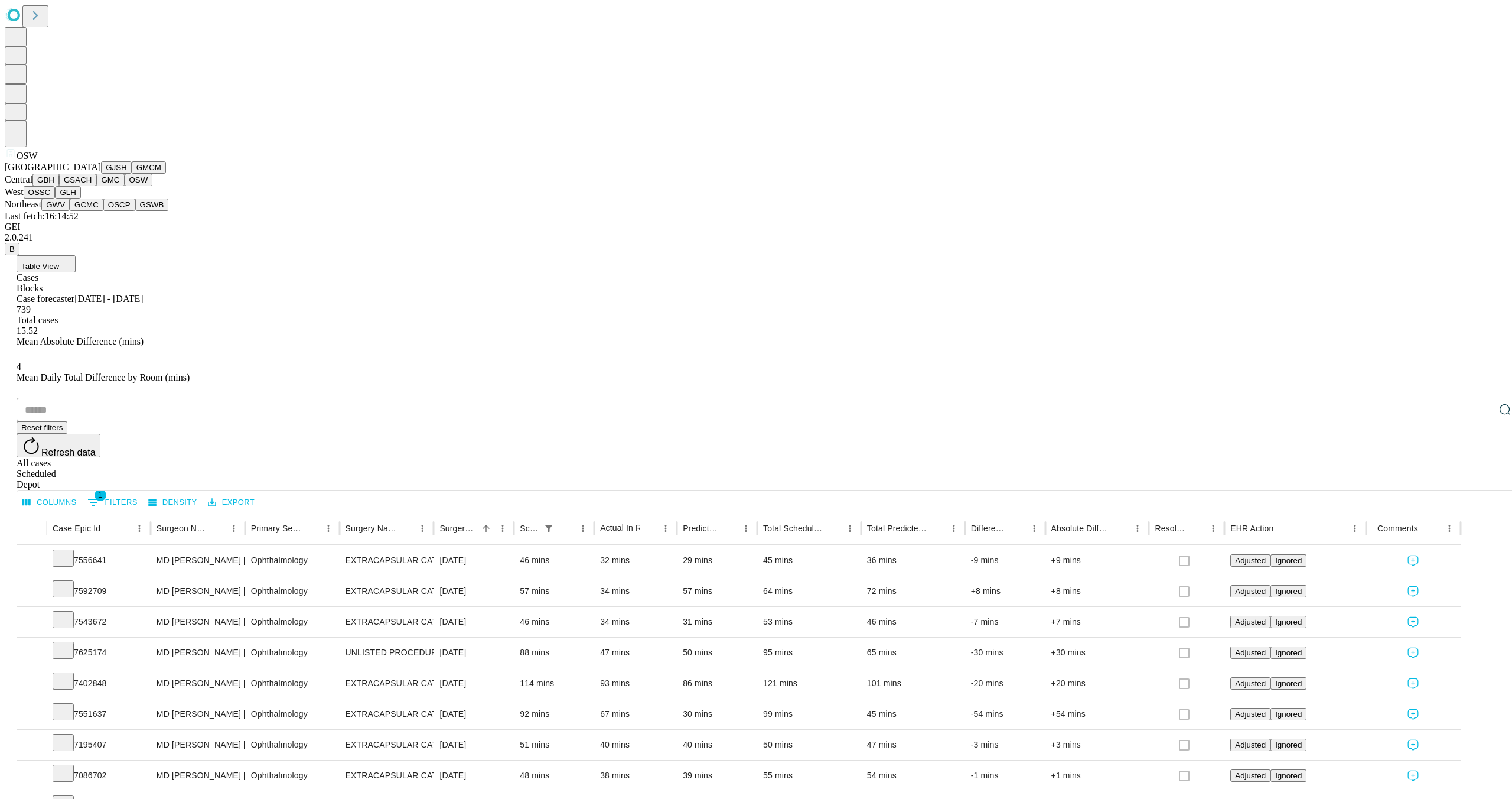
scroll to position [137, 0]
click at [56, 199] on button "OSSC" at bounding box center [39, 192] width 32 height 12
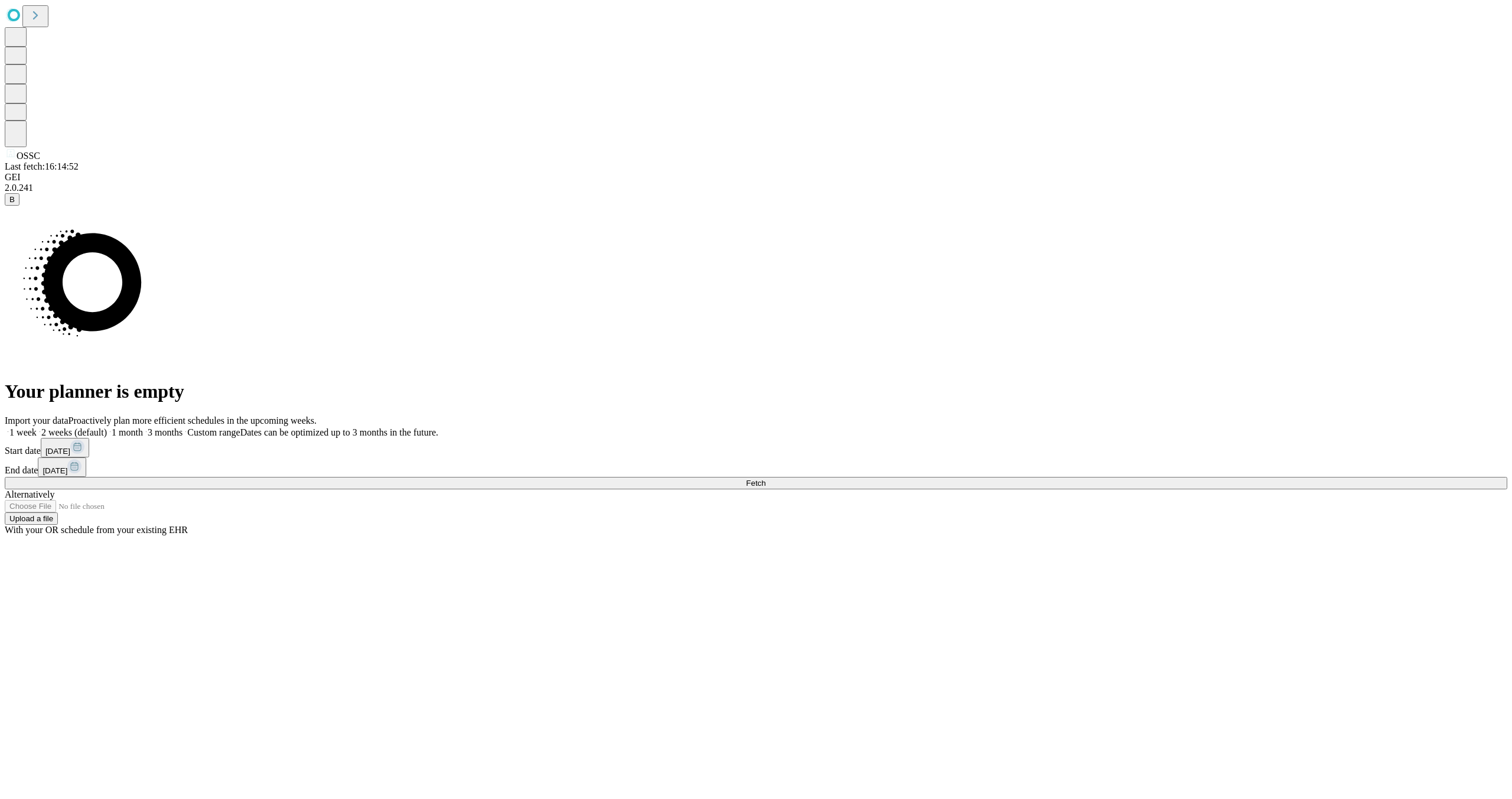
click at [84, 454] on rect at bounding box center [77, 446] width 14 height 14
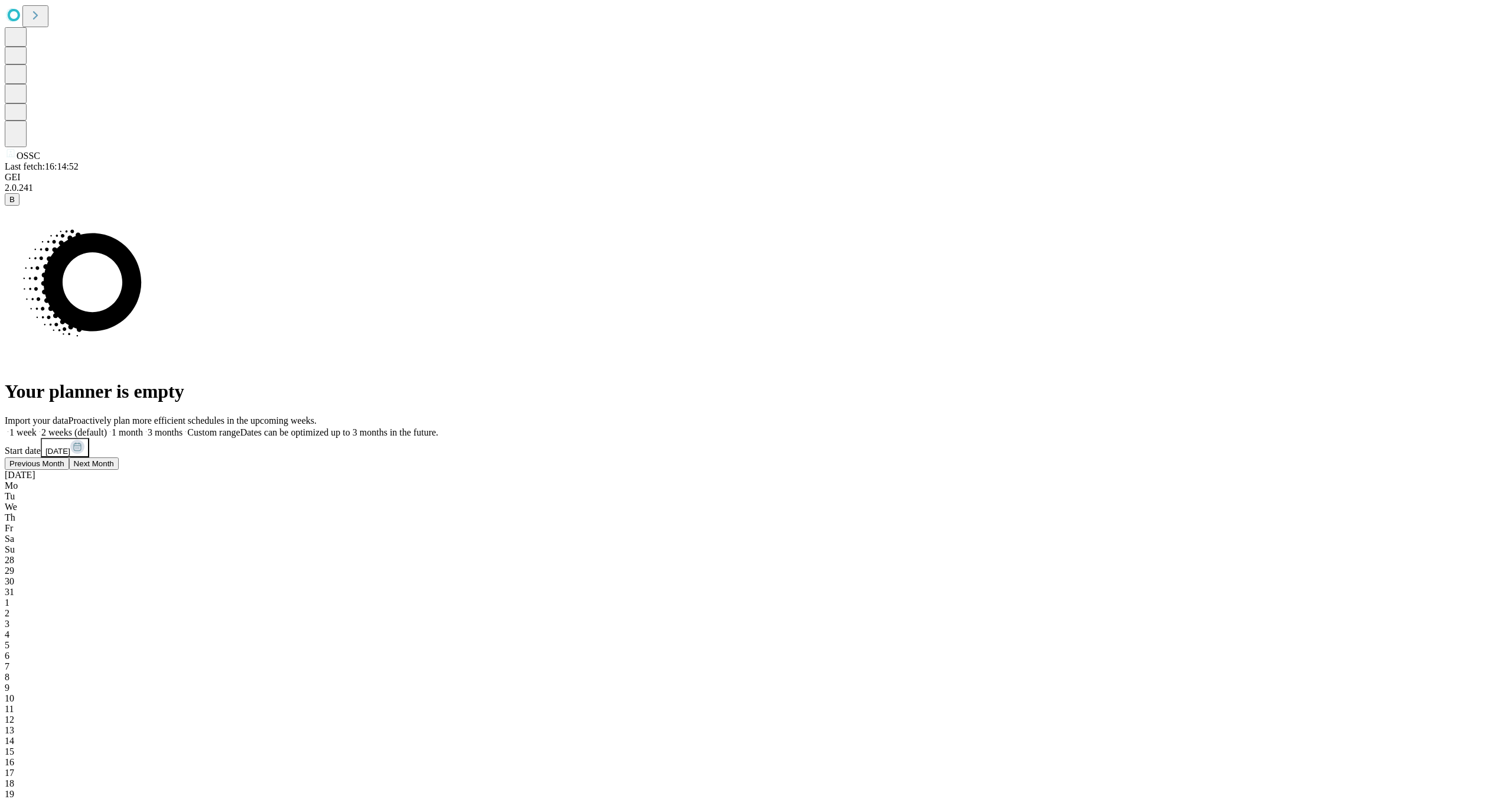
drag, startPoint x: 1098, startPoint y: 489, endPoint x: 1104, endPoint y: 497, distance: 10.0
click at [65, 468] on span "Previous Month" at bounding box center [37, 464] width 55 height 9
click at [14, 798] on span "23" at bounding box center [9, 805] width 10 height 10
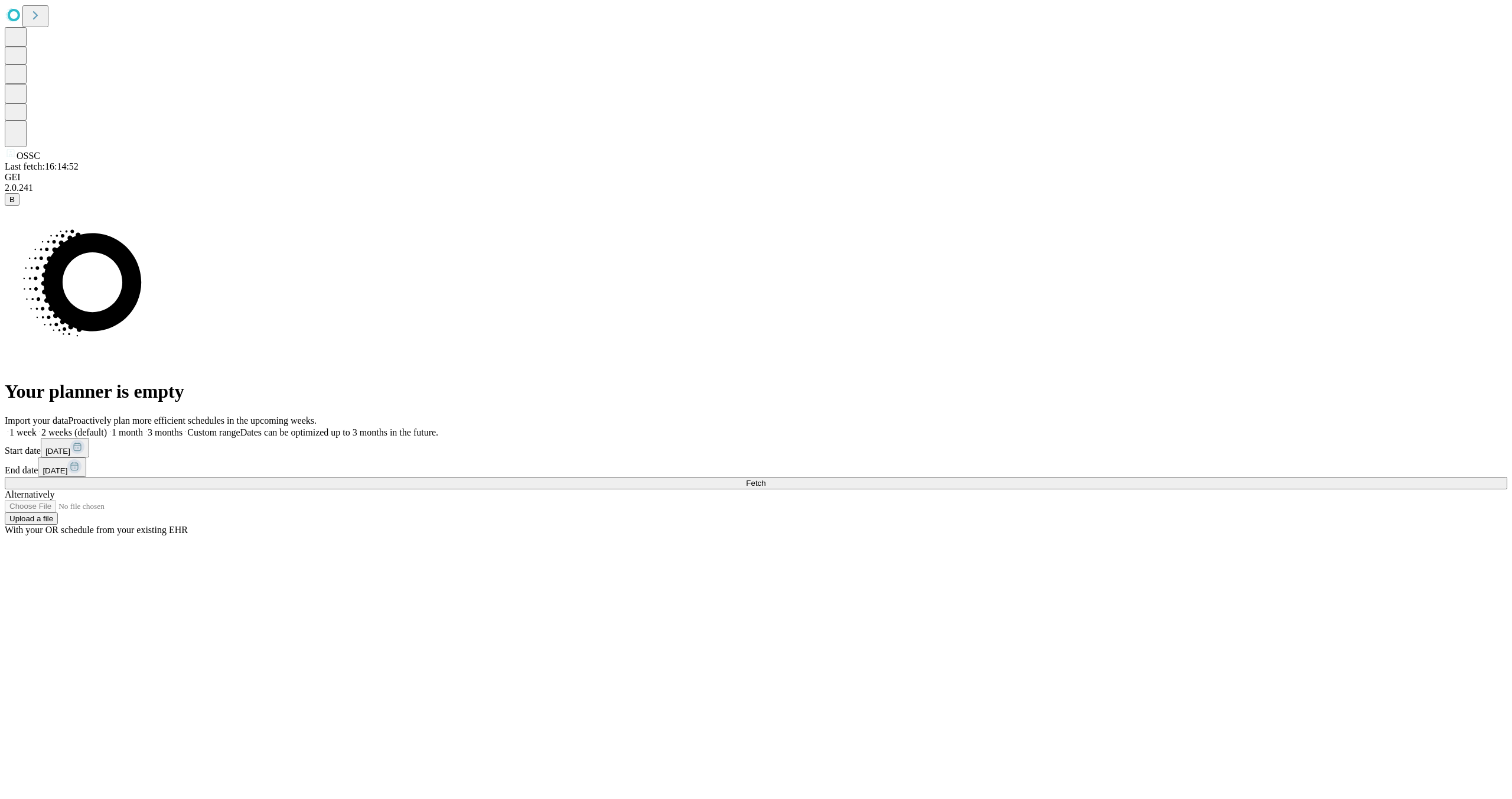
click at [87, 468] on button "[DATE]" at bounding box center [62, 467] width 48 height 20
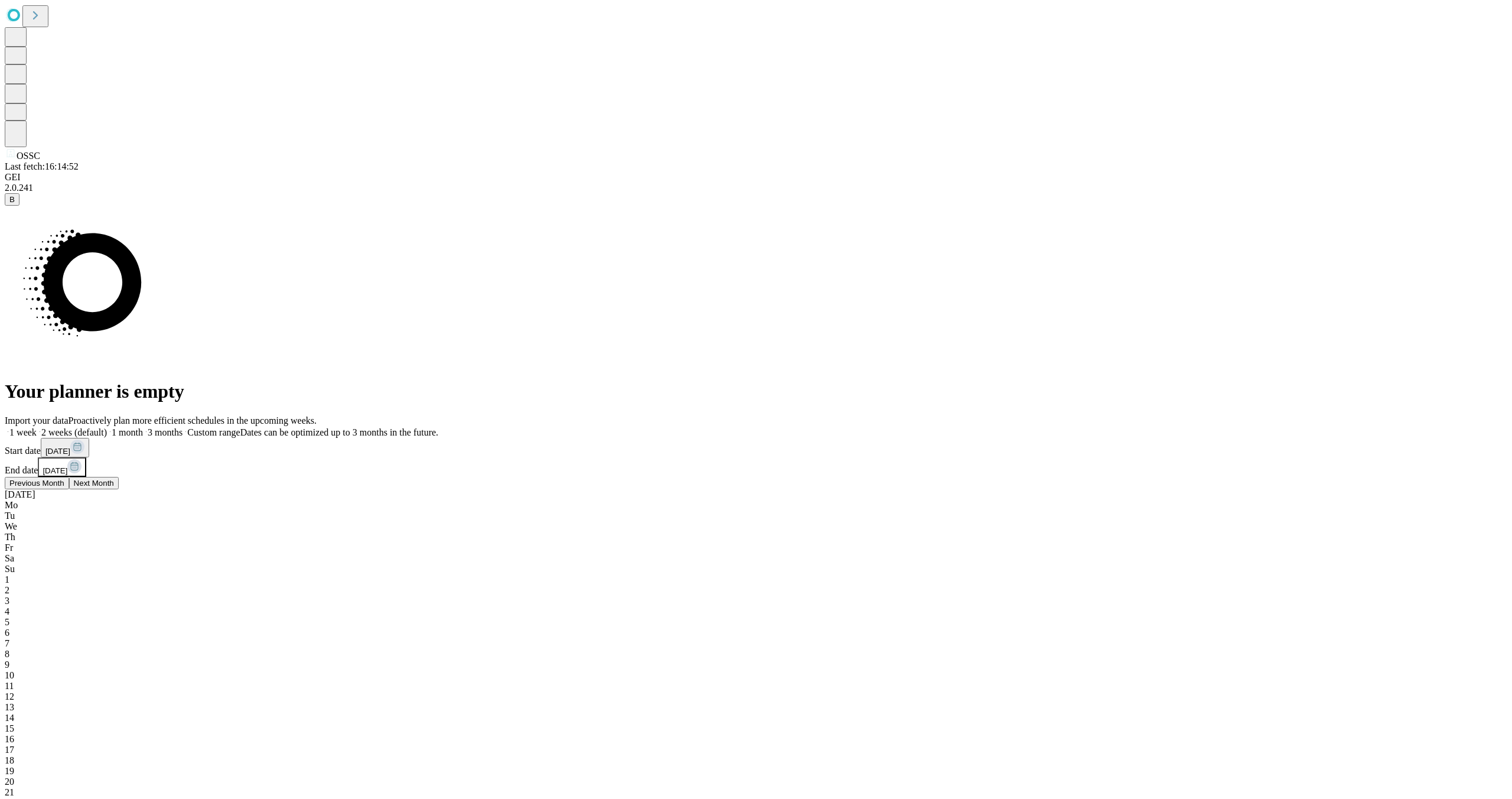
click at [10, 627] on span "6" at bounding box center [7, 632] width 4 height 10
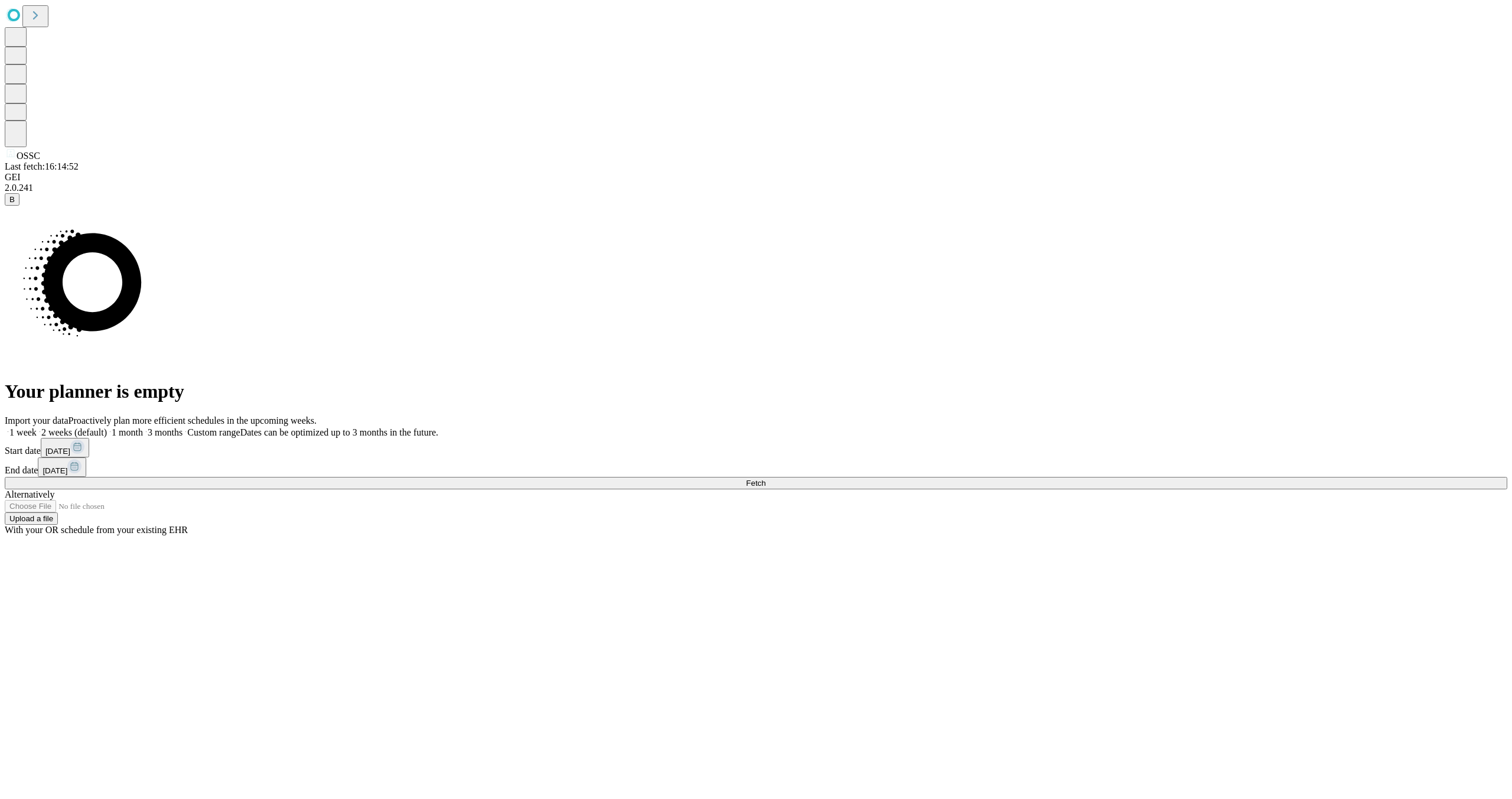
click at [1205, 489] on button "Fetch" at bounding box center [755, 483] width 1502 height 12
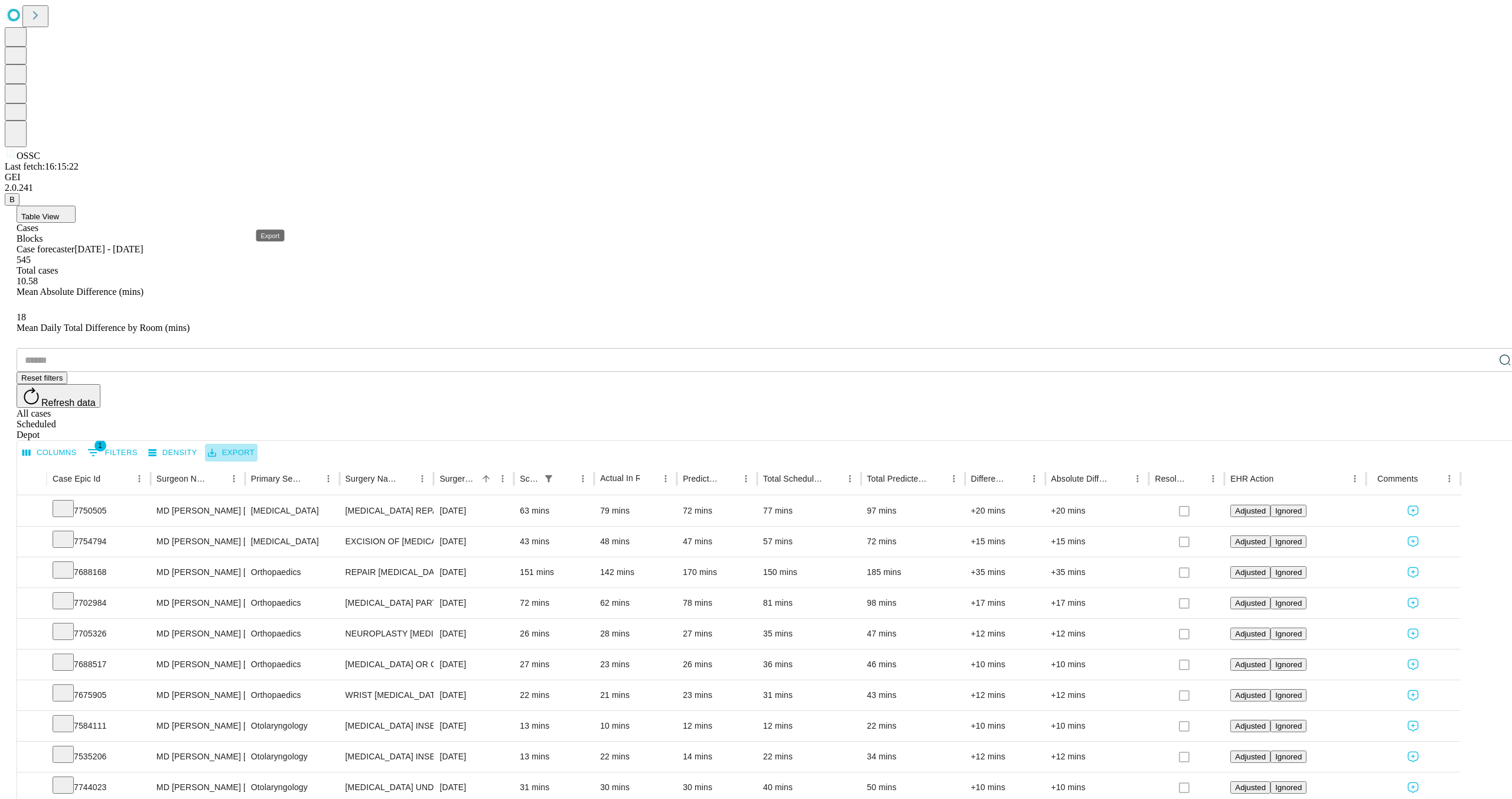
click at [257, 444] on button "Export" at bounding box center [231, 453] width 53 height 18
click at [274, 235] on li "Download as Excel" at bounding box center [295, 236] width 101 height 21
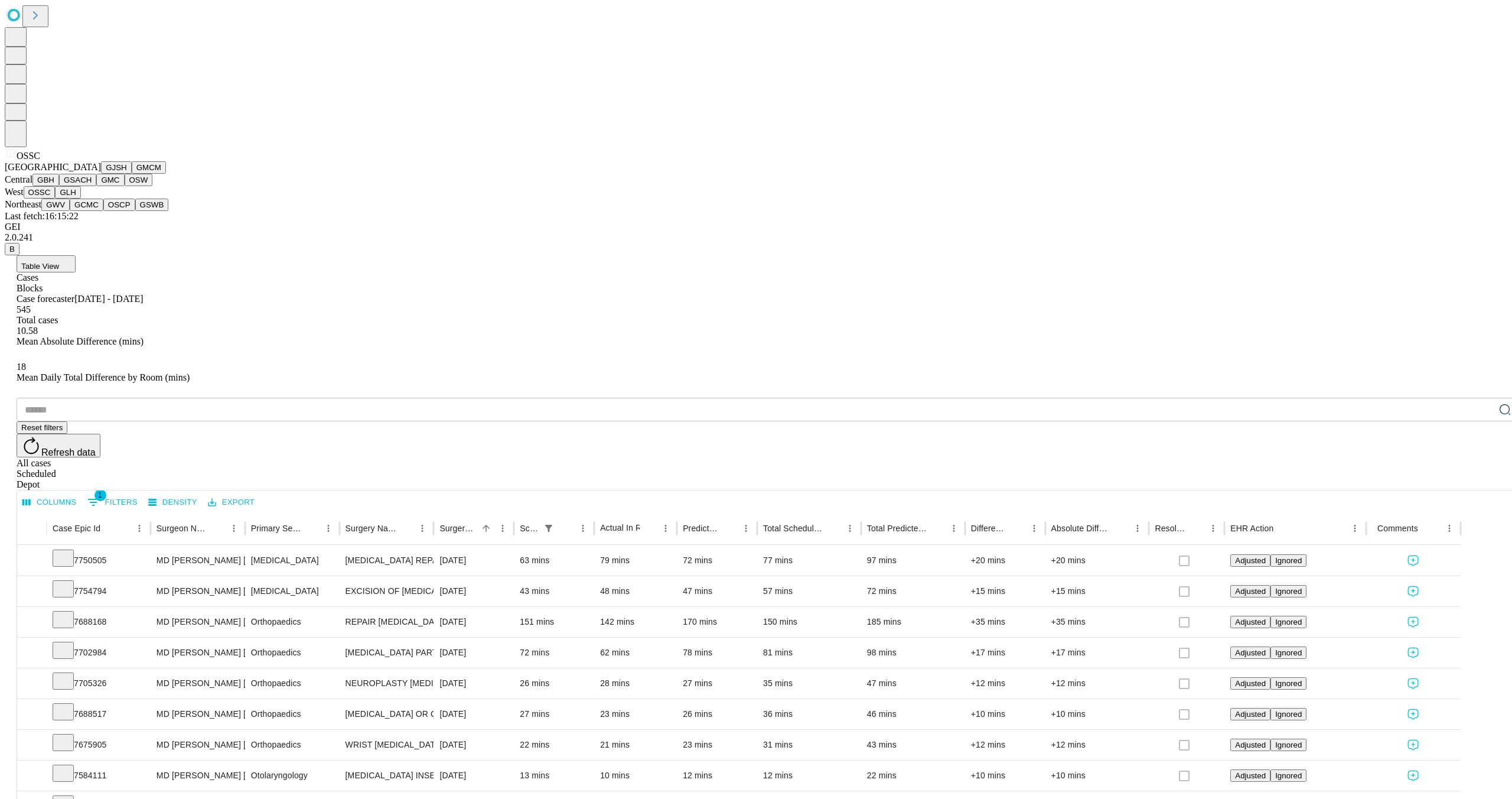
click at [69, 199] on button "GLH" at bounding box center [67, 192] width 26 height 12
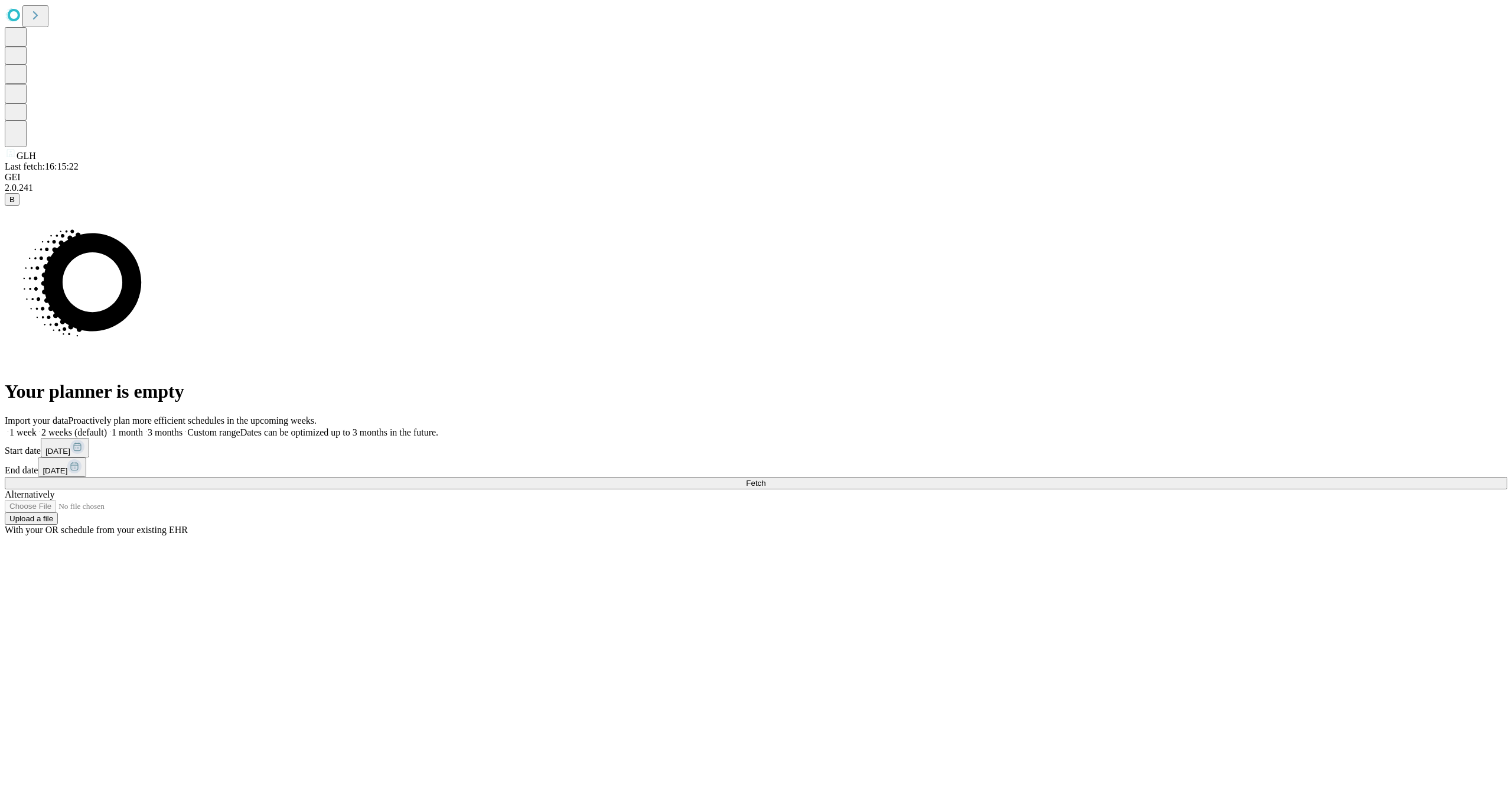
drag, startPoint x: 1205, startPoint y: 463, endPoint x: 1196, endPoint y: 462, distance: 9.1
click at [84, 454] on rect at bounding box center [77, 446] width 14 height 14
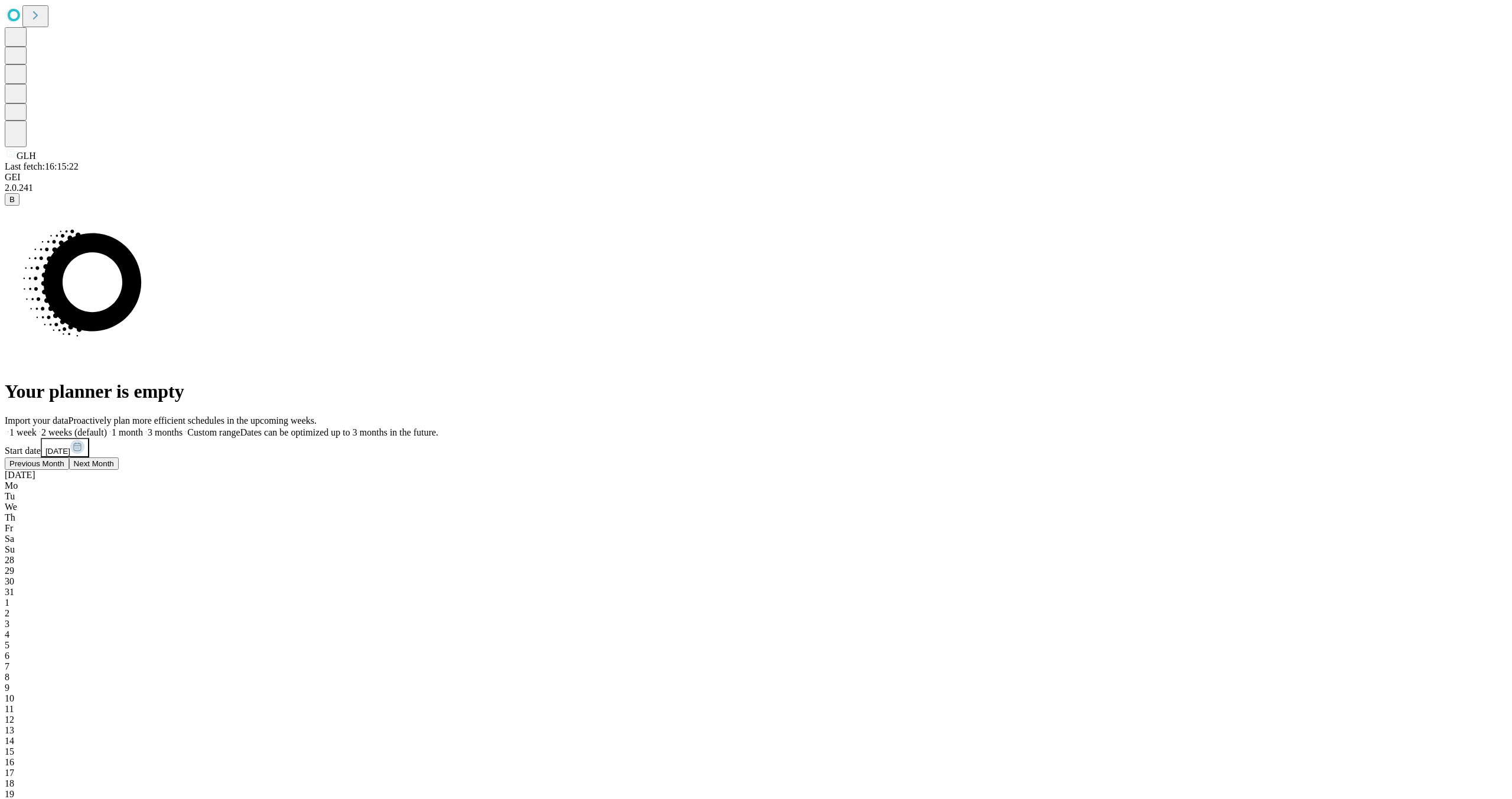
click at [65, 468] on span "Previous Month" at bounding box center [37, 464] width 55 height 9
click at [14, 798] on span "23" at bounding box center [9, 805] width 10 height 10
drag, startPoint x: 1410, startPoint y: 494, endPoint x: 1399, endPoint y: 491, distance: 11.4
click at [1409, 493] on div "Import your data Proactively plan more efficient schedules in the upcoming week…" at bounding box center [755, 710] width 1502 height 590
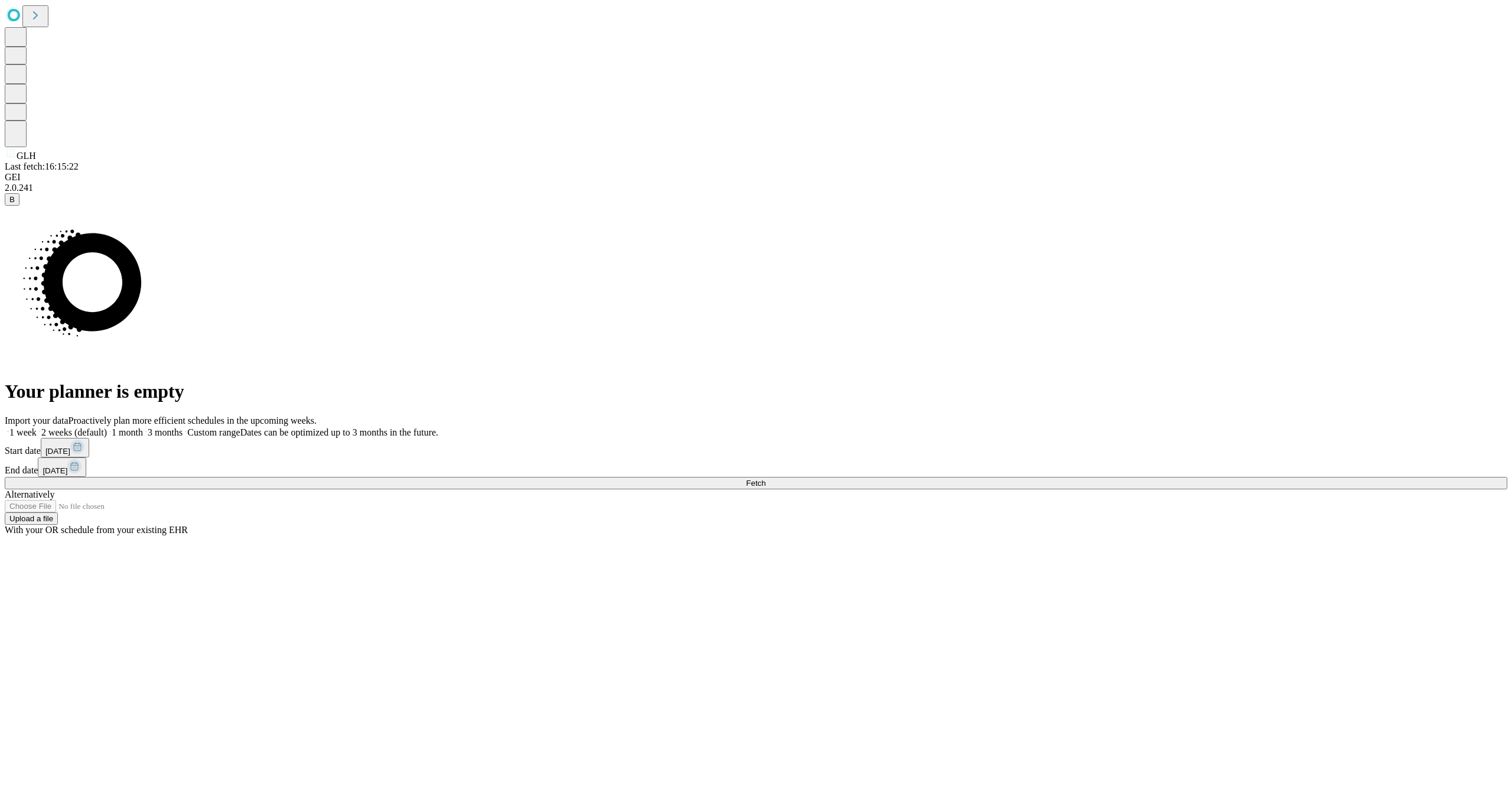
click at [78, 463] on icon at bounding box center [75, 467] width 7 height 7
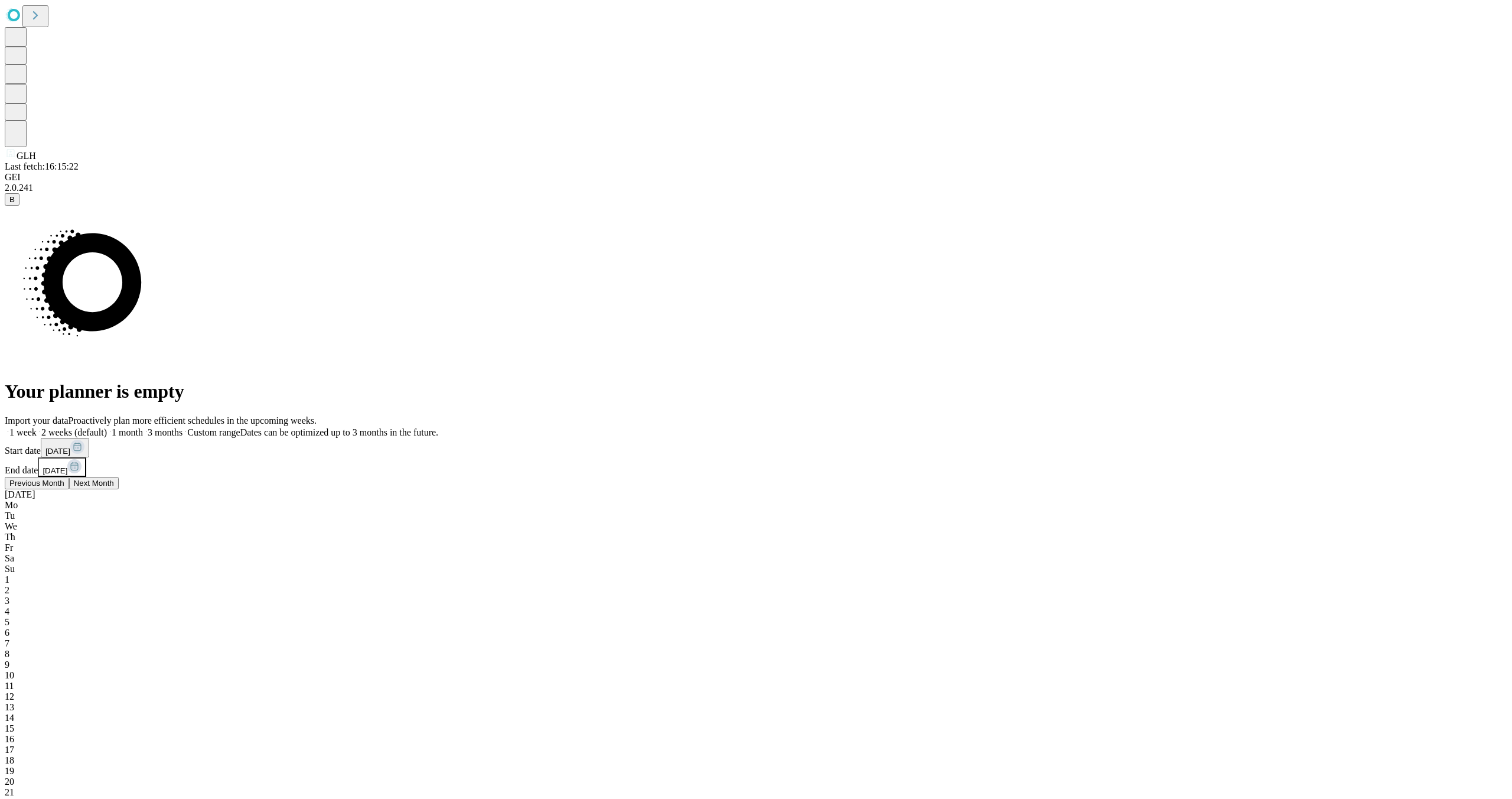
click at [1370, 627] on div "6" at bounding box center [755, 632] width 1502 height 10
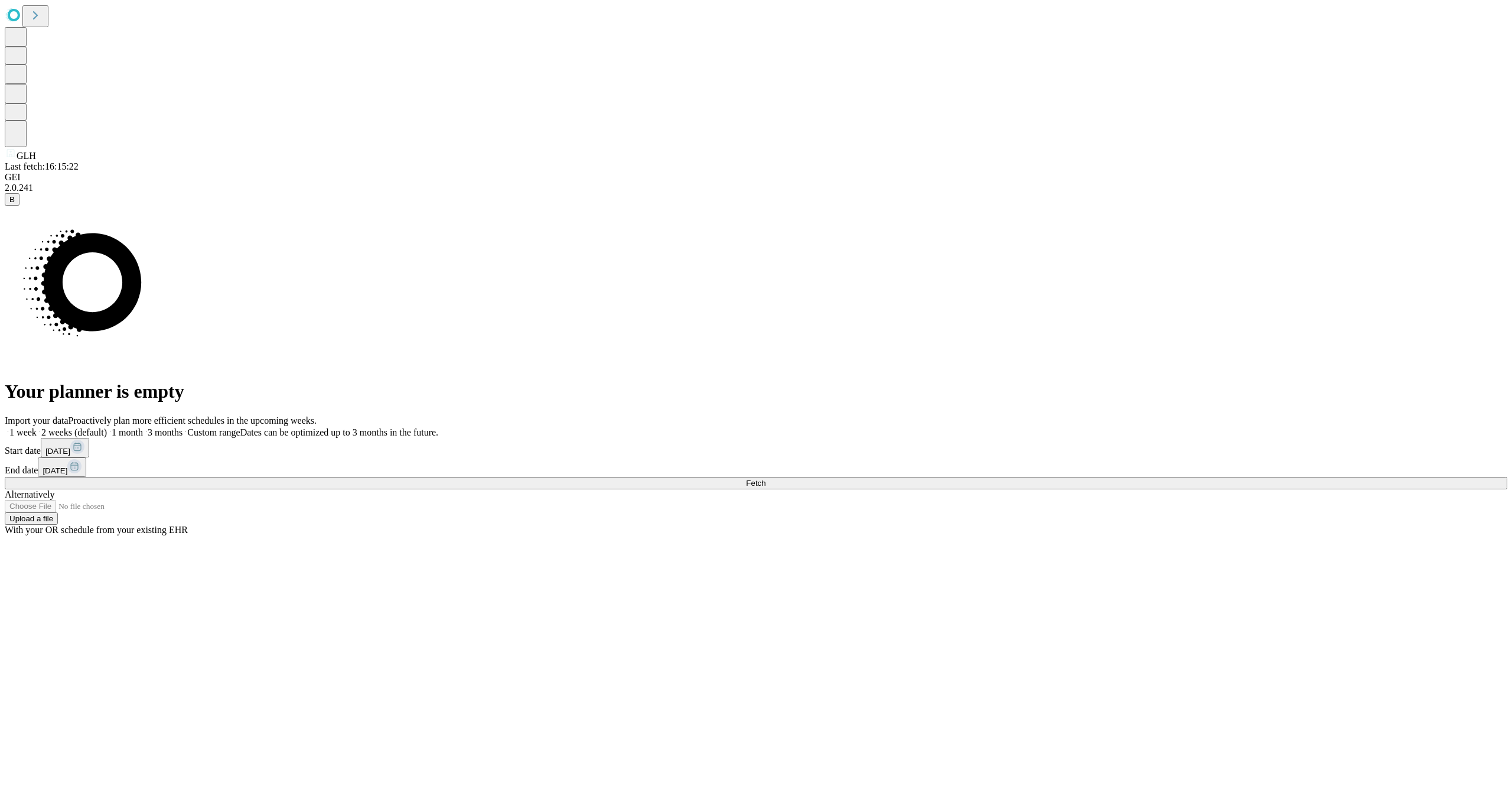
click at [1201, 489] on button "Fetch" at bounding box center [755, 483] width 1502 height 12
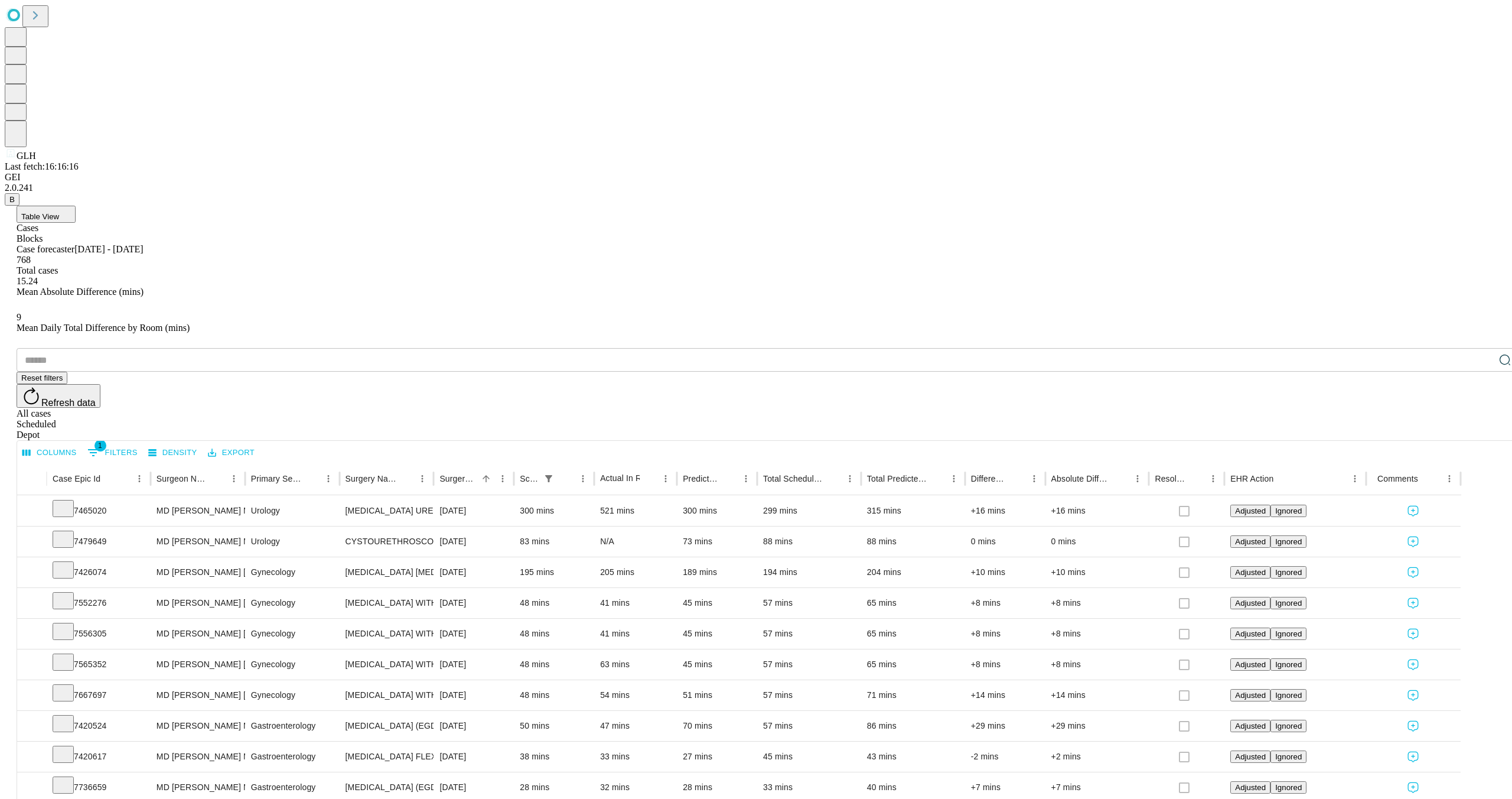
click at [257, 444] on button "Export" at bounding box center [231, 453] width 53 height 18
click at [322, 233] on li "Download as Excel" at bounding box center [295, 236] width 101 height 21
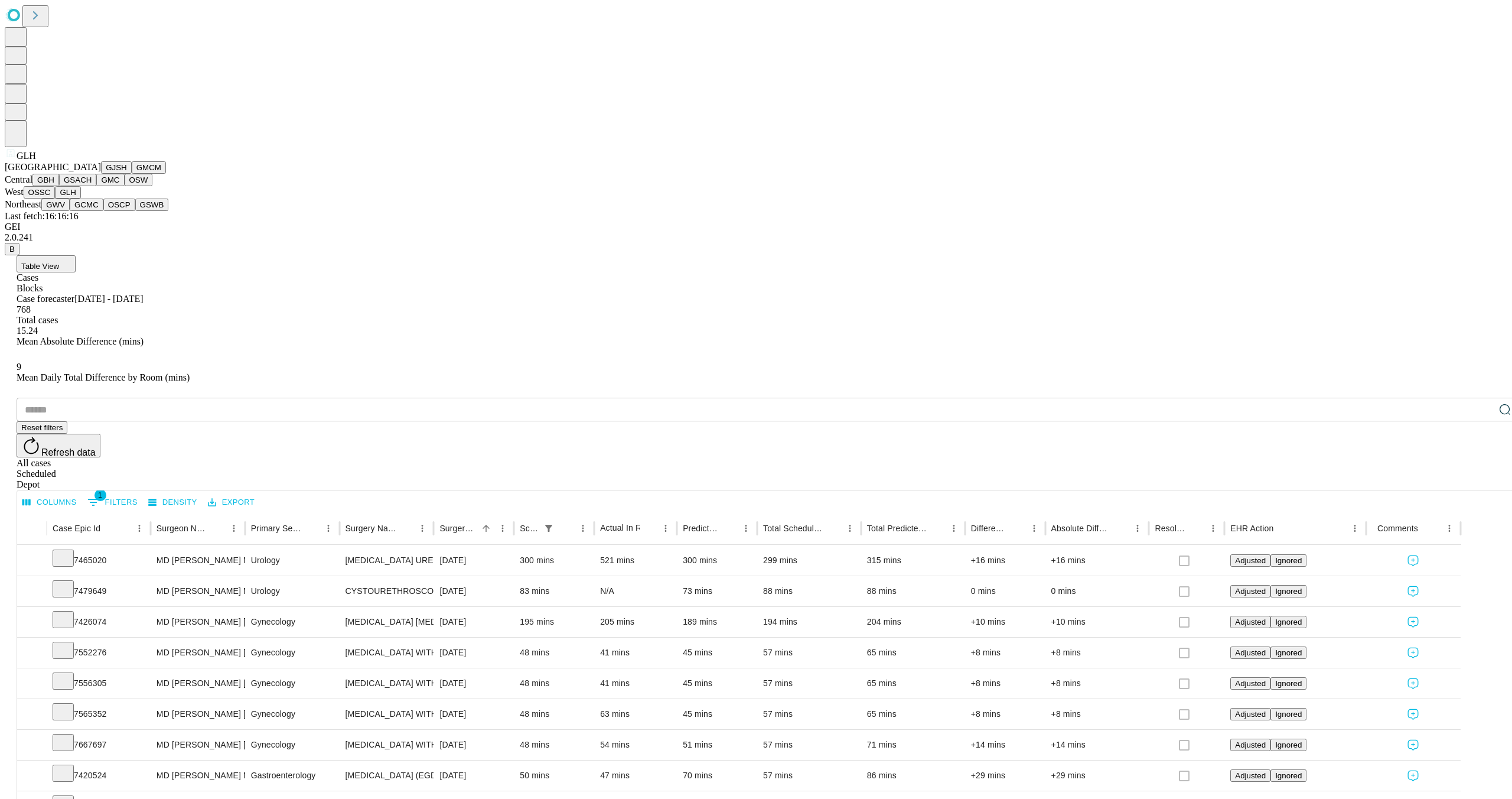
scroll to position [137, 0]
click at [70, 211] on button "GWV" at bounding box center [55, 205] width 29 height 12
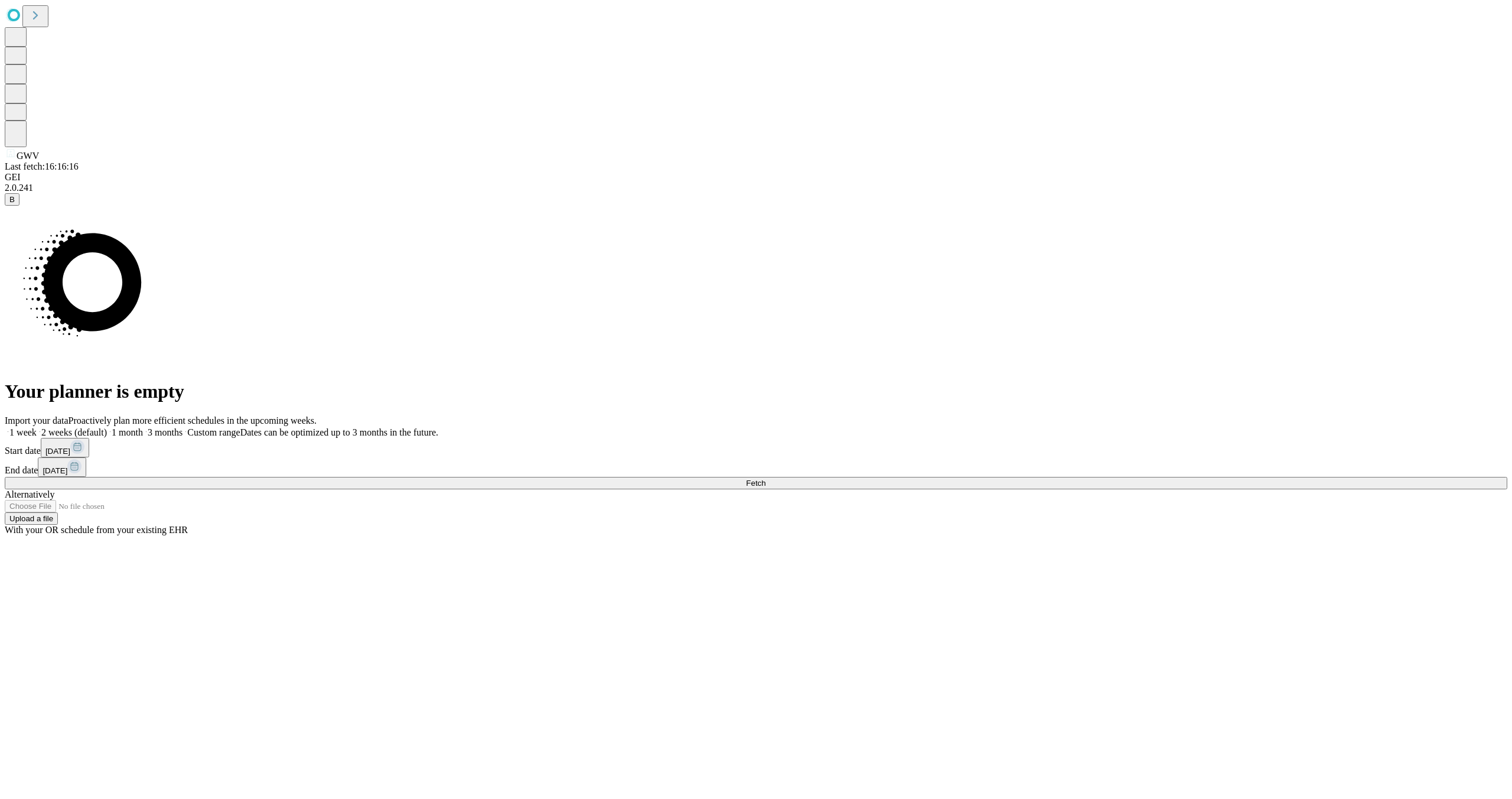
click at [89, 456] on button "[DATE]" at bounding box center [65, 448] width 48 height 20
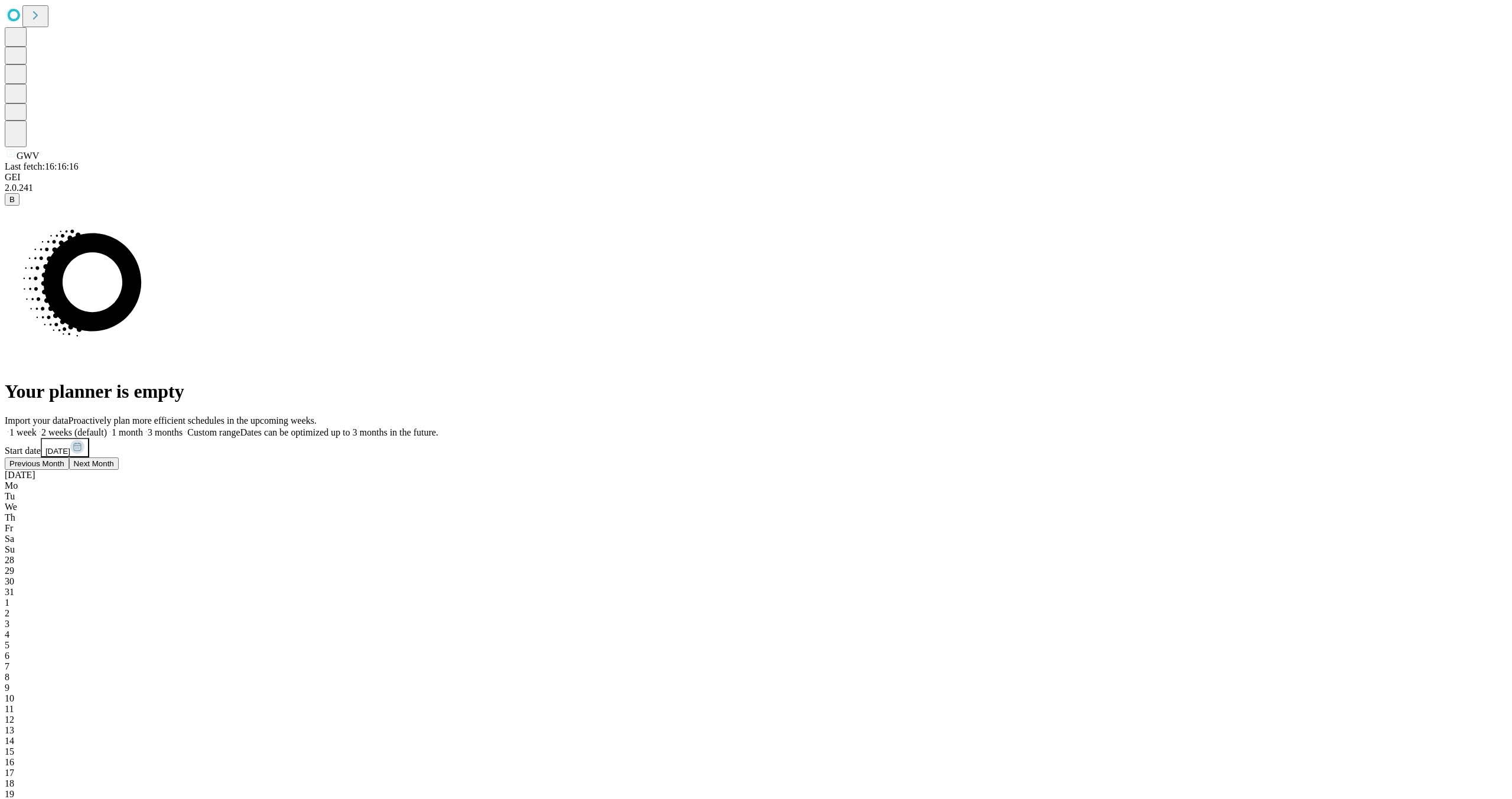
click at [69, 470] on button "Previous Month" at bounding box center [37, 463] width 65 height 12
click at [14, 798] on span "23" at bounding box center [9, 805] width 10 height 10
click at [10, 627] on span "6" at bounding box center [7, 632] width 4 height 10
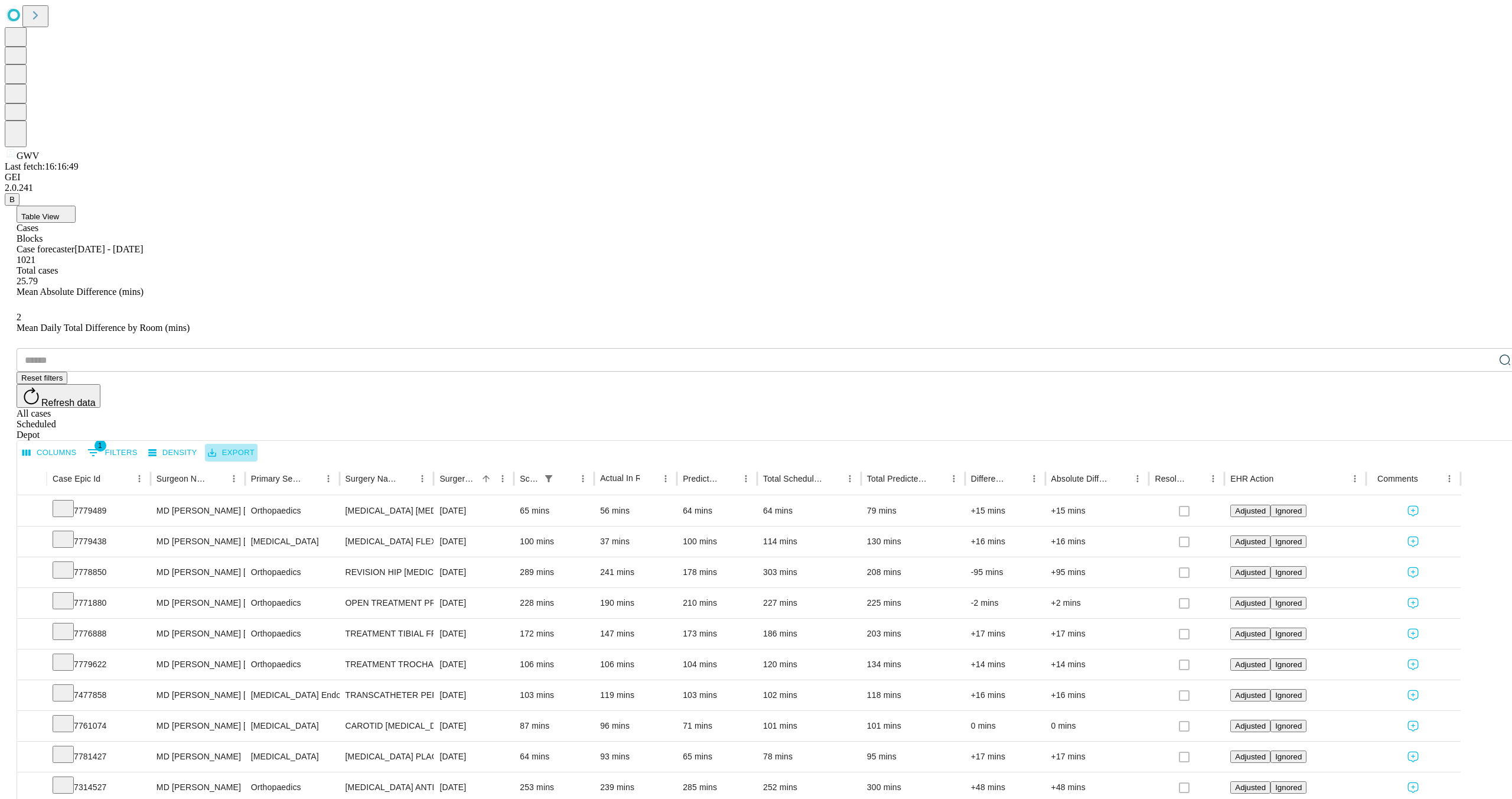
click at [257, 444] on button "Export" at bounding box center [231, 453] width 53 height 18
click at [284, 230] on li "Download as Excel" at bounding box center [295, 236] width 101 height 21
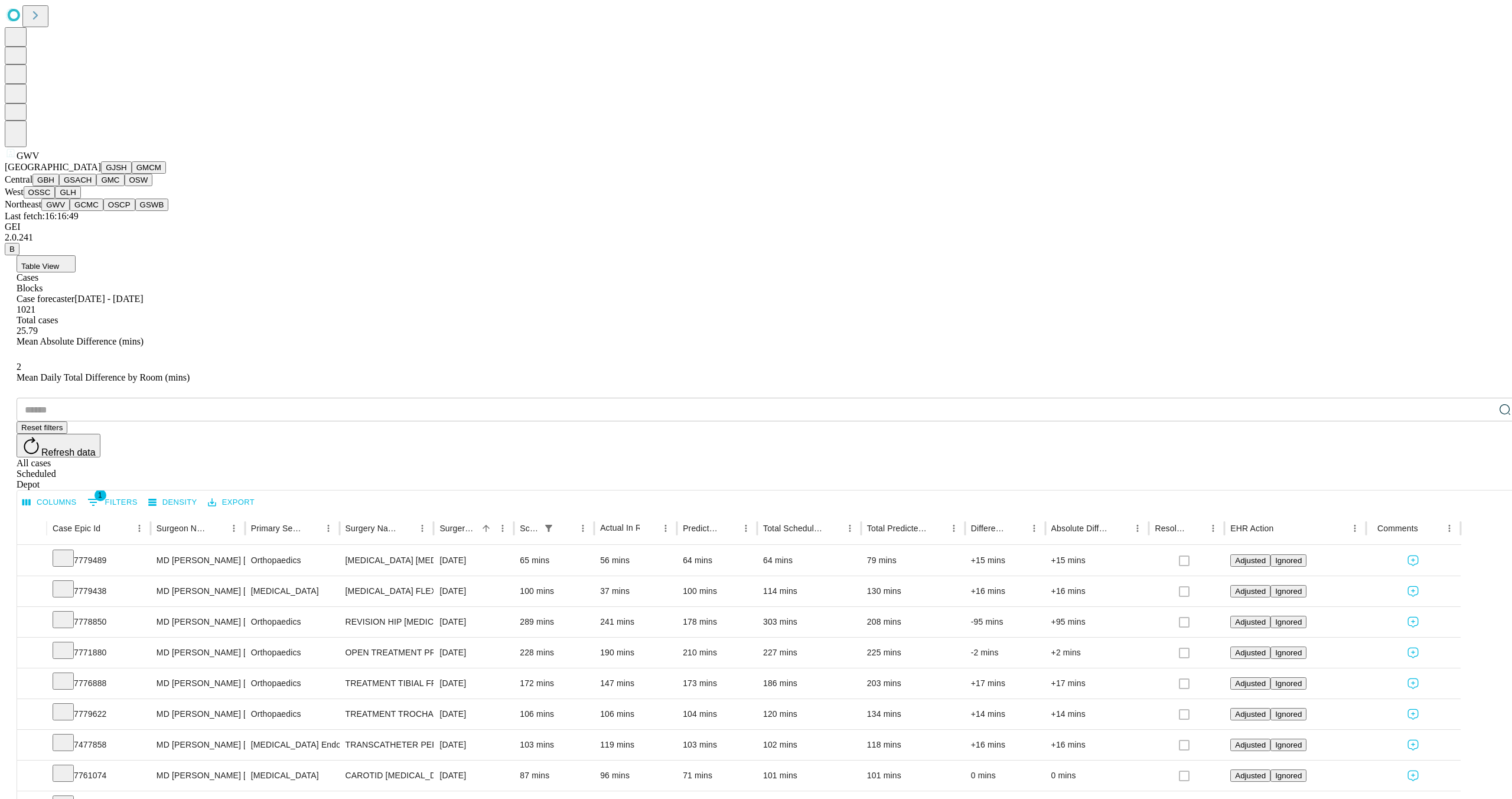
scroll to position [137, 0]
click at [81, 211] on button "GCMC" at bounding box center [87, 205] width 34 height 12
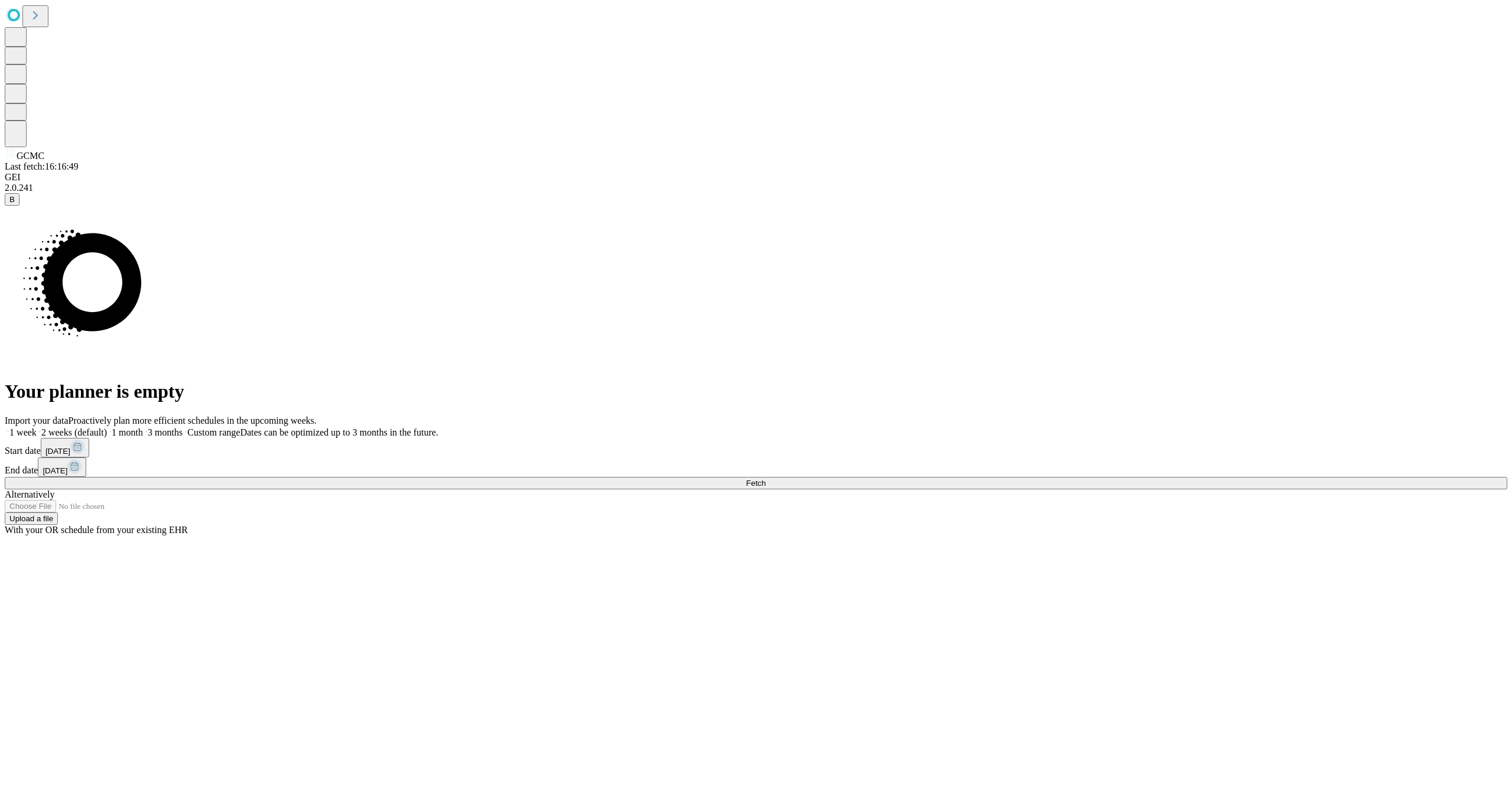
click at [89, 456] on button "[DATE]" at bounding box center [65, 448] width 48 height 20
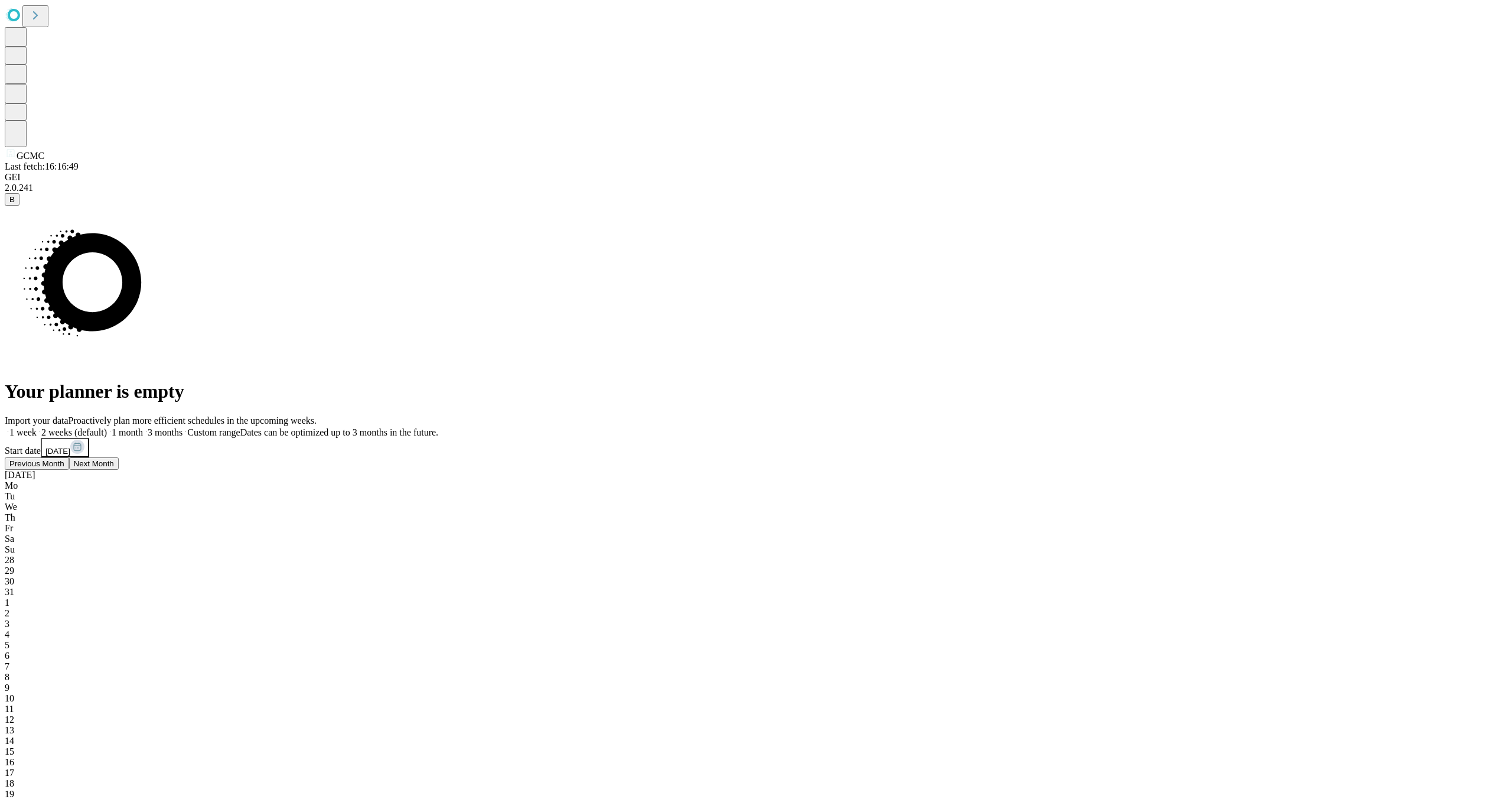
click at [65, 468] on span "Previous Month" at bounding box center [37, 464] width 55 height 9
click at [1154, 798] on div "23" at bounding box center [755, 805] width 1502 height 10
drag, startPoint x: 1448, startPoint y: 408, endPoint x: 1439, endPoint y: 412, distance: 9.8
click at [1446, 415] on div "Import your data Proactively plan more efficient schedules in the upcoming week…" at bounding box center [755, 710] width 1502 height 590
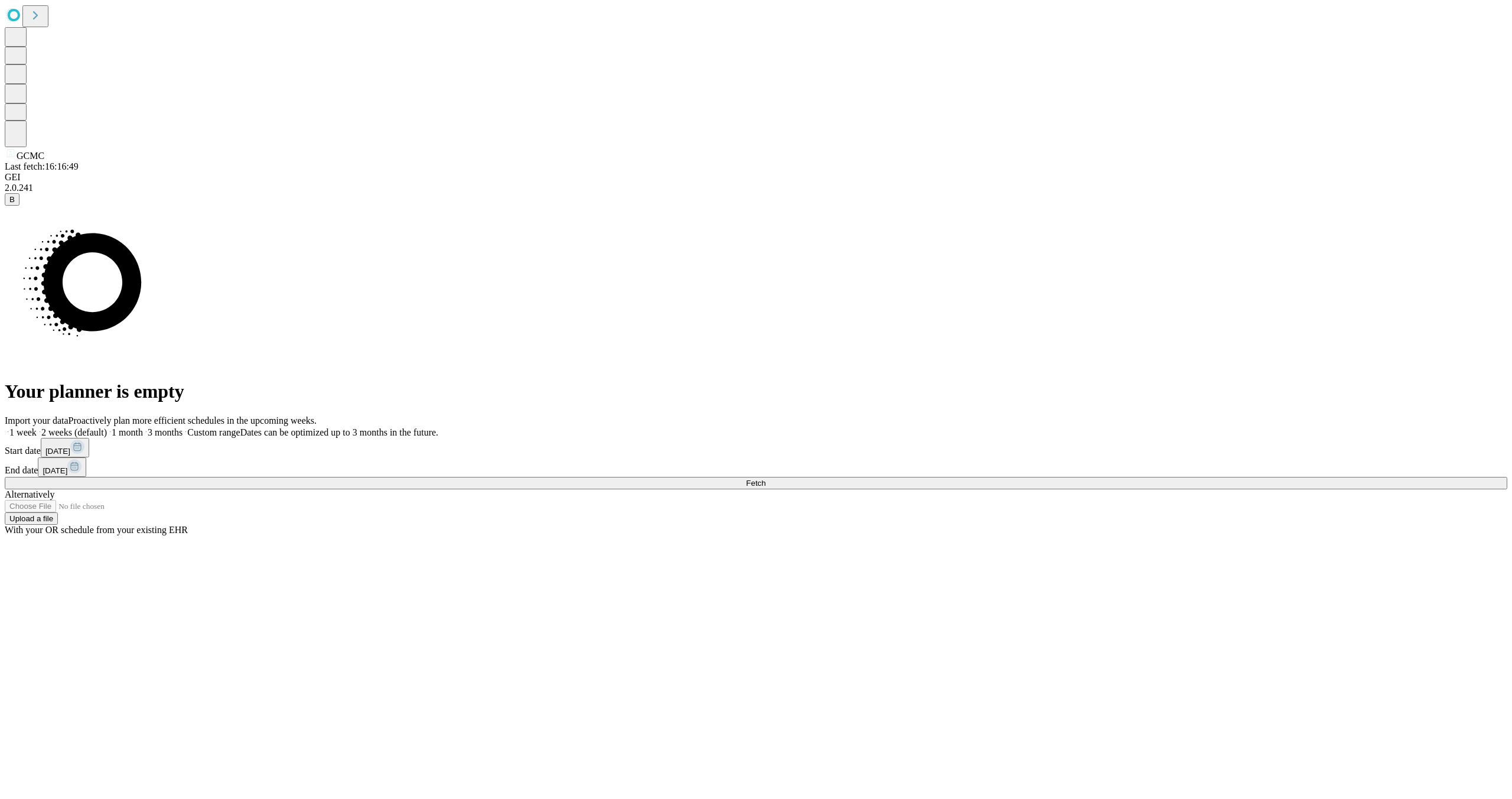
click at [87, 457] on button "[DATE]" at bounding box center [62, 467] width 48 height 20
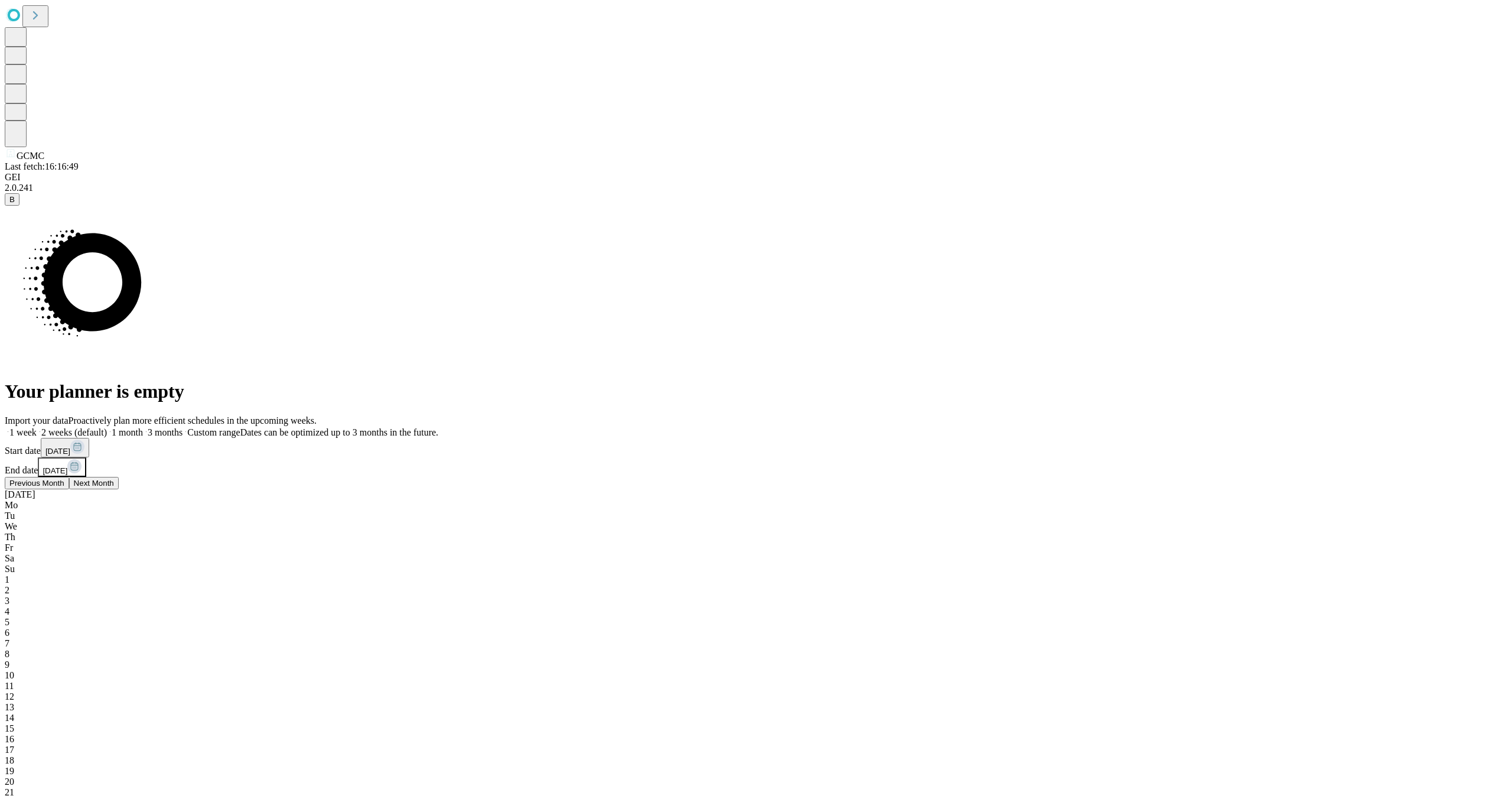
click at [1379, 627] on div "6" at bounding box center [755, 632] width 1502 height 10
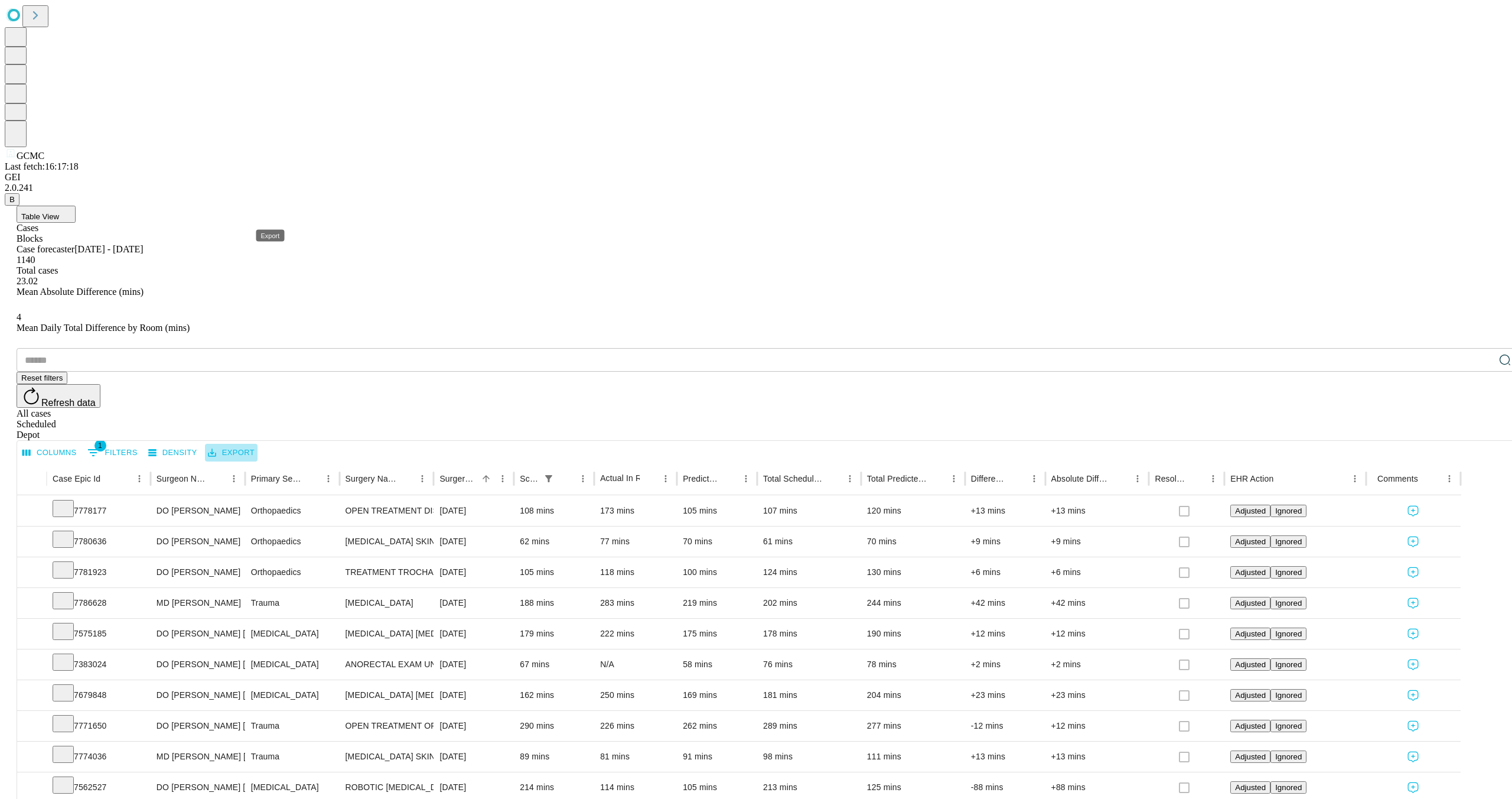
click at [257, 444] on button "Export" at bounding box center [231, 453] width 53 height 18
click at [287, 228] on li "Download as Excel" at bounding box center [295, 236] width 101 height 21
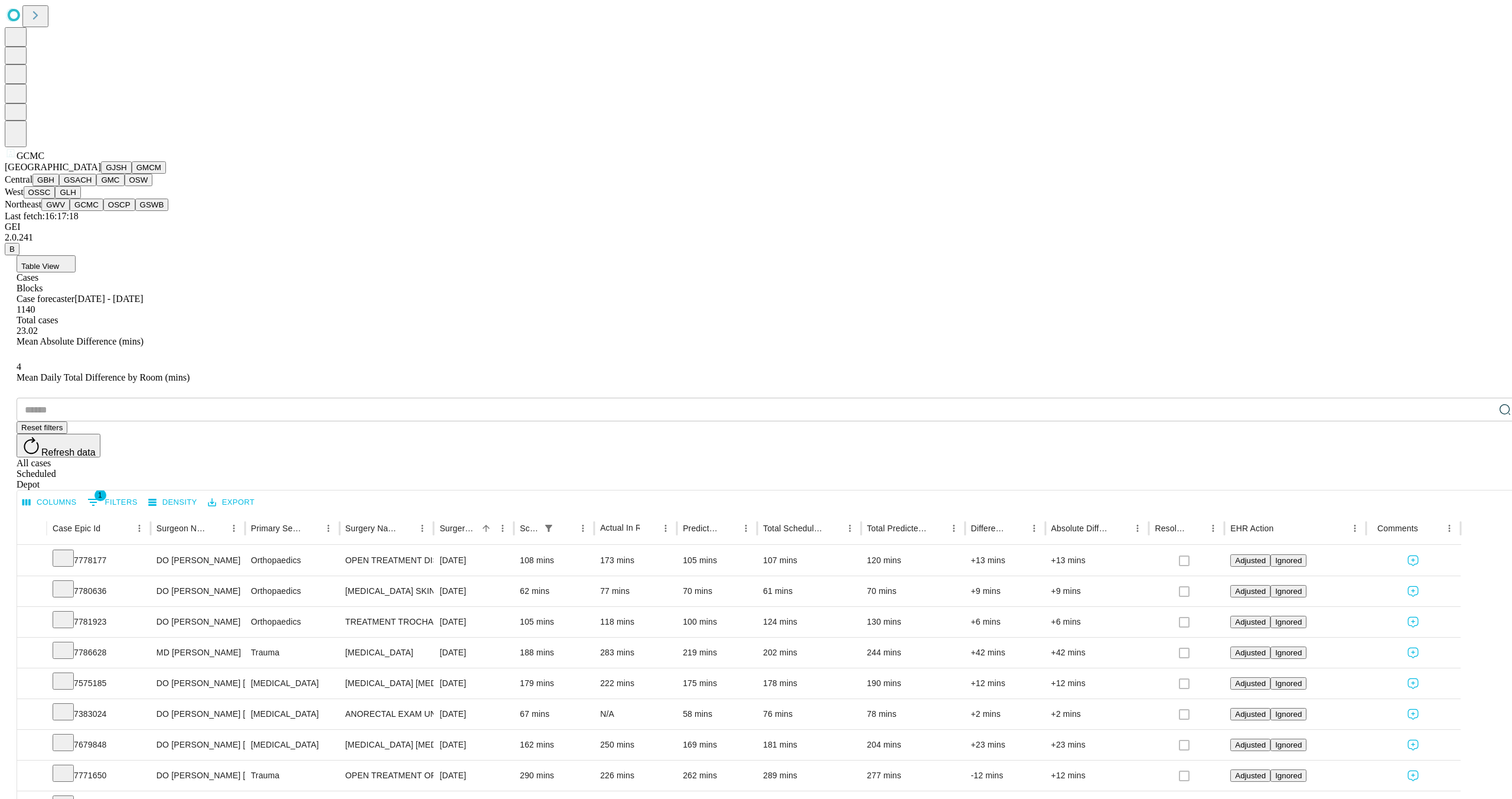
scroll to position [137, 0]
click at [103, 211] on button "OSCP" at bounding box center [119, 205] width 32 height 12
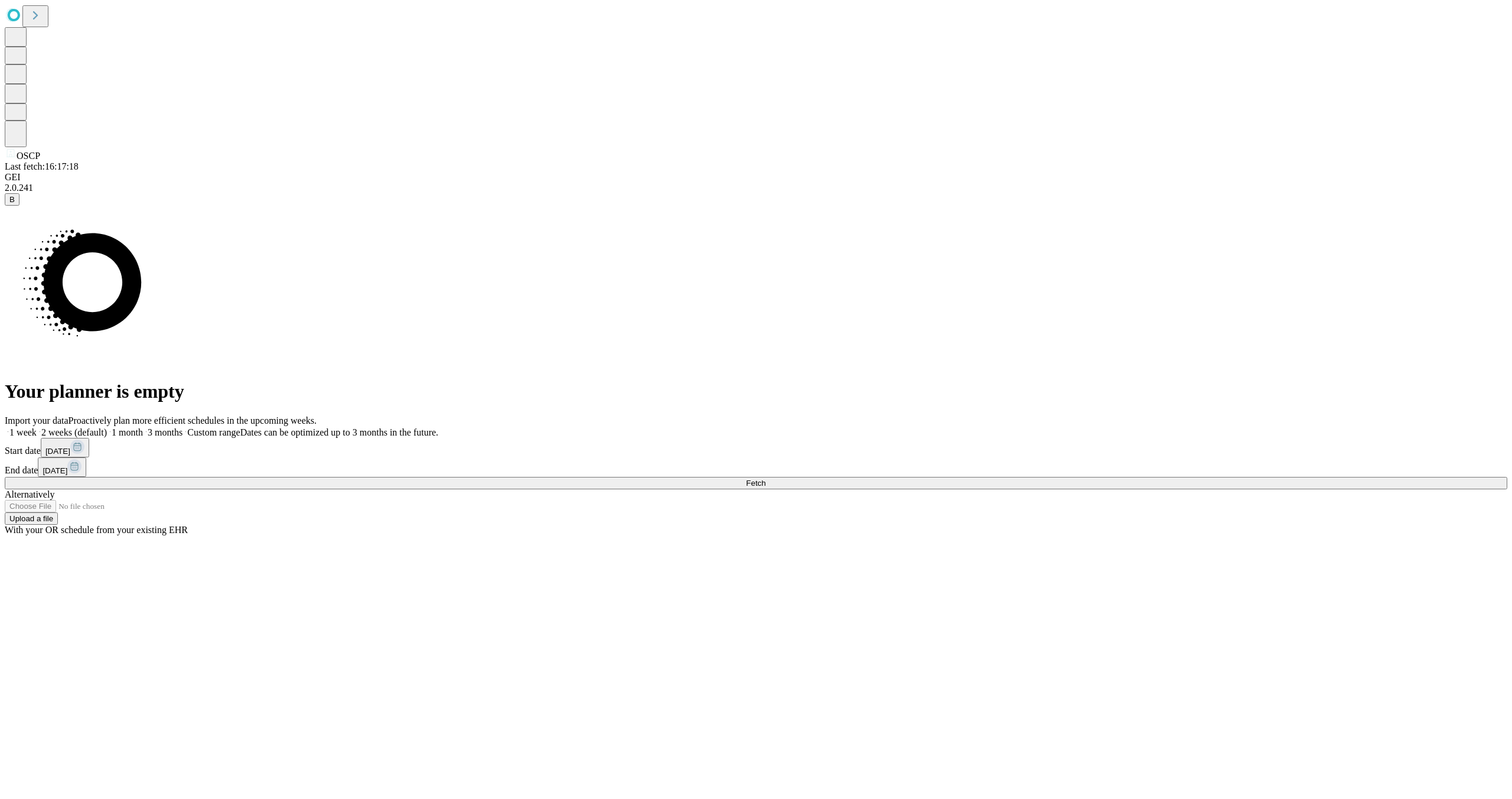
drag, startPoint x: 1203, startPoint y: 464, endPoint x: 1194, endPoint y: 463, distance: 9.1
click at [84, 454] on rect at bounding box center [77, 446] width 14 height 14
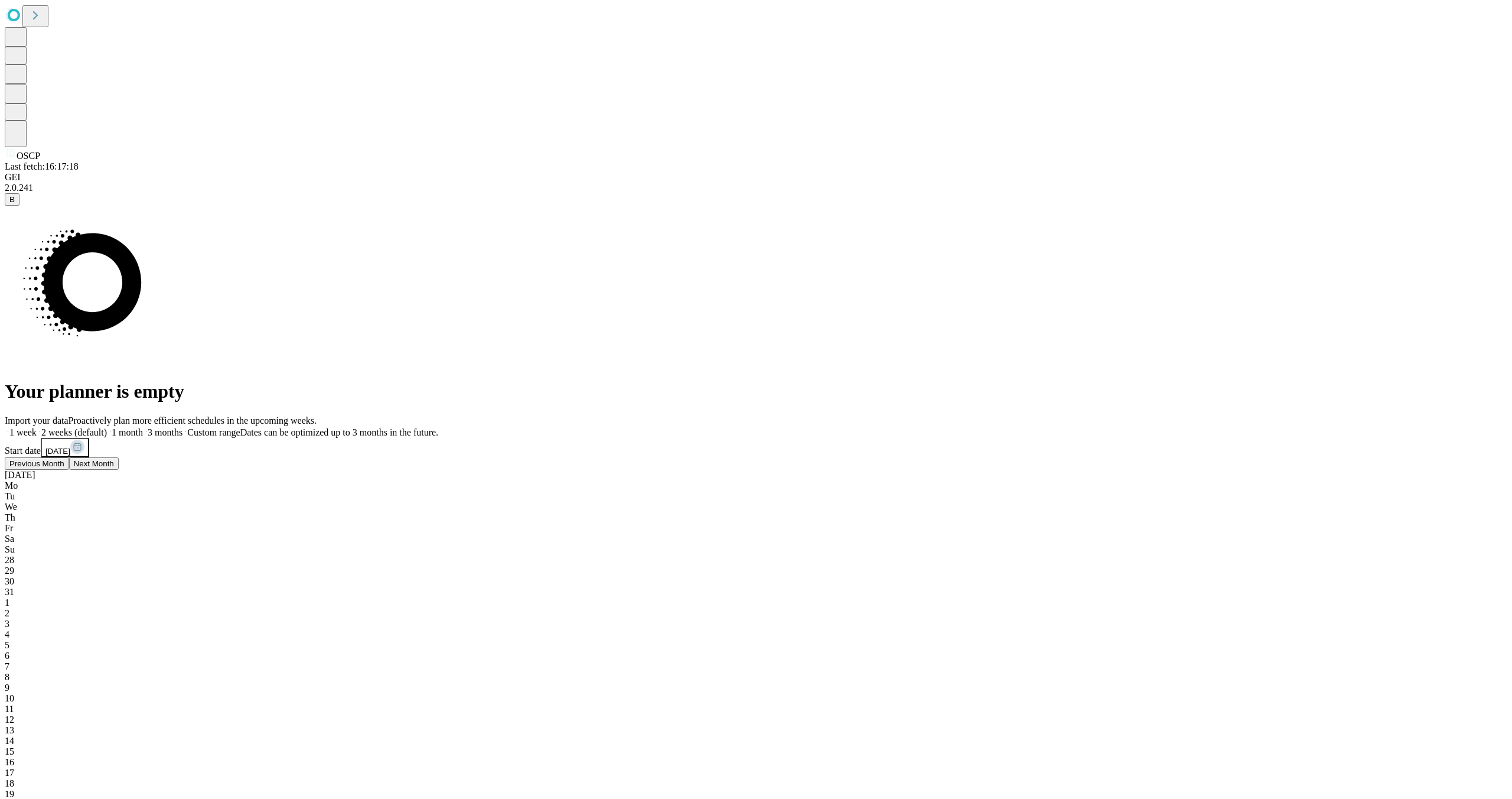
drag, startPoint x: 1101, startPoint y: 493, endPoint x: 1112, endPoint y: 503, distance: 14.9
click at [69, 470] on button "Previous Month" at bounding box center [37, 463] width 65 height 12
click at [1159, 798] on div "23" at bounding box center [755, 805] width 1502 height 10
click at [10, 627] on span "6" at bounding box center [7, 632] width 4 height 10
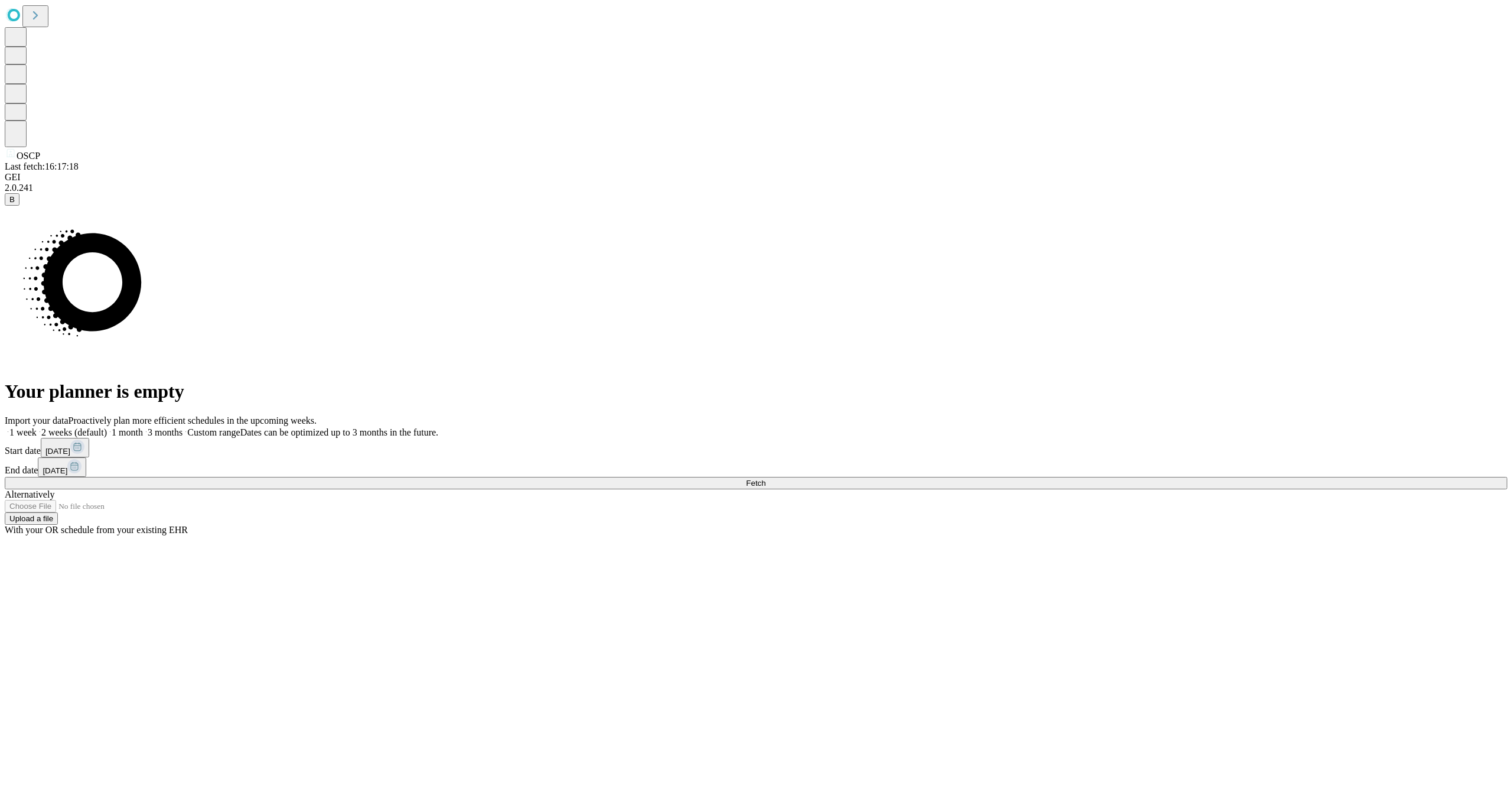
click at [1383, 420] on div "Import your data Proactively plan more efficient schedules in the upcoming week…" at bounding box center [755, 475] width 1502 height 120
click at [1247, 489] on button "Fetch" at bounding box center [755, 483] width 1502 height 12
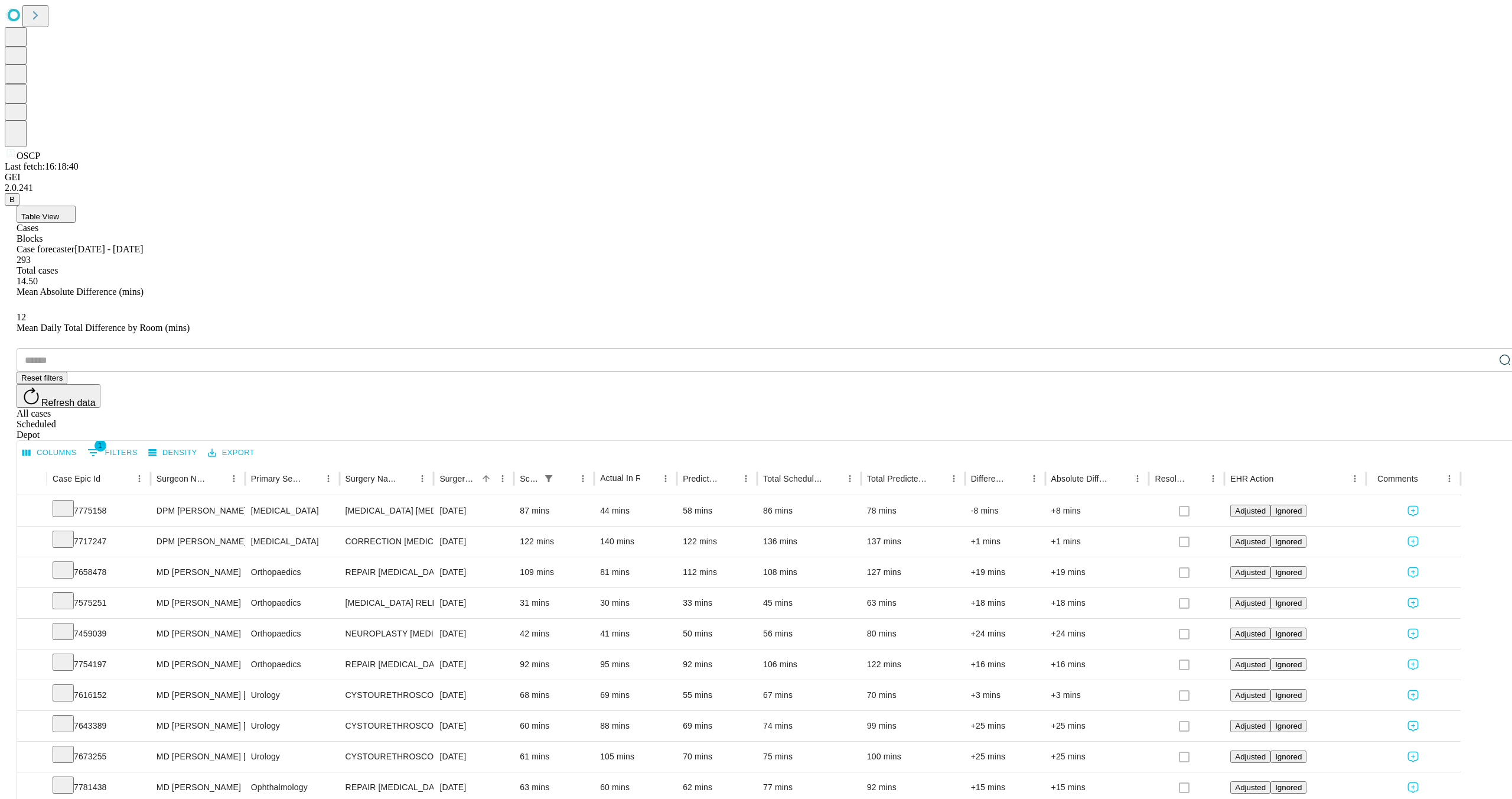
click at [257, 444] on button "Export" at bounding box center [231, 453] width 53 height 18
click at [271, 232] on li "Download as Excel" at bounding box center [295, 236] width 101 height 21
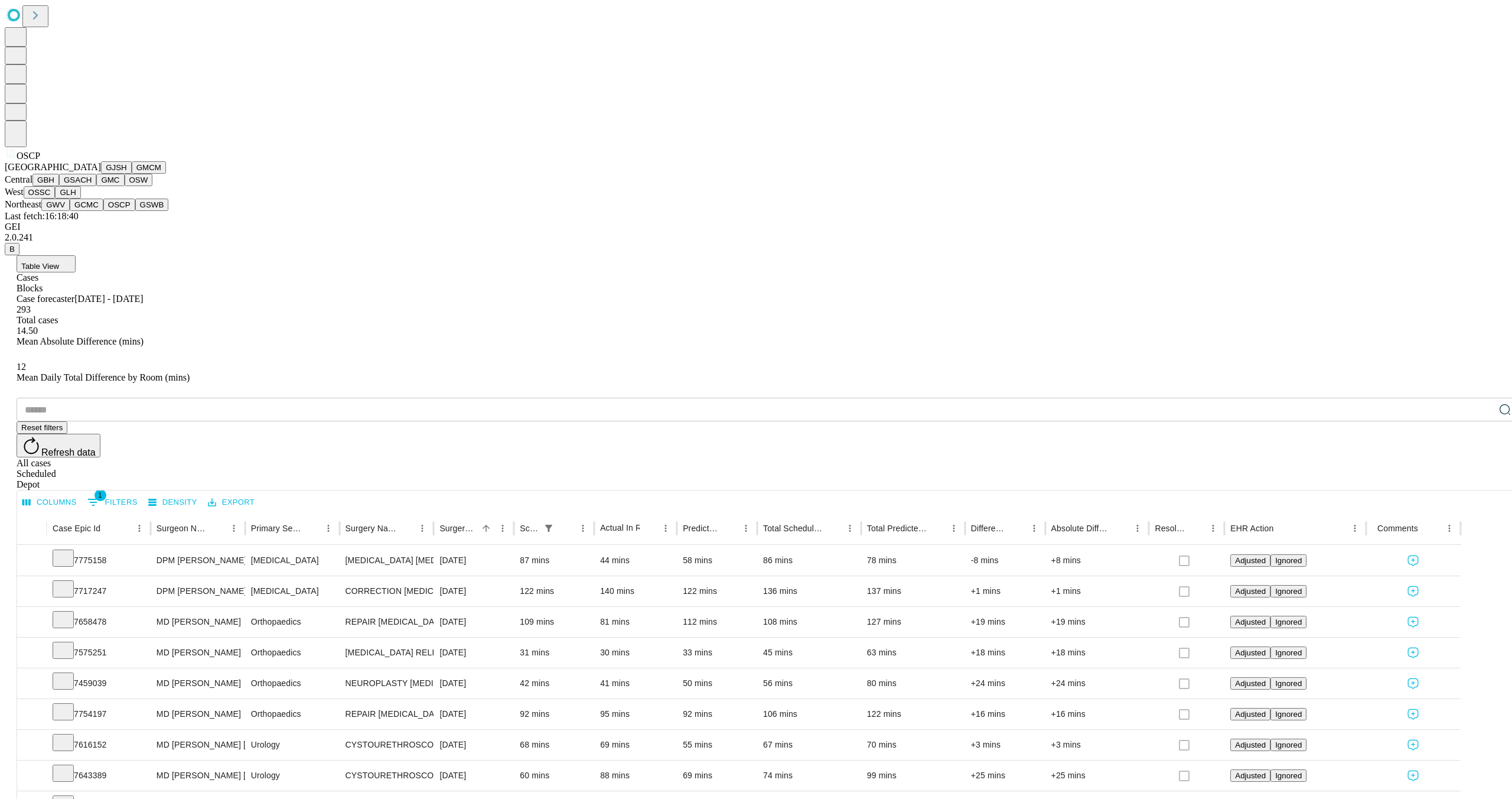
scroll to position [137, 0]
click at [135, 211] on button "GSWB" at bounding box center [152, 205] width 34 height 12
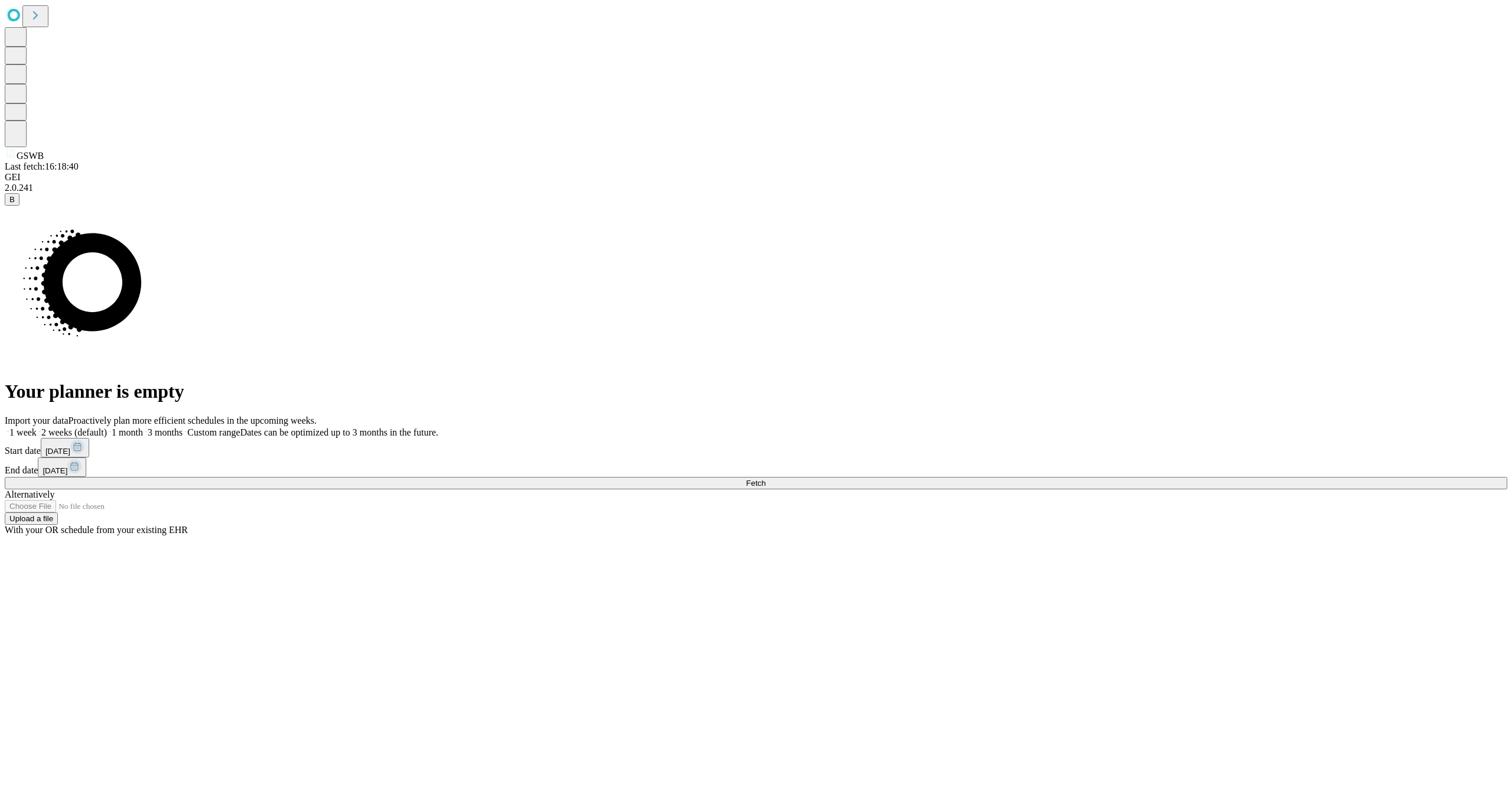
click at [89, 457] on button "[DATE]" at bounding box center [65, 448] width 48 height 20
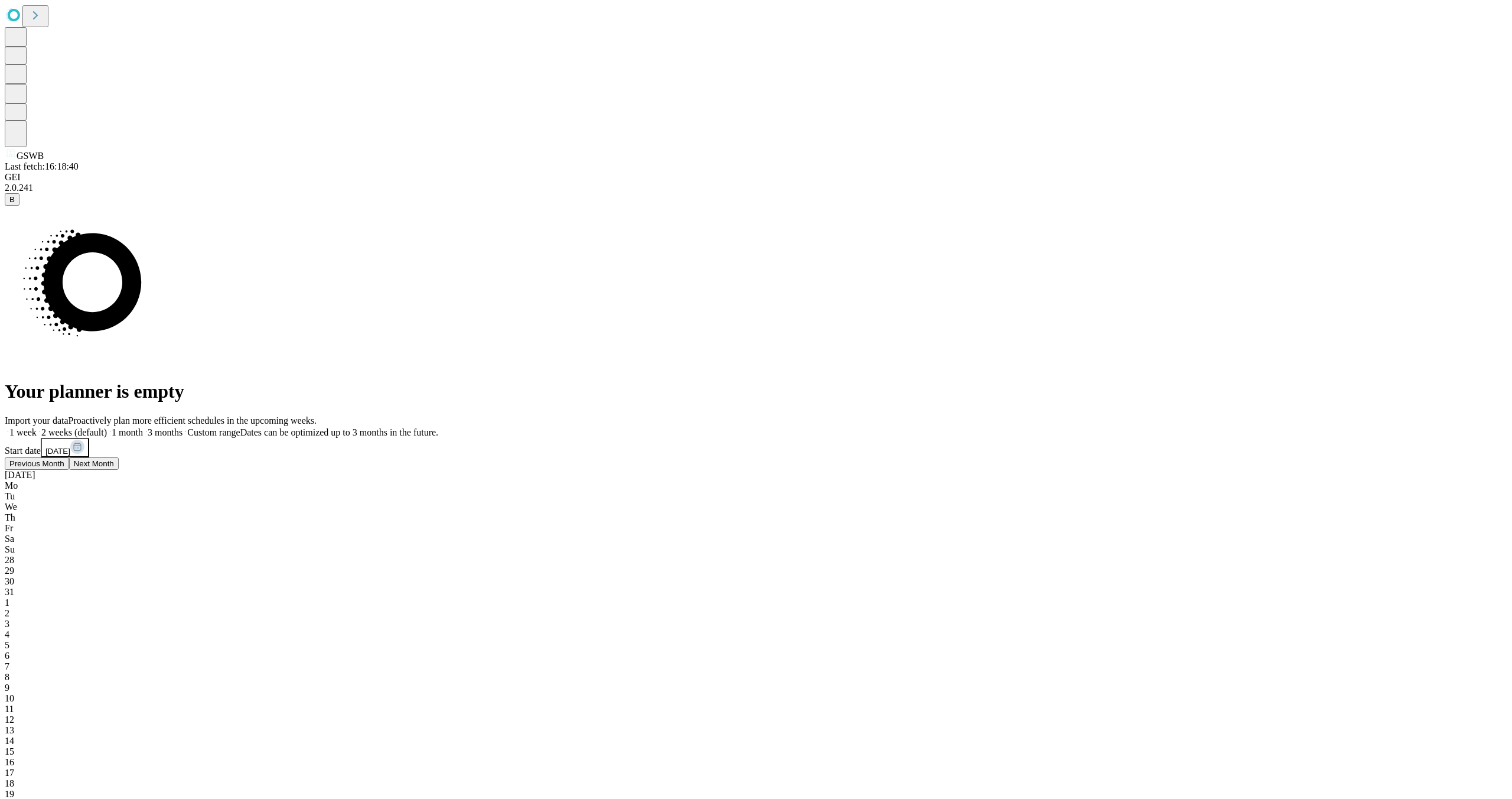
click at [65, 468] on span "Previous Month" at bounding box center [37, 464] width 55 height 9
click at [14, 798] on span "23" at bounding box center [9, 805] width 10 height 10
click at [10, 627] on span "6" at bounding box center [7, 632] width 4 height 10
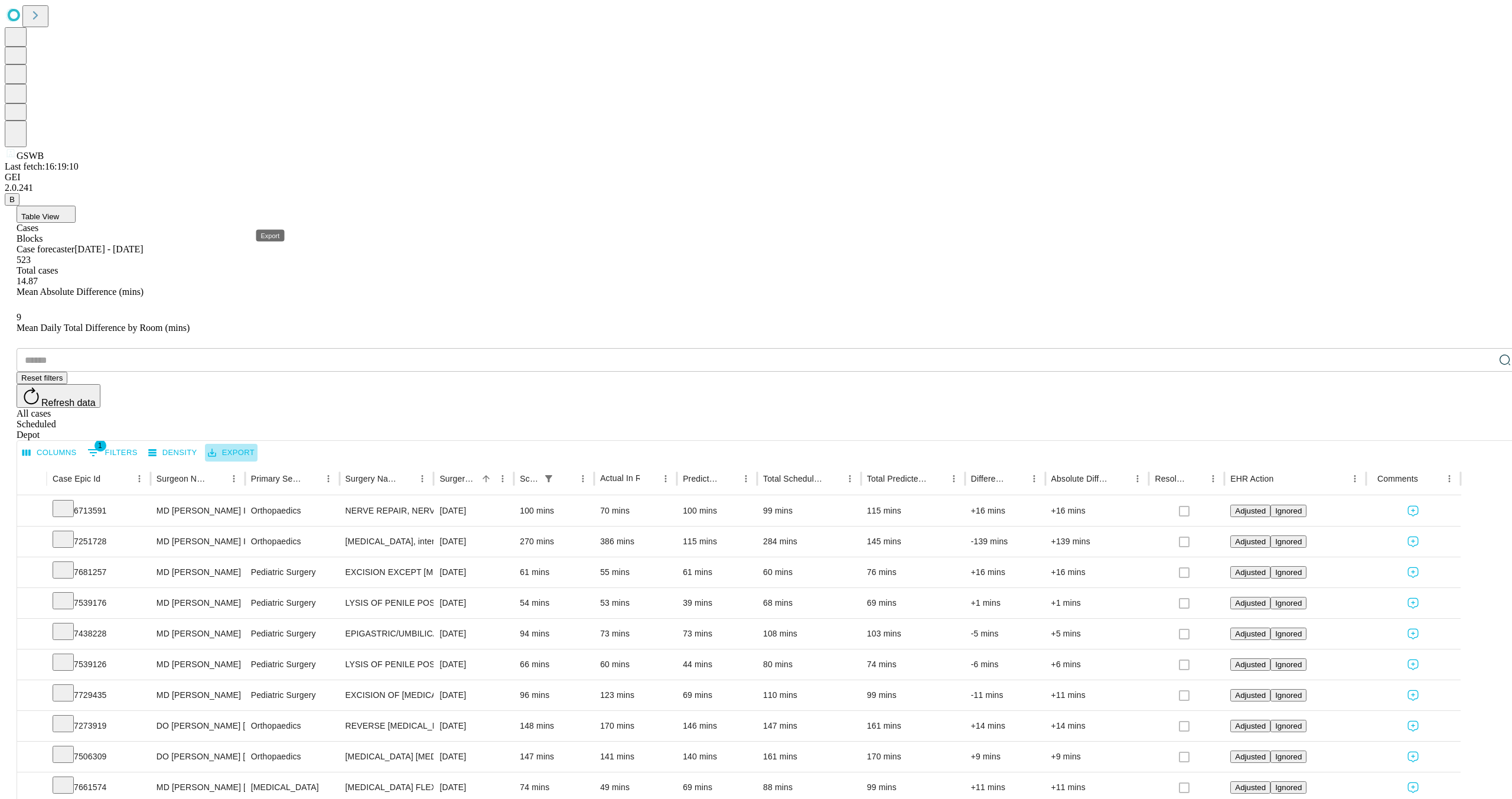
click at [257, 444] on button "Export" at bounding box center [231, 453] width 53 height 18
click at [290, 232] on li "Download as Excel" at bounding box center [295, 236] width 101 height 21
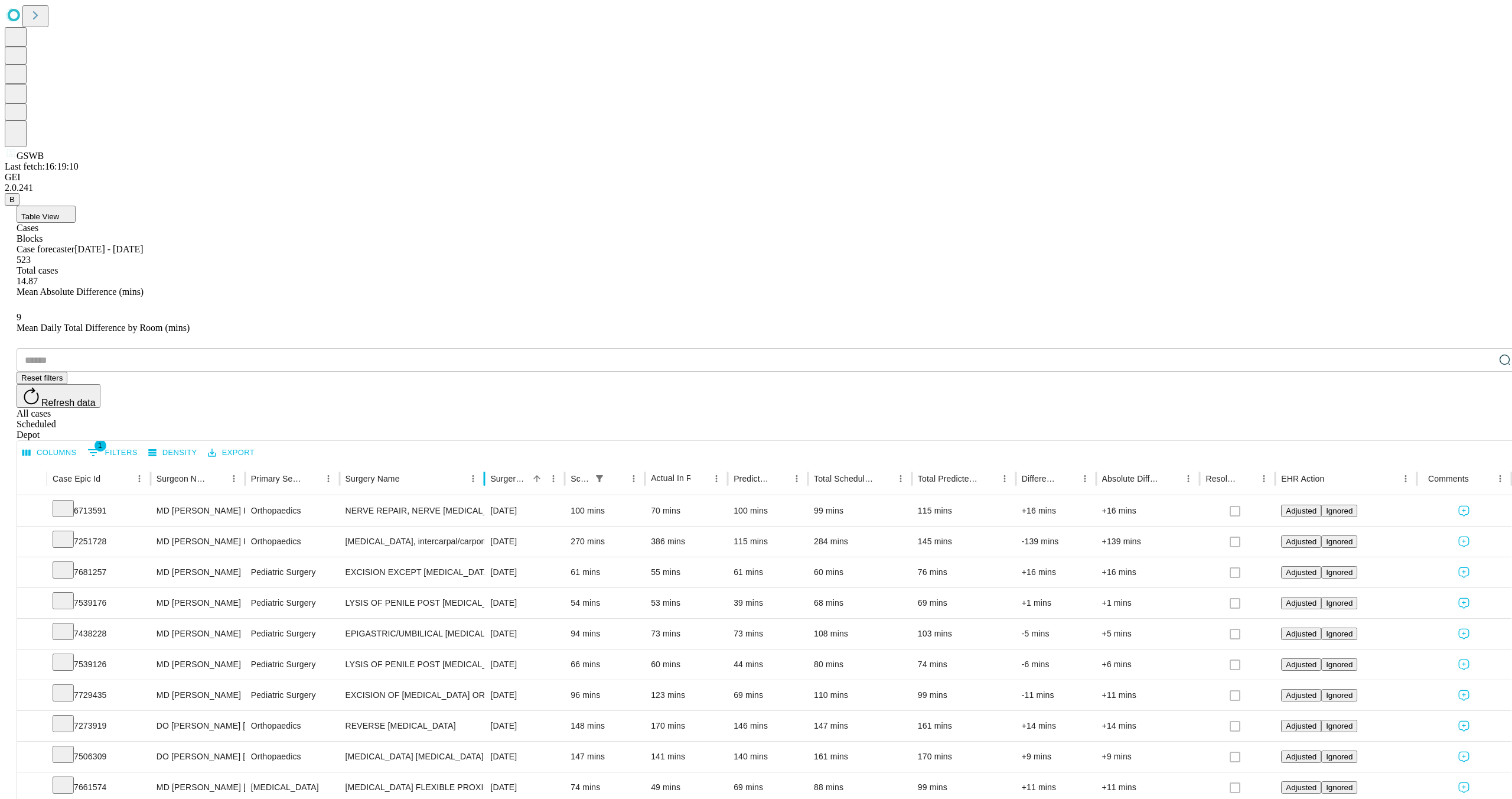
drag, startPoint x: 493, startPoint y: 237, endPoint x: 524, endPoint y: 251, distance: 34.0
click at [524, 462] on div "Case Epic Id Surgeon Name Primary Service Surgery Name Surgery Date Scheduled I…" at bounding box center [764, 478] width 1494 height 33
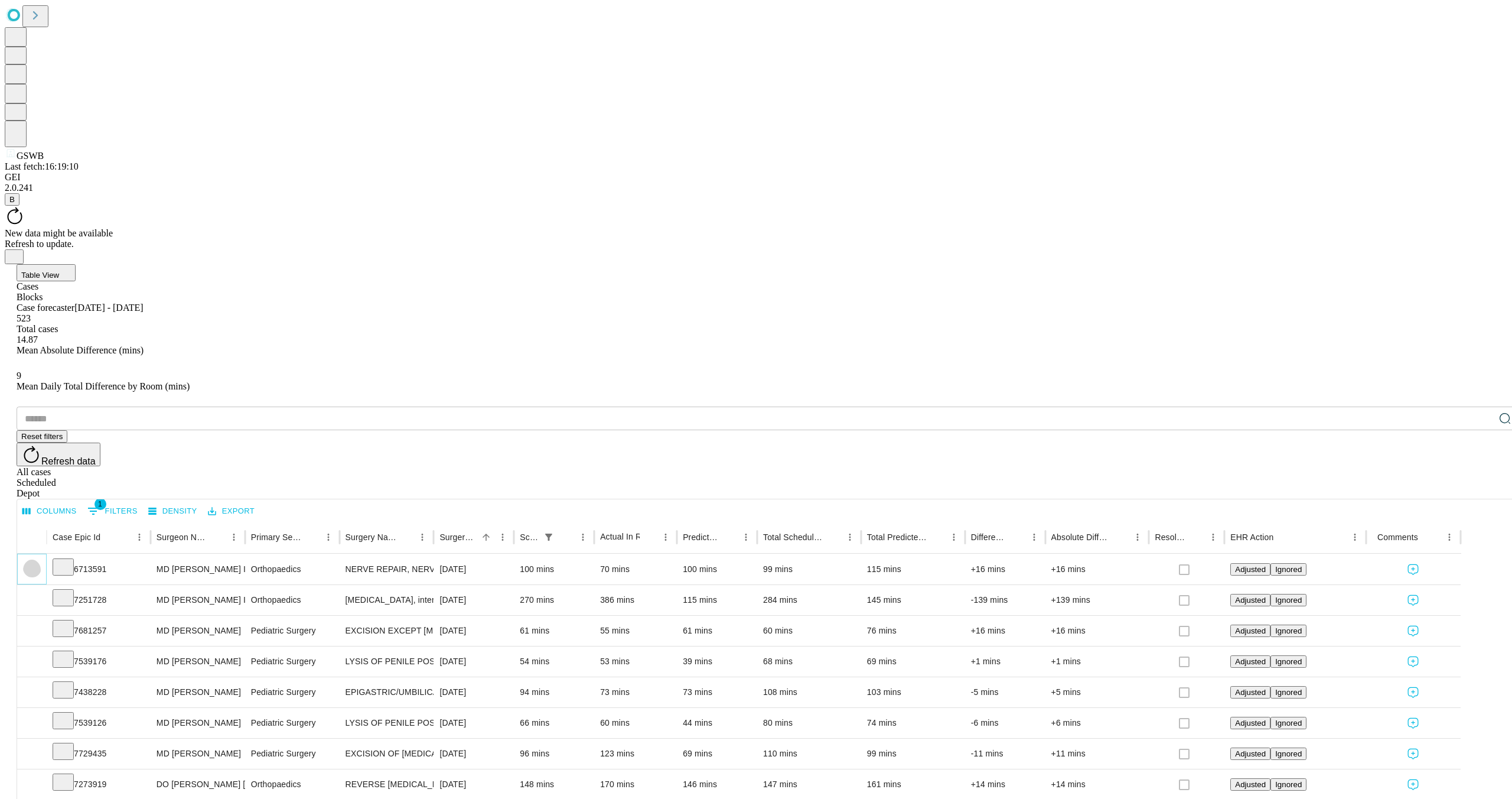
click at [38, 563] on icon "Expand" at bounding box center [32, 569] width 12 height 12
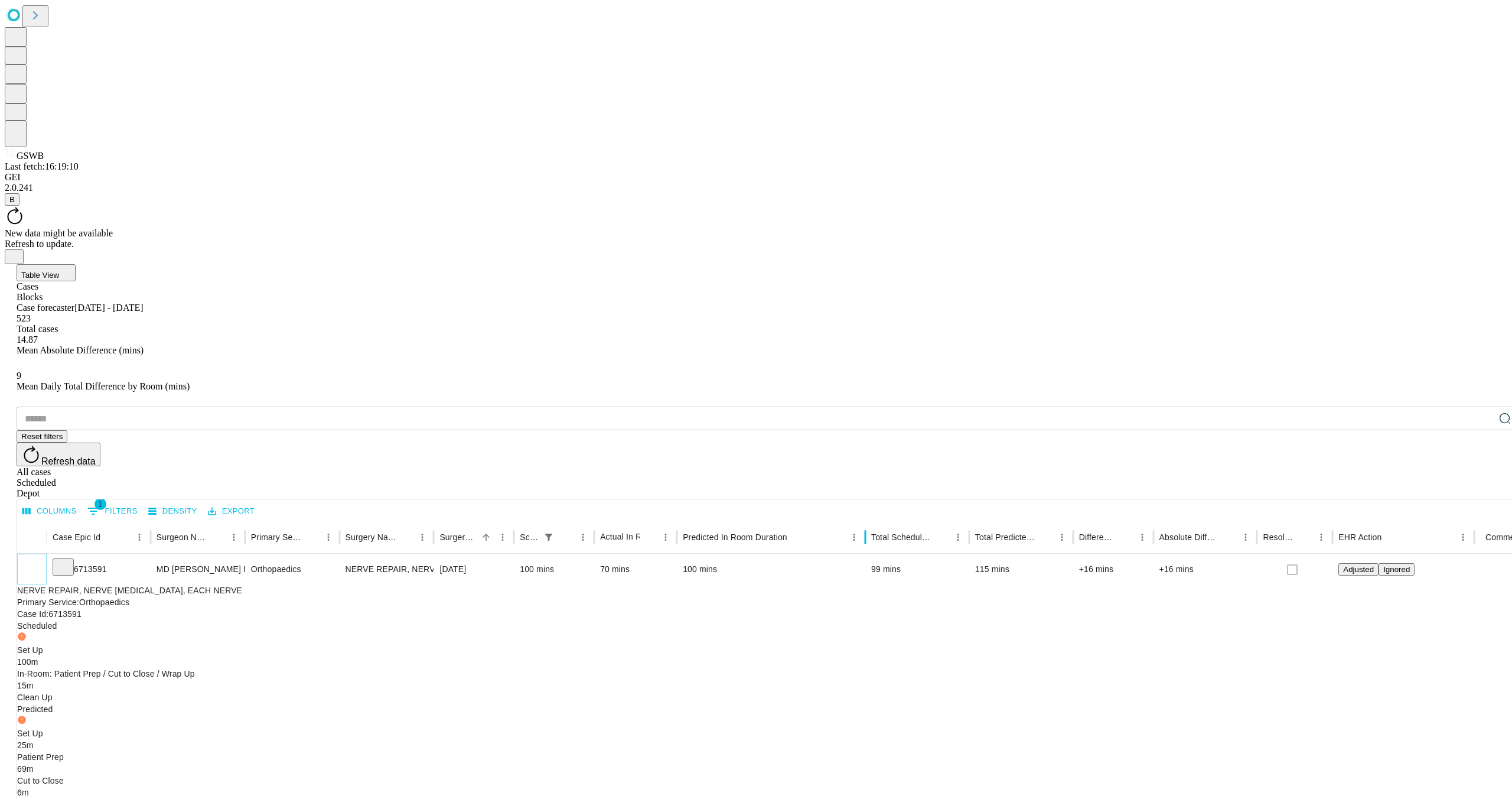
drag, startPoint x: 812, startPoint y: 241, endPoint x: 900, endPoint y: 244, distance: 88.1
click at [903, 521] on div "Case Epic Id Surgeon Name Primary Service Surgery Name Surgery Date Scheduled I…" at bounding box center [793, 537] width 1552 height 33
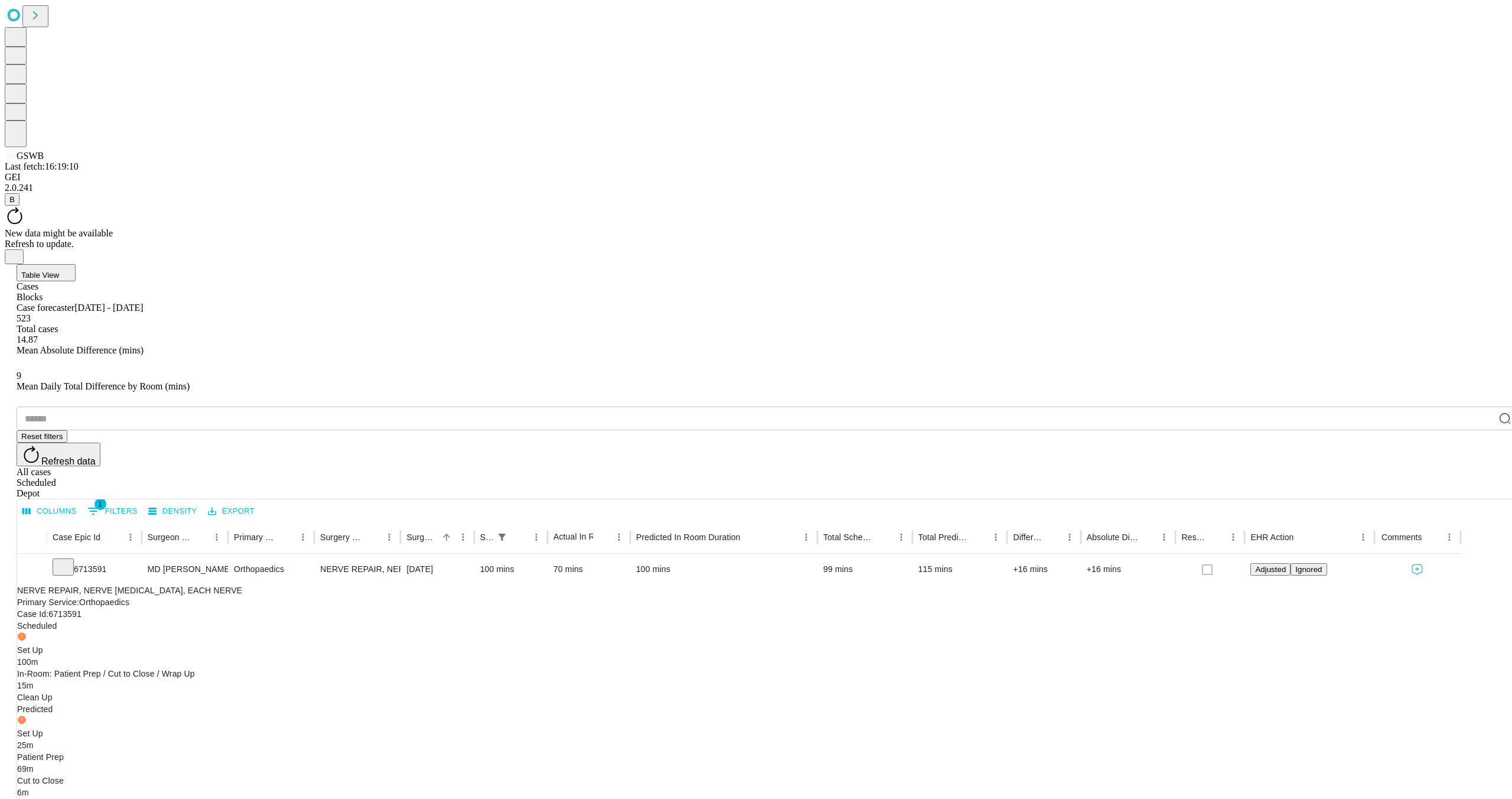
scroll to position [45, 0]
